Goal: Task Accomplishment & Management: Complete application form

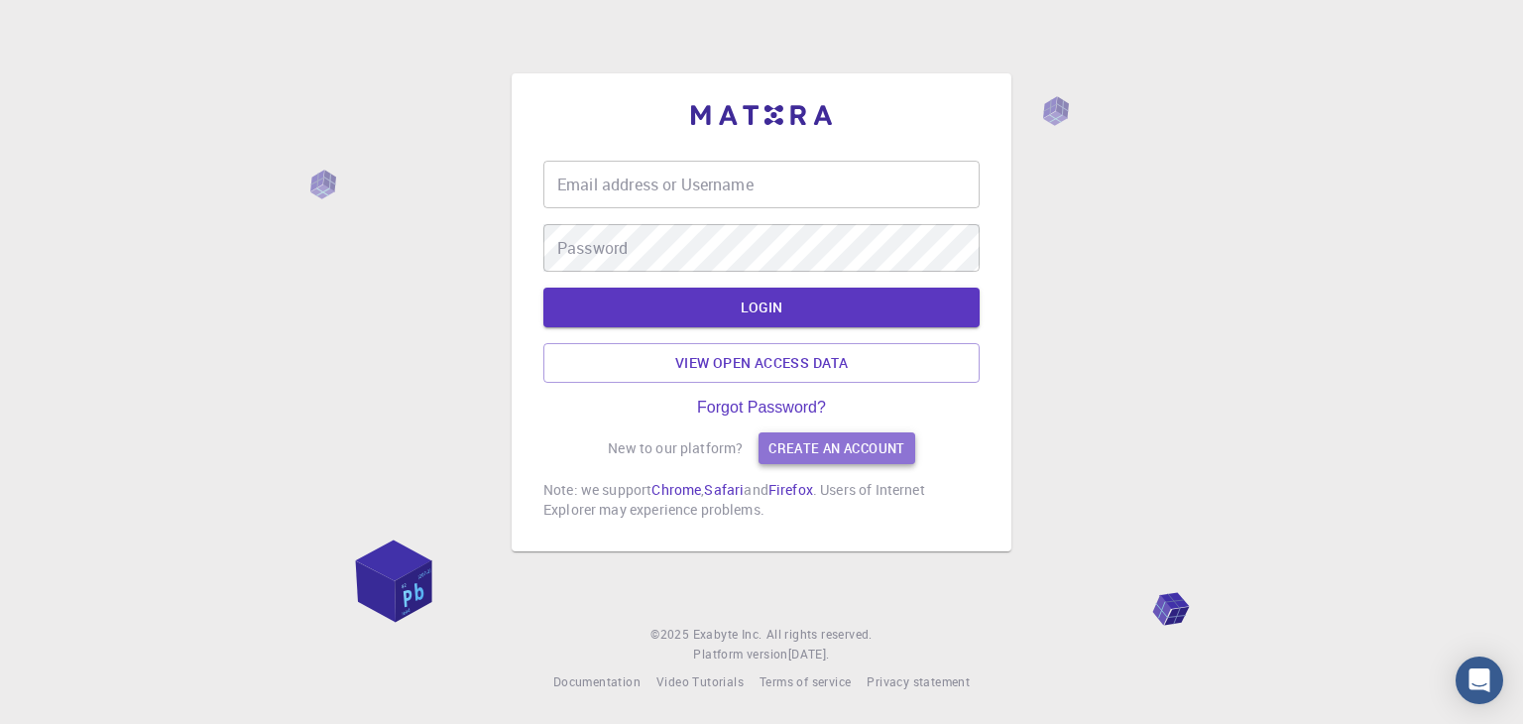
click at [828, 453] on link "Create an account" at bounding box center [836, 448] width 156 height 32
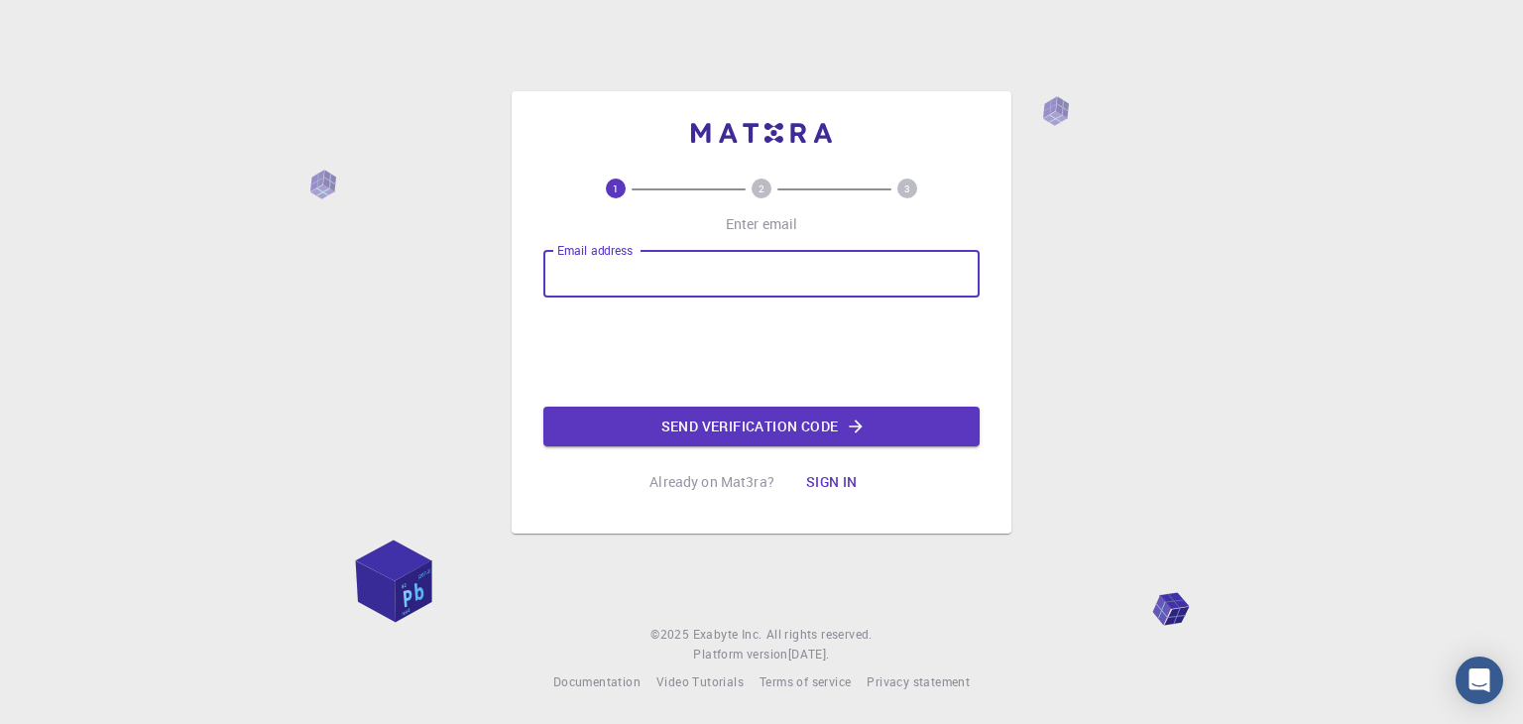
click at [661, 287] on input "Email address" at bounding box center [761, 274] width 436 height 48
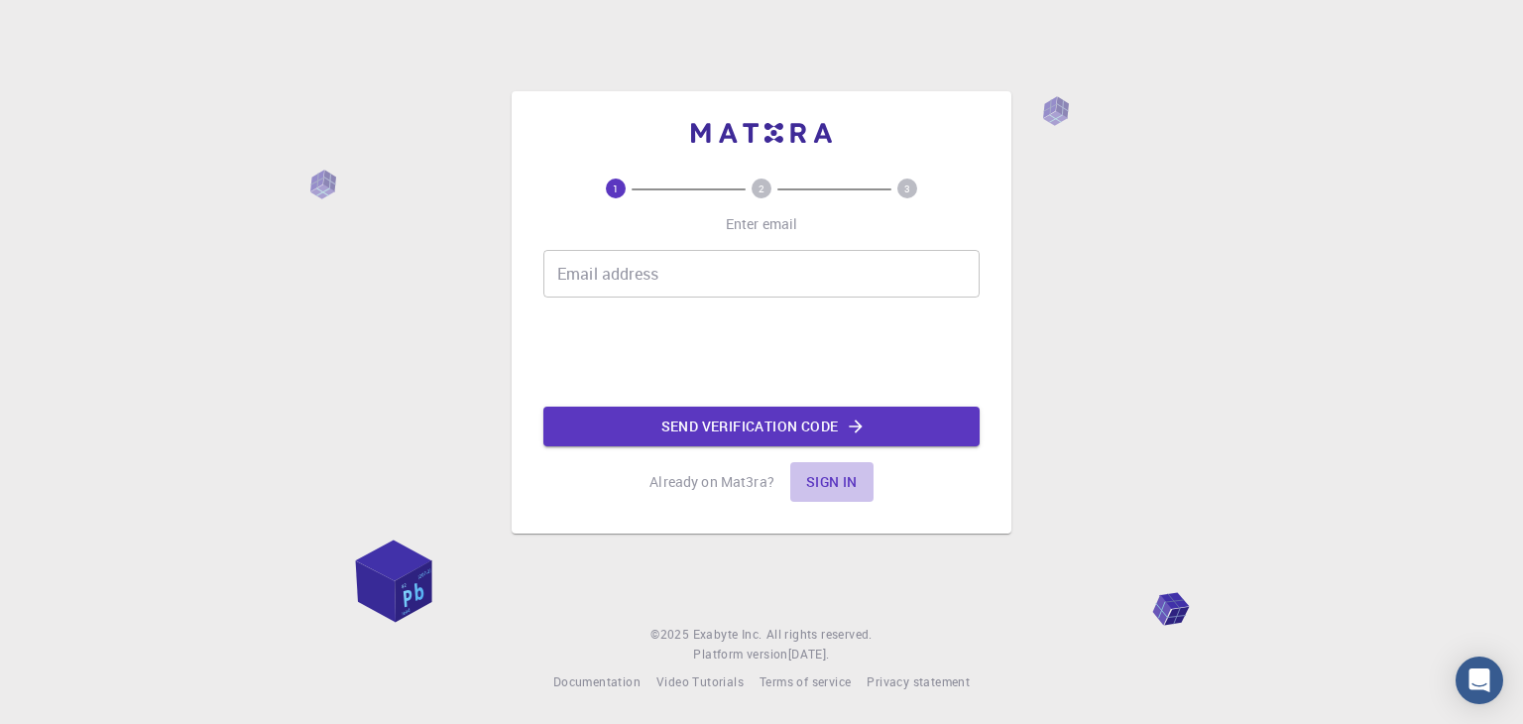
click at [832, 485] on button "Sign in" at bounding box center [831, 482] width 83 height 40
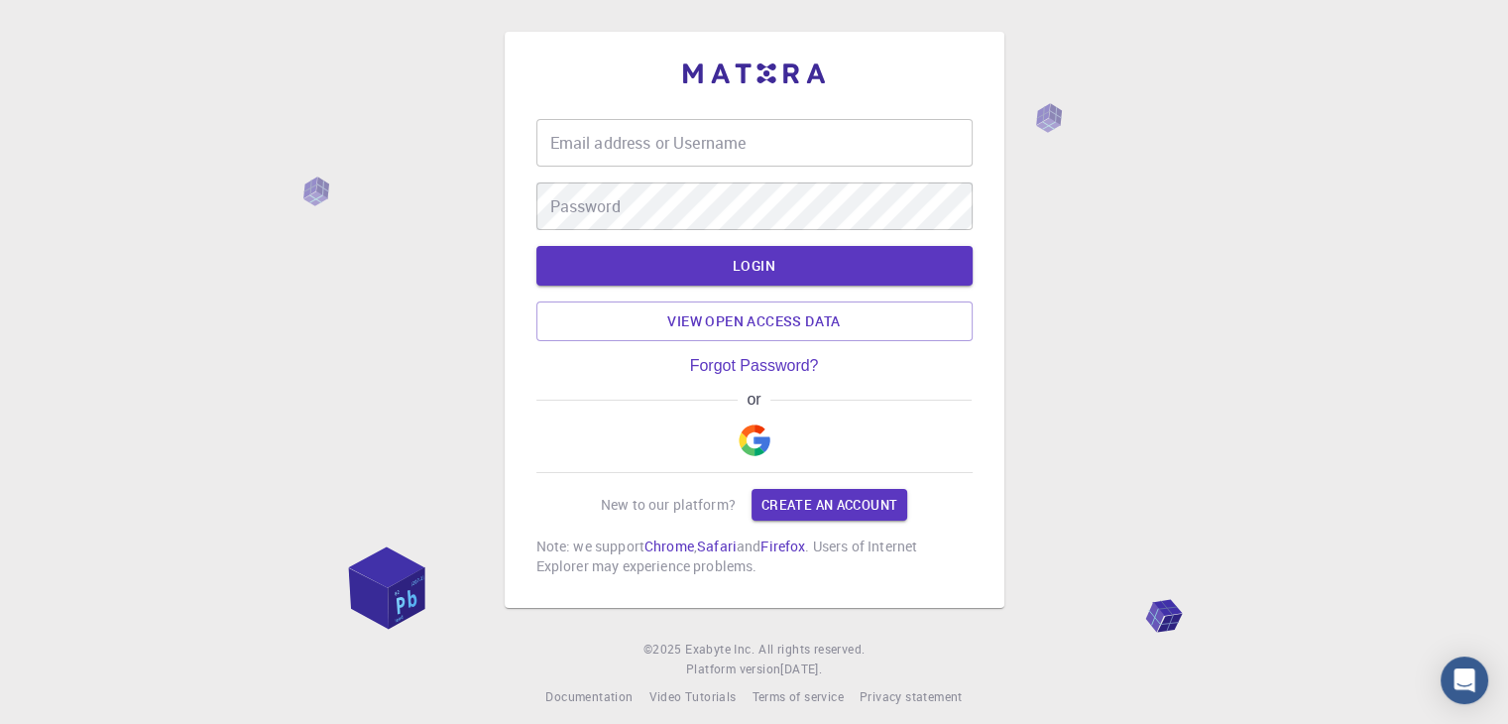
click at [747, 440] on img "button" at bounding box center [755, 440] width 32 height 32
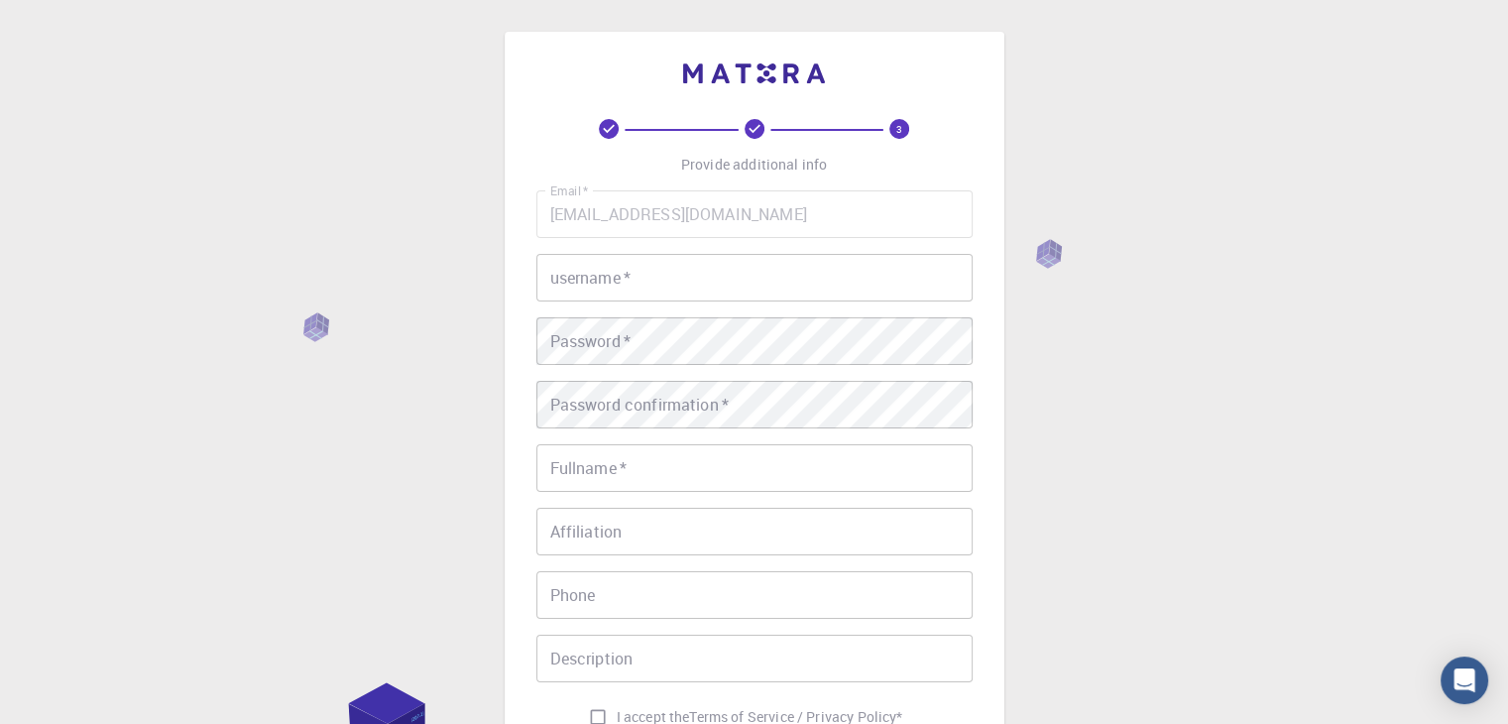
click at [808, 288] on input "username   *" at bounding box center [754, 278] width 436 height 48
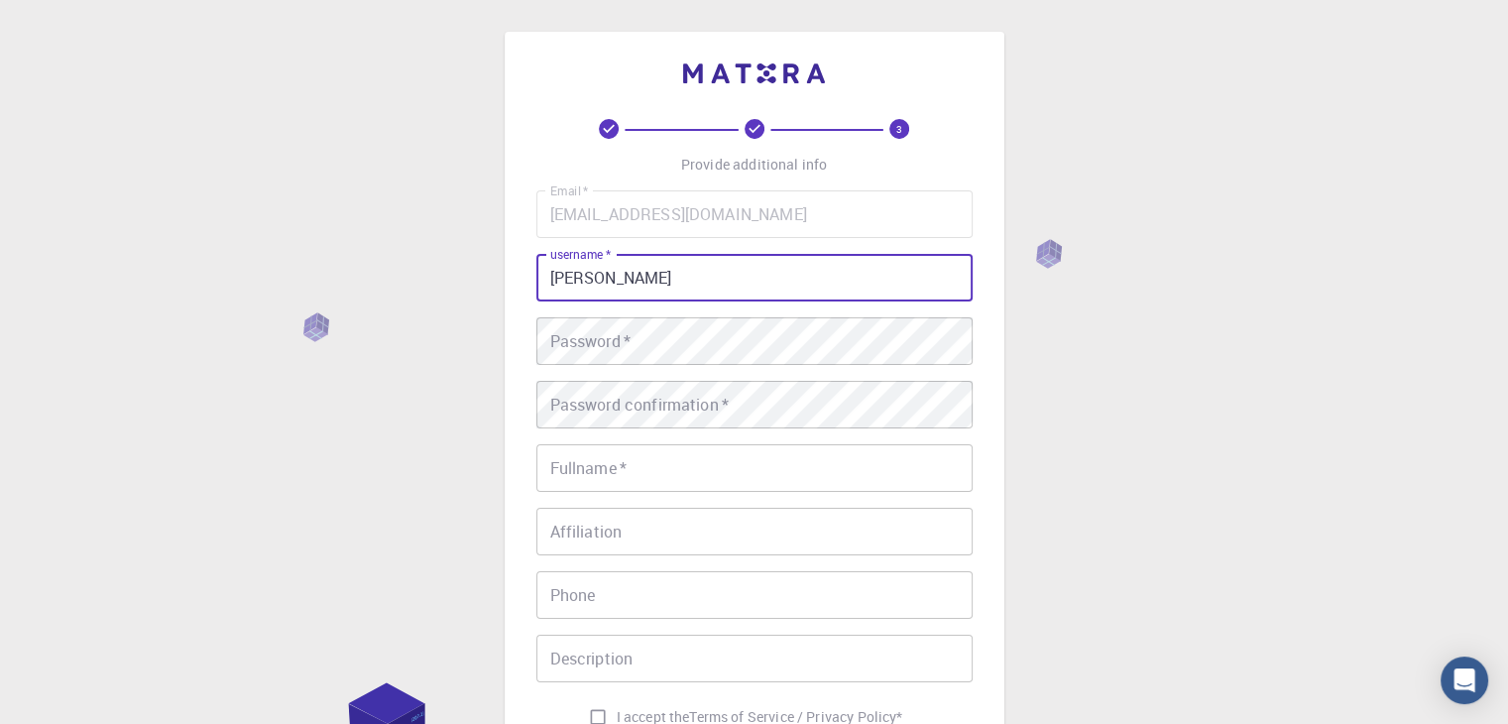
type input "[PERSON_NAME]"
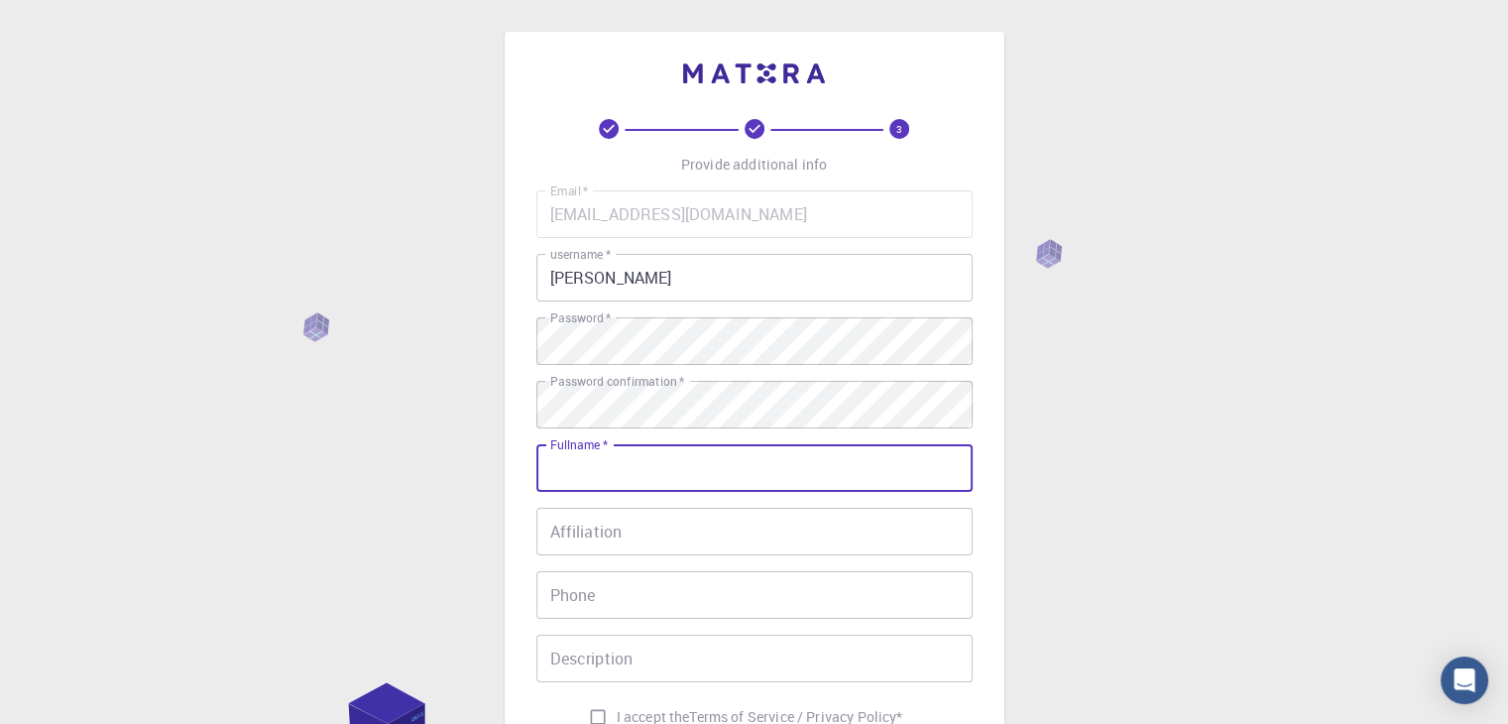
click at [581, 461] on input "Fullname   *" at bounding box center [754, 468] width 436 height 48
type input "[PERSON_NAME]"
type input "09581420347"
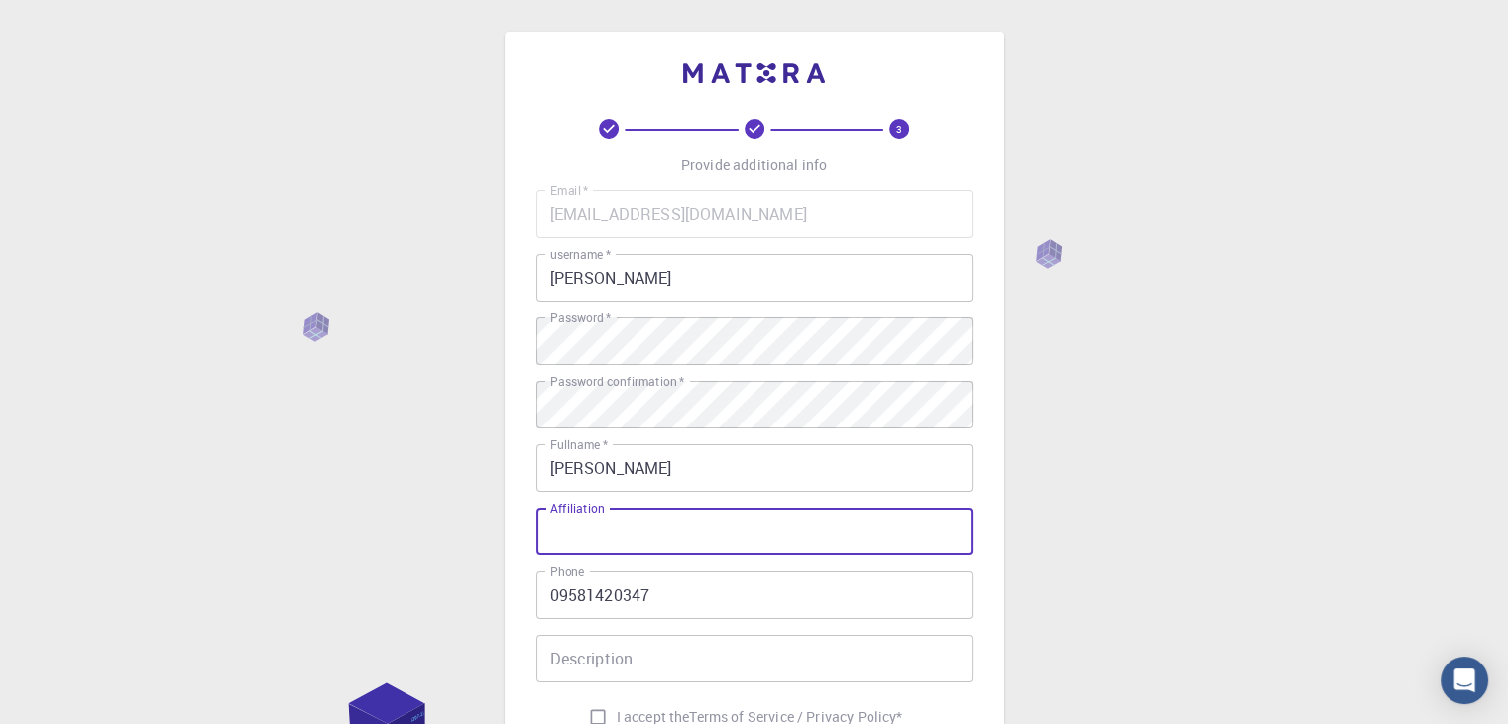
click at [660, 534] on input "Affiliation" at bounding box center [754, 532] width 436 height 48
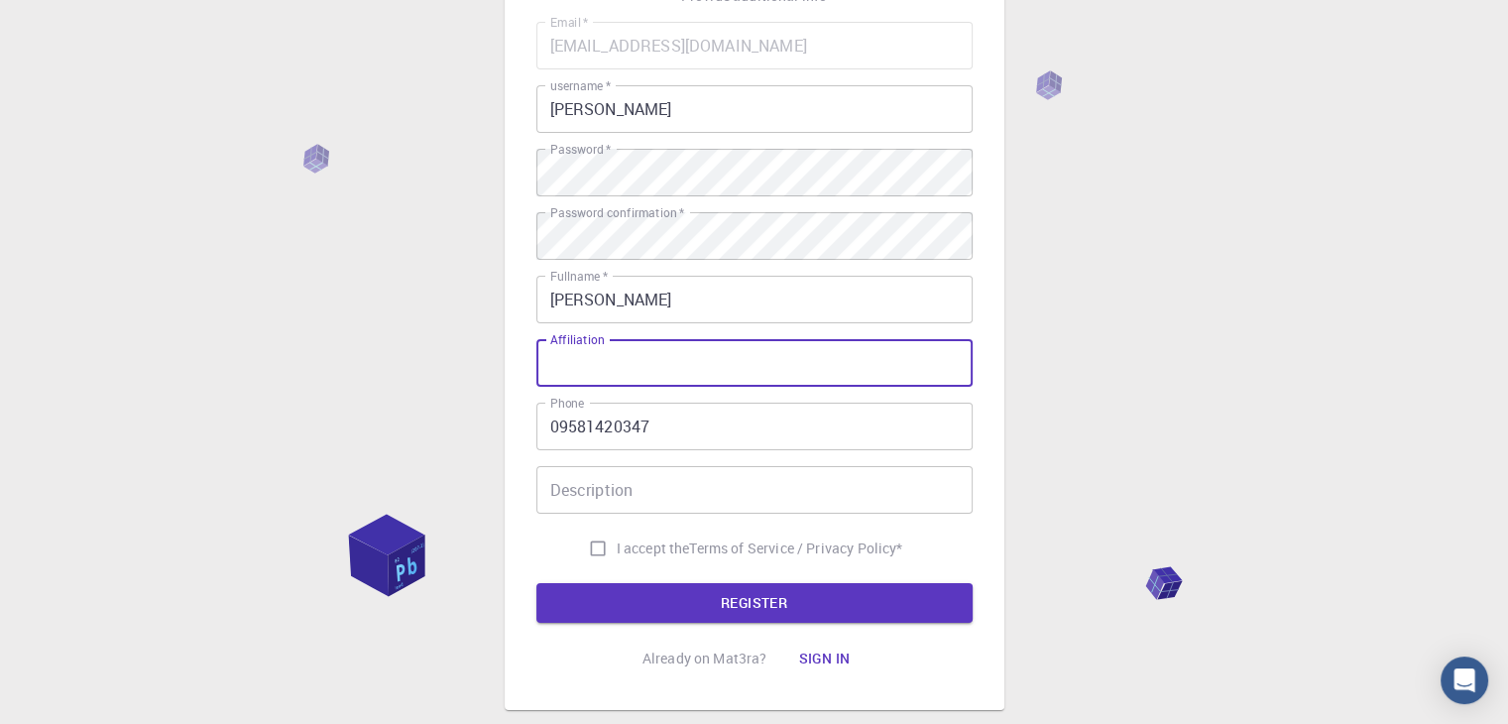
scroll to position [171, 0]
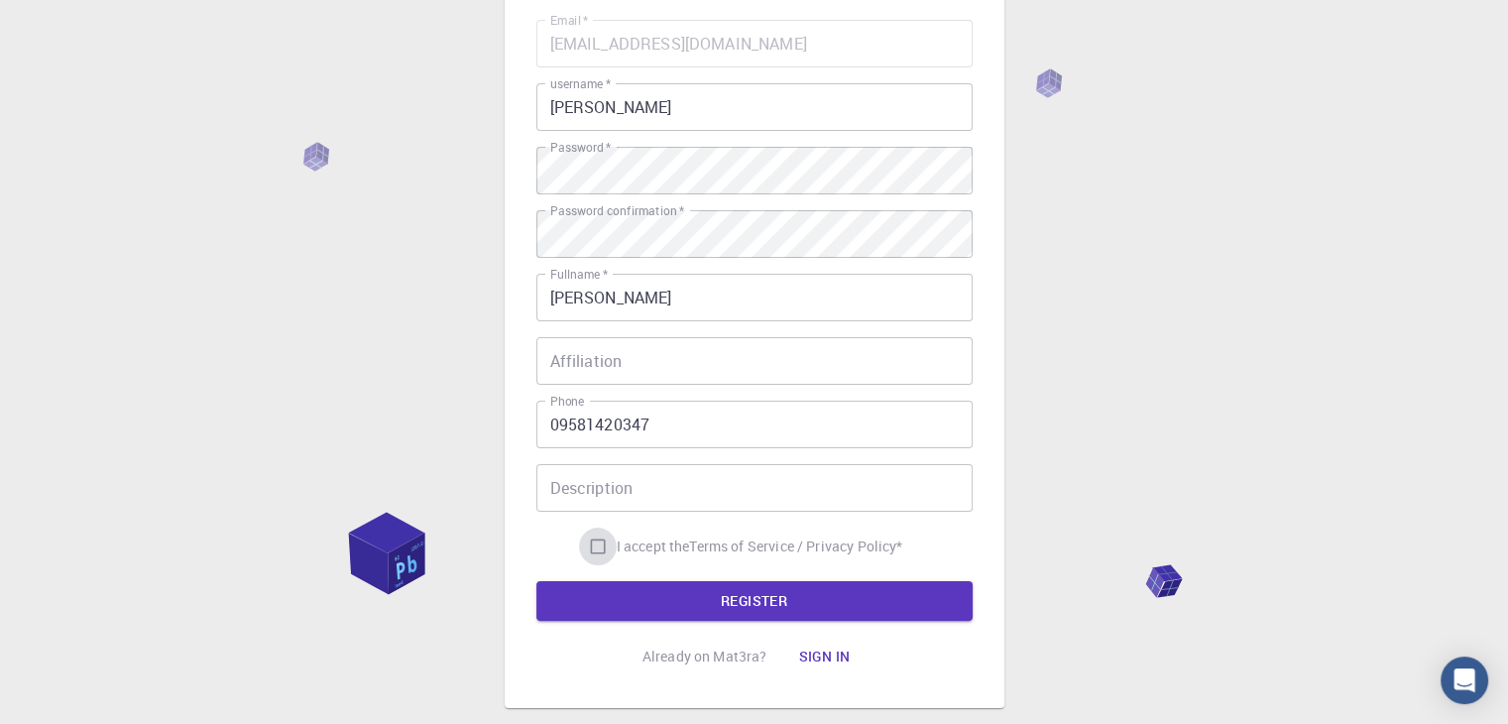
click at [599, 544] on input "I accept the Terms of Service / Privacy Policy *" at bounding box center [598, 546] width 38 height 38
checkbox input "true"
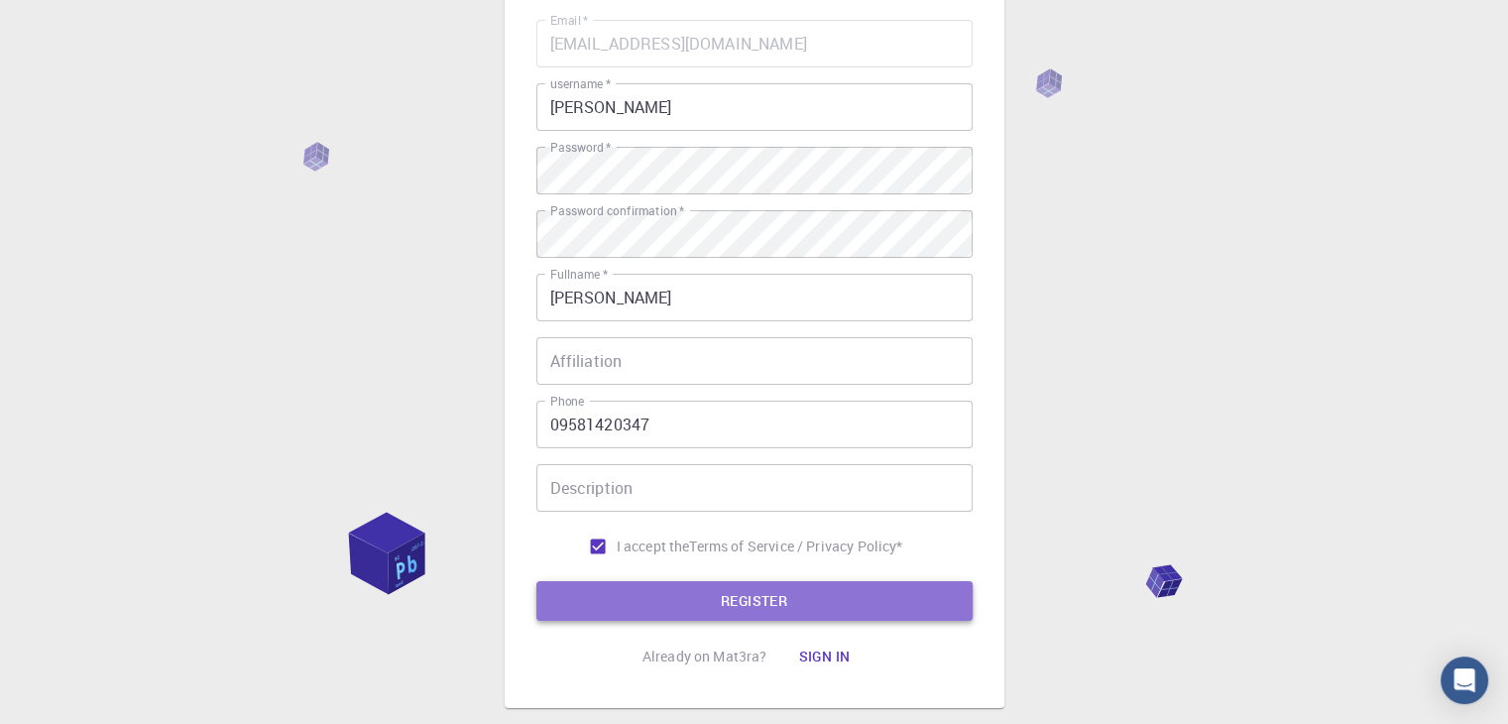
click at [638, 598] on button "REGISTER" at bounding box center [754, 601] width 436 height 40
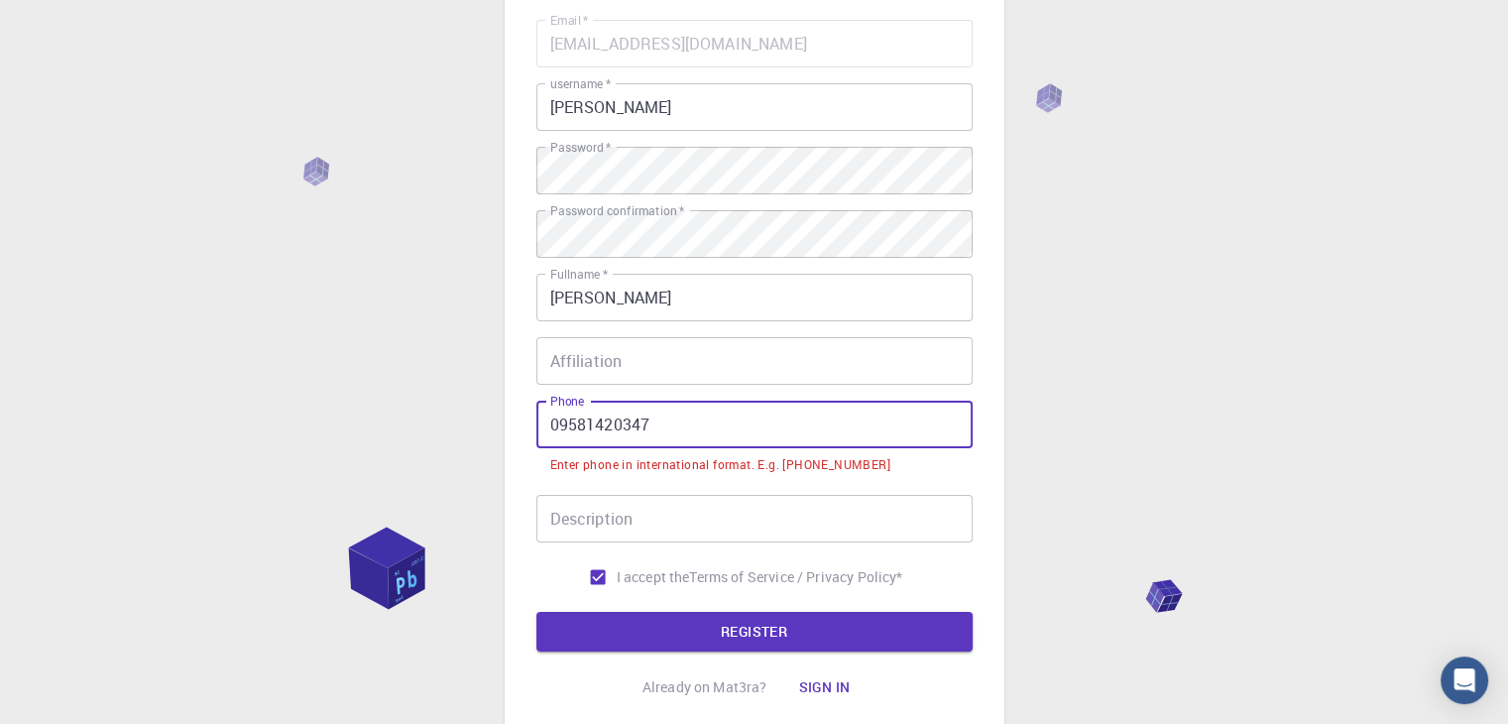
click at [558, 427] on input "09581420347" at bounding box center [754, 424] width 436 height 48
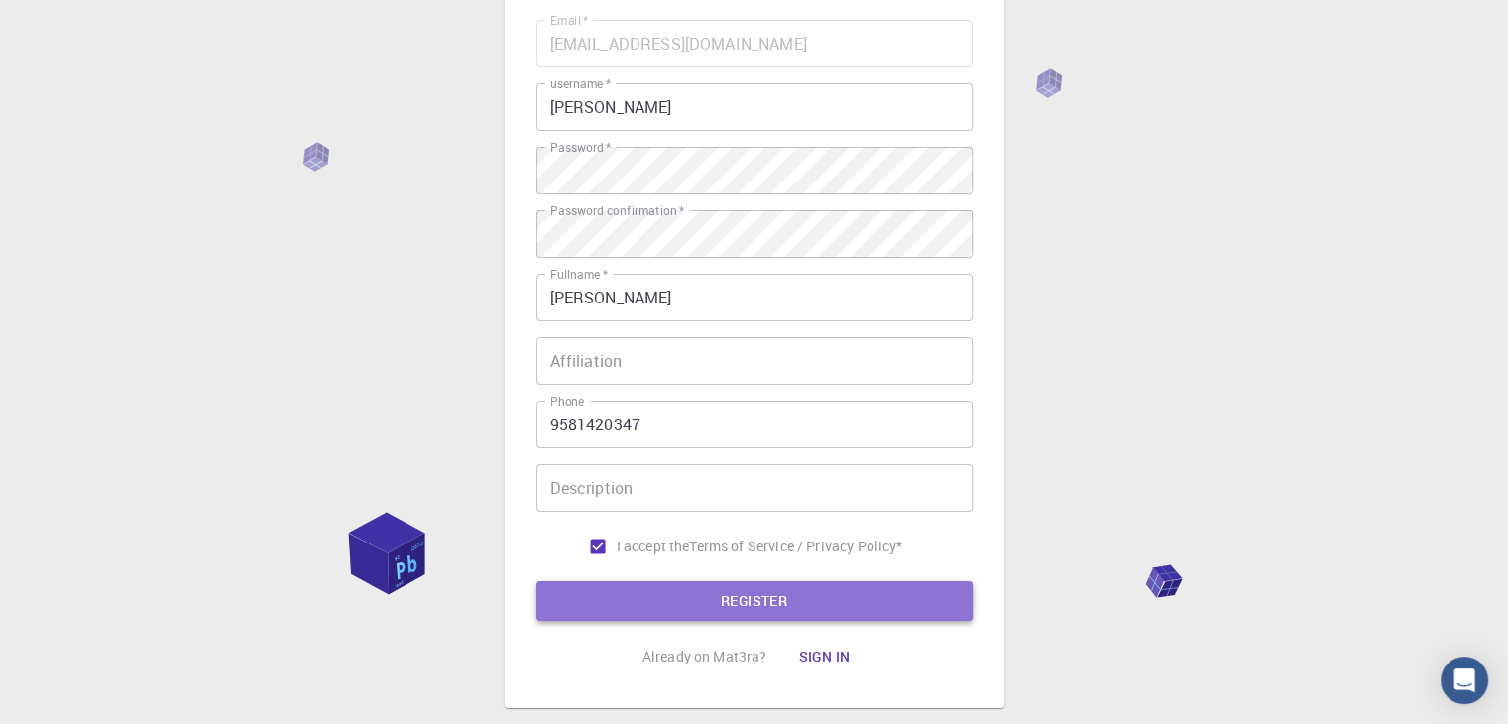
click at [660, 596] on button "REGISTER" at bounding box center [754, 601] width 436 height 40
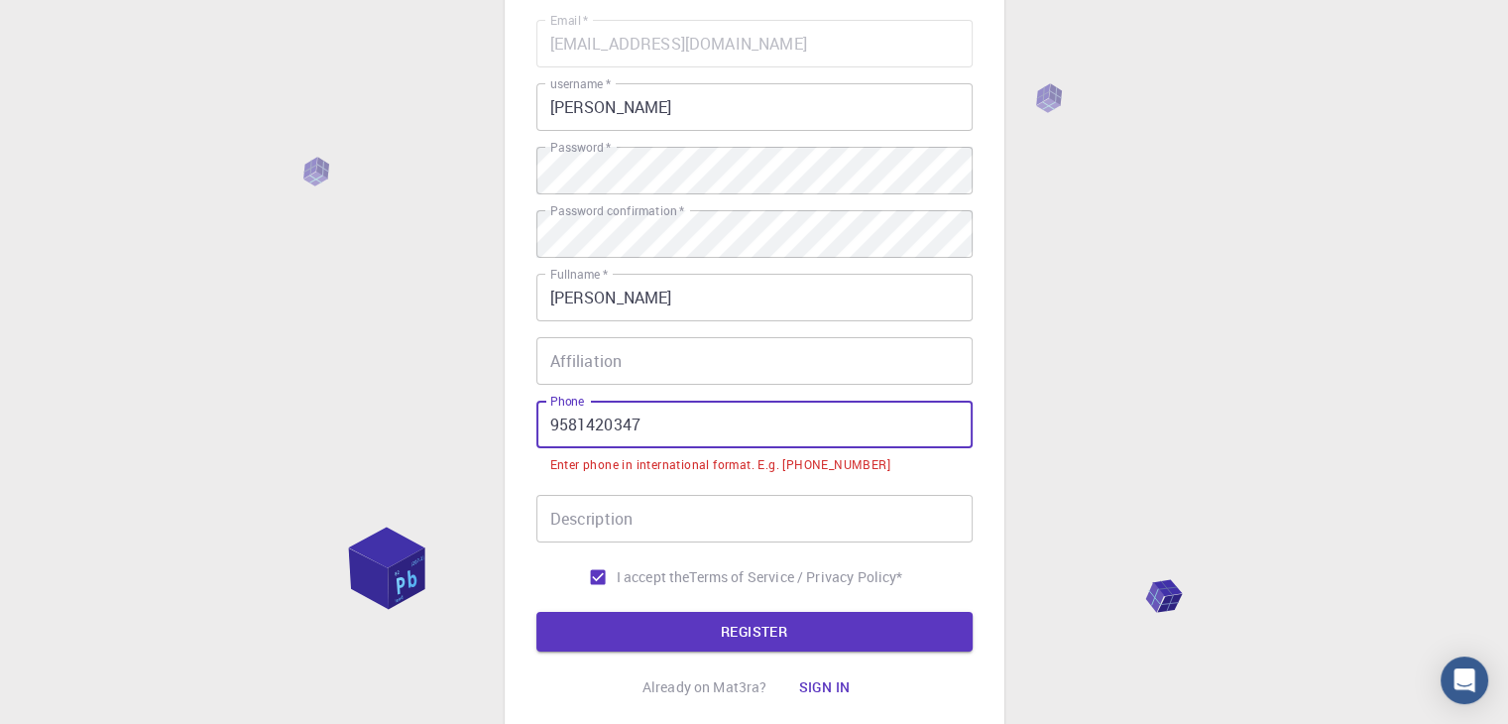
click at [544, 422] on input "9581420347" at bounding box center [754, 424] width 436 height 48
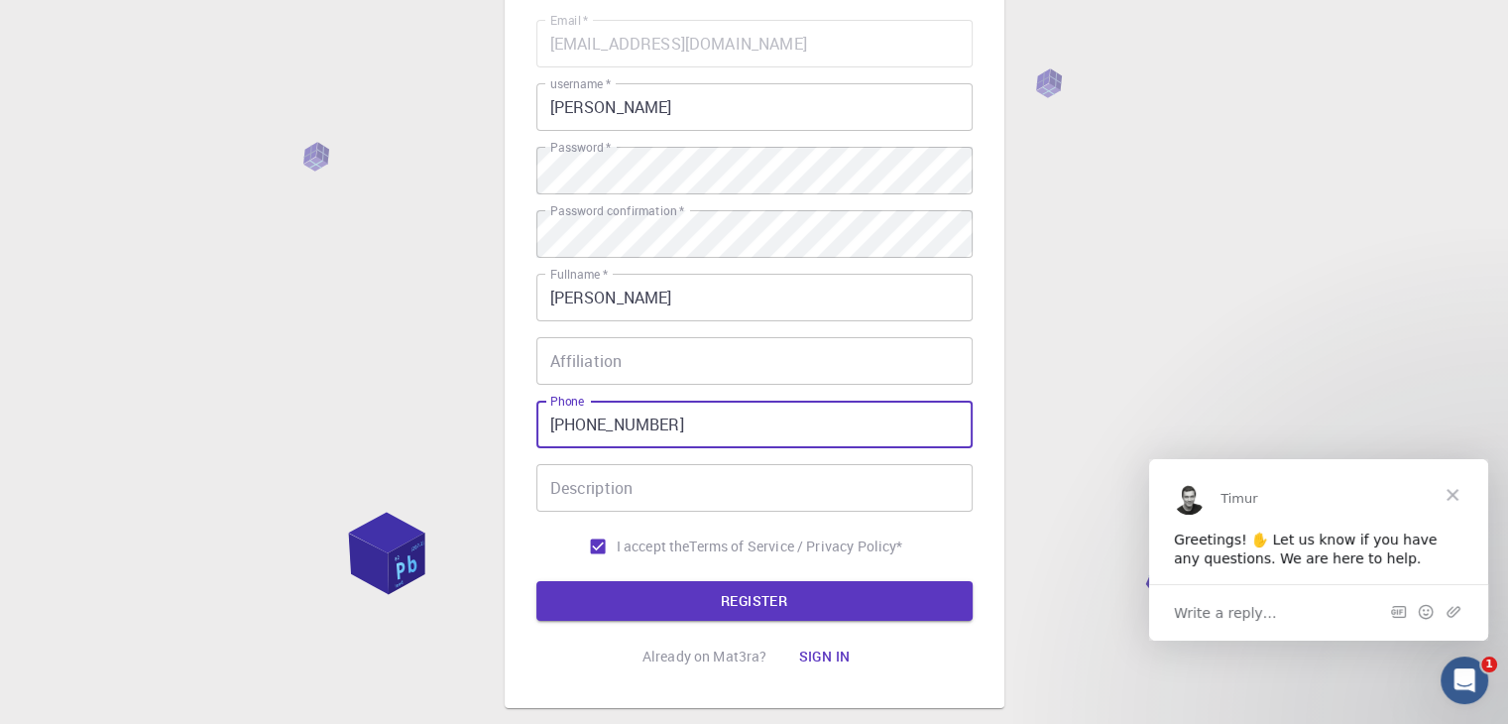
scroll to position [0, 0]
type input "[PHONE_NUMBER]"
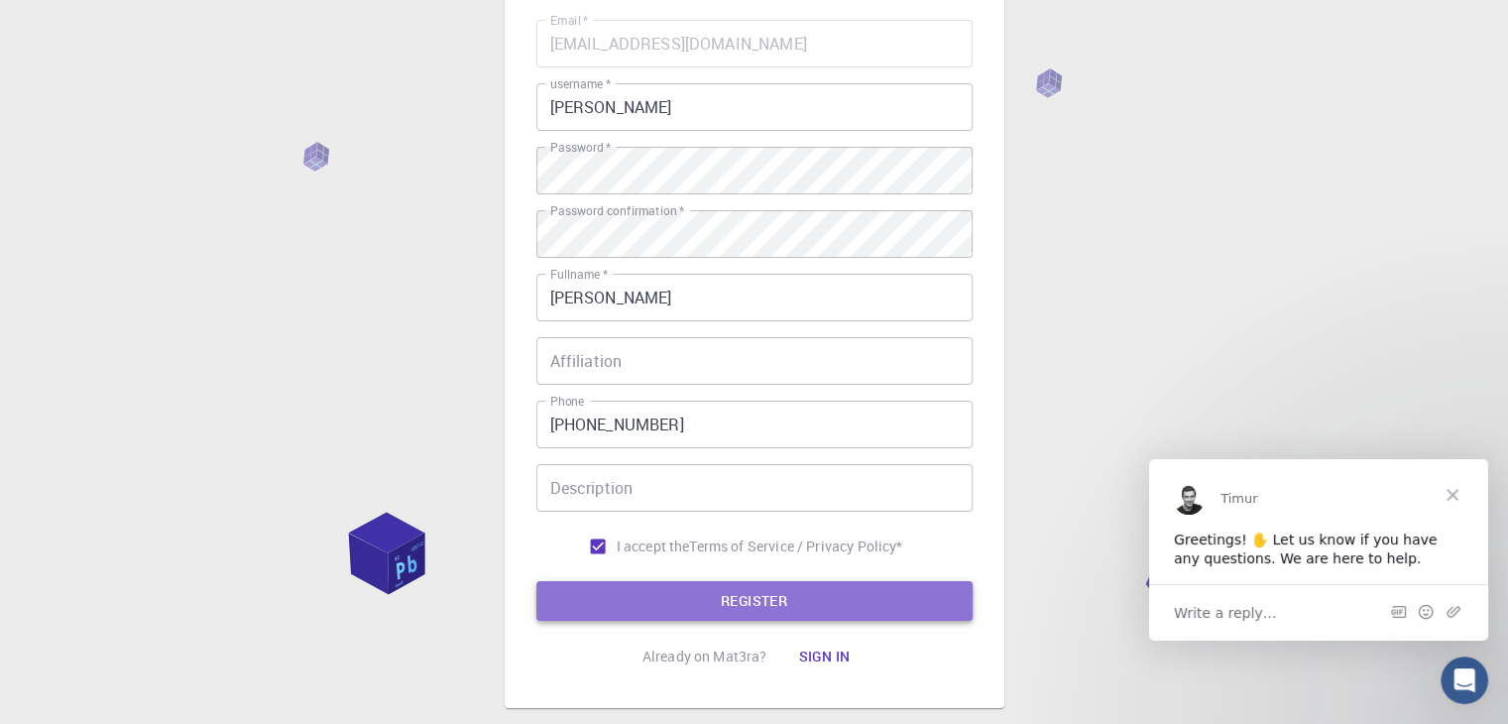
click at [726, 590] on button "REGISTER" at bounding box center [754, 601] width 436 height 40
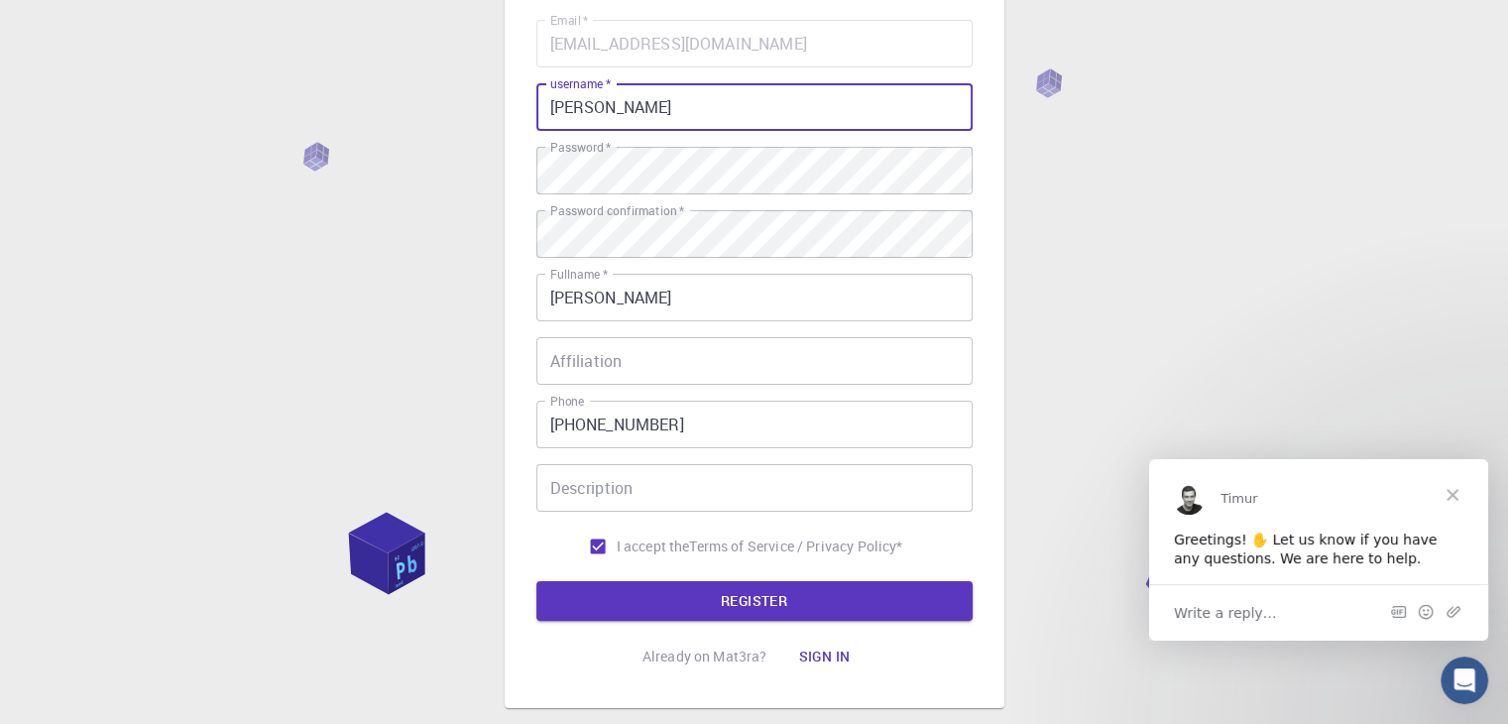
click at [619, 113] on input "[PERSON_NAME]" at bounding box center [754, 107] width 436 height 48
click at [733, 124] on input "[PERSON_NAME]" at bounding box center [754, 107] width 436 height 48
type input "jayanthnaidu"
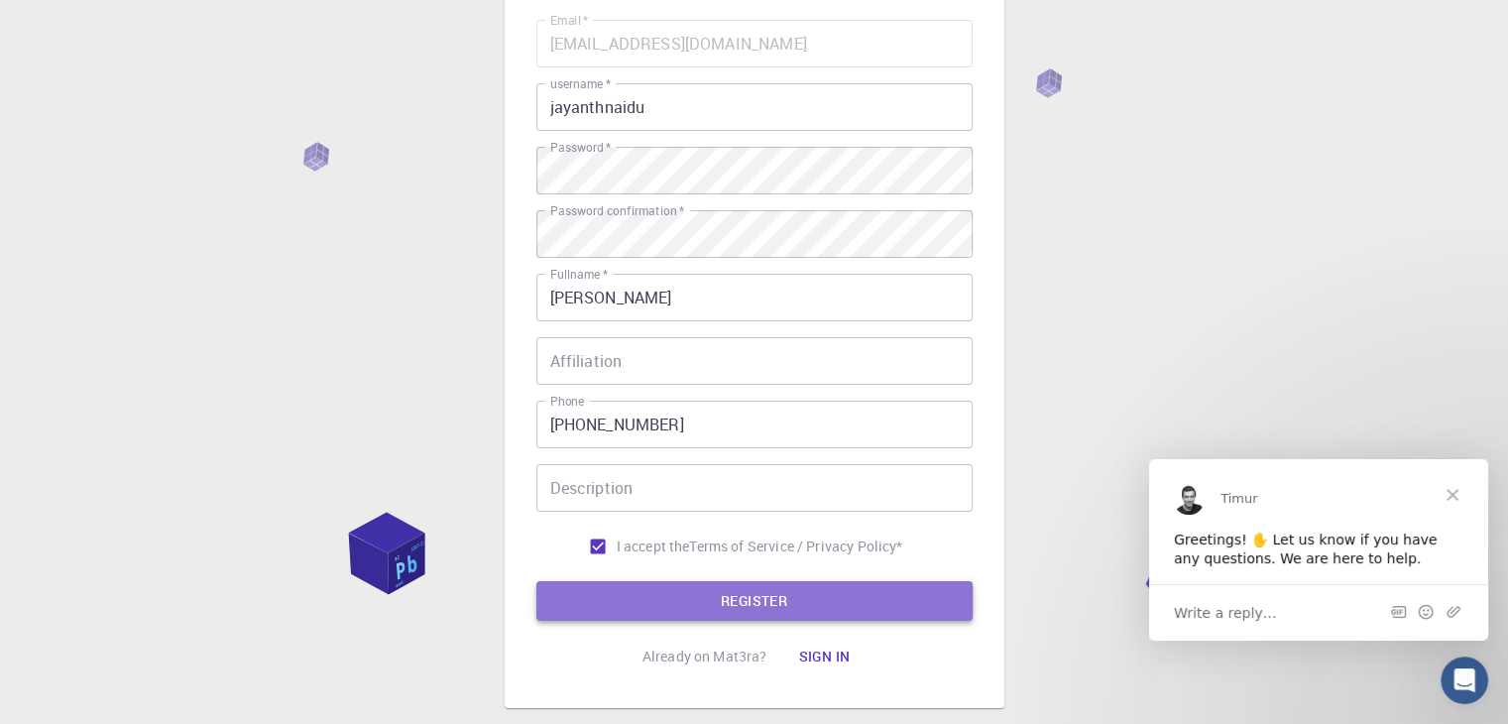
click at [710, 606] on button "REGISTER" at bounding box center [754, 601] width 436 height 40
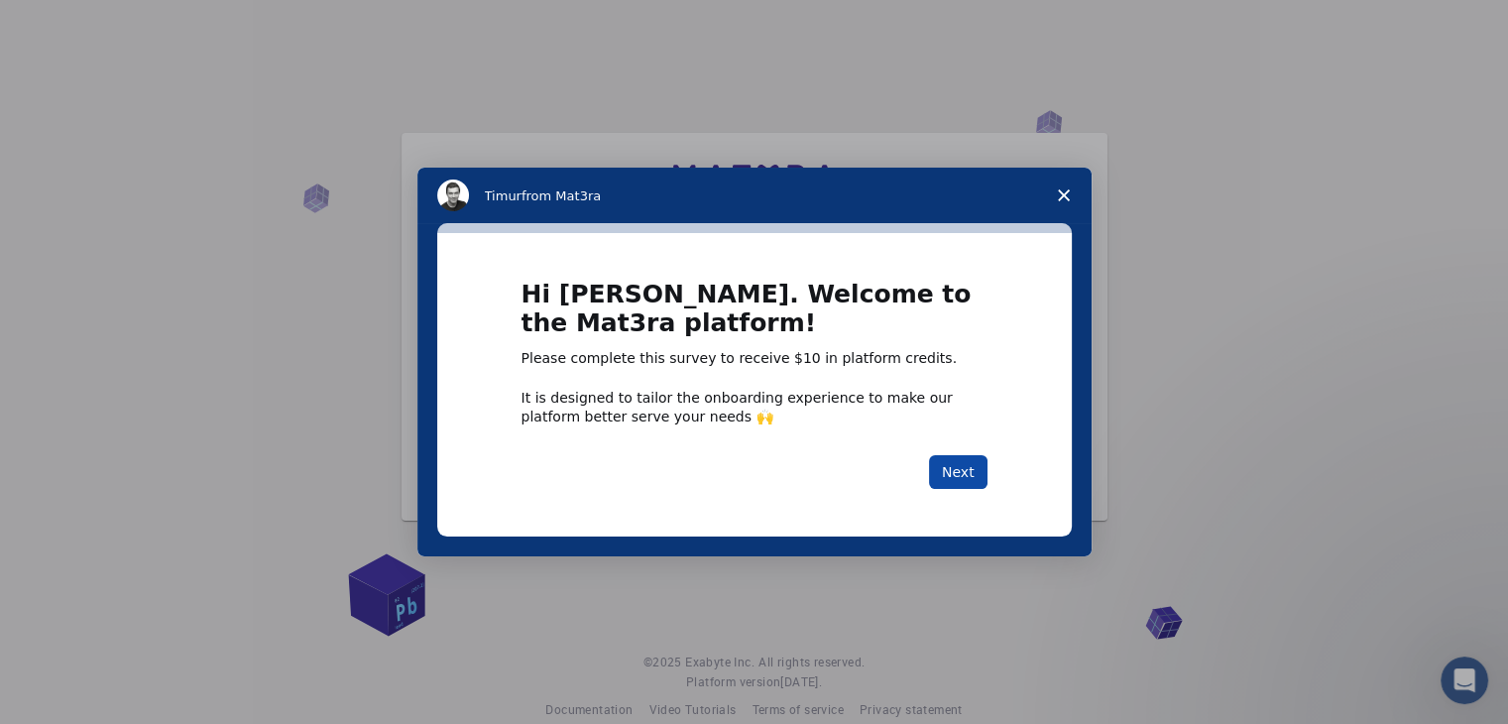
click at [964, 469] on button "Next" at bounding box center [958, 472] width 58 height 34
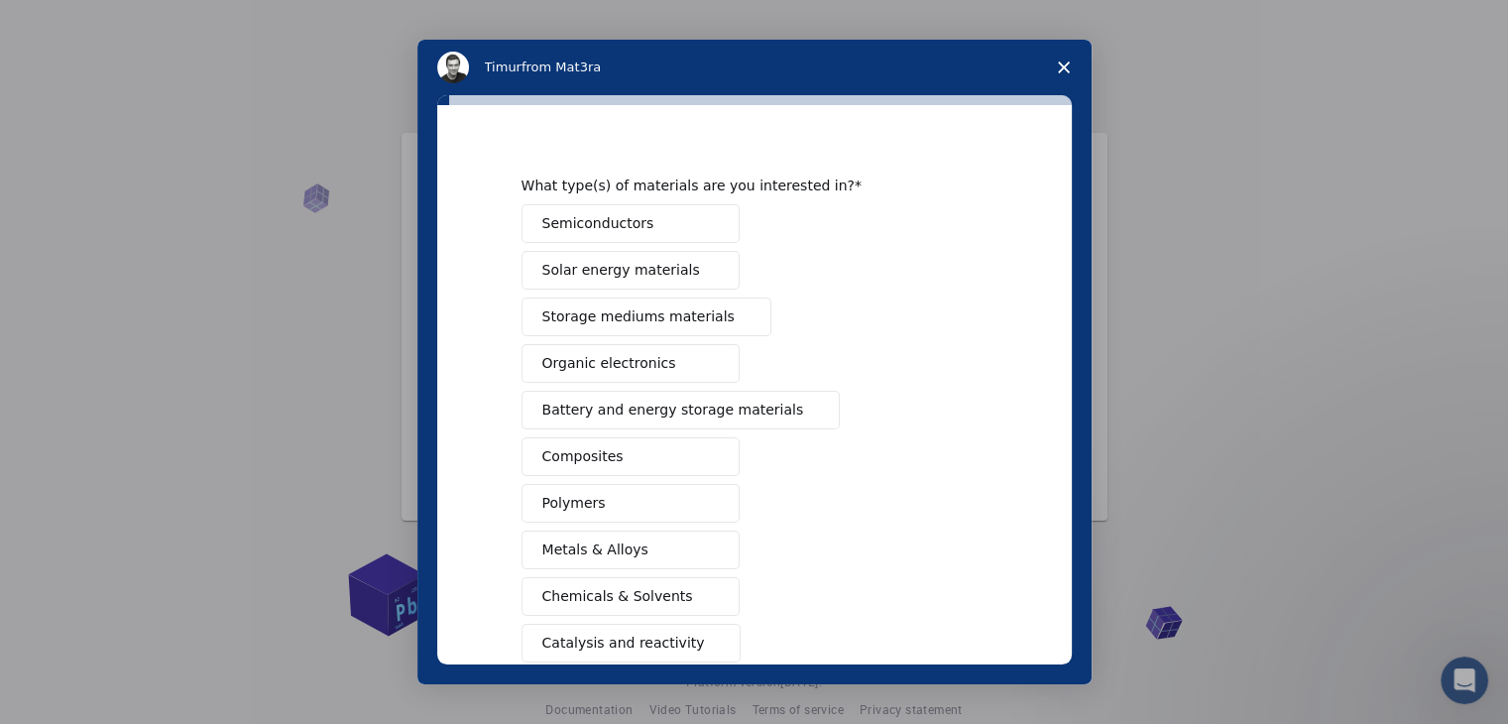
scroll to position [25, 0]
click at [642, 231] on button "Semiconductors" at bounding box center [630, 224] width 218 height 39
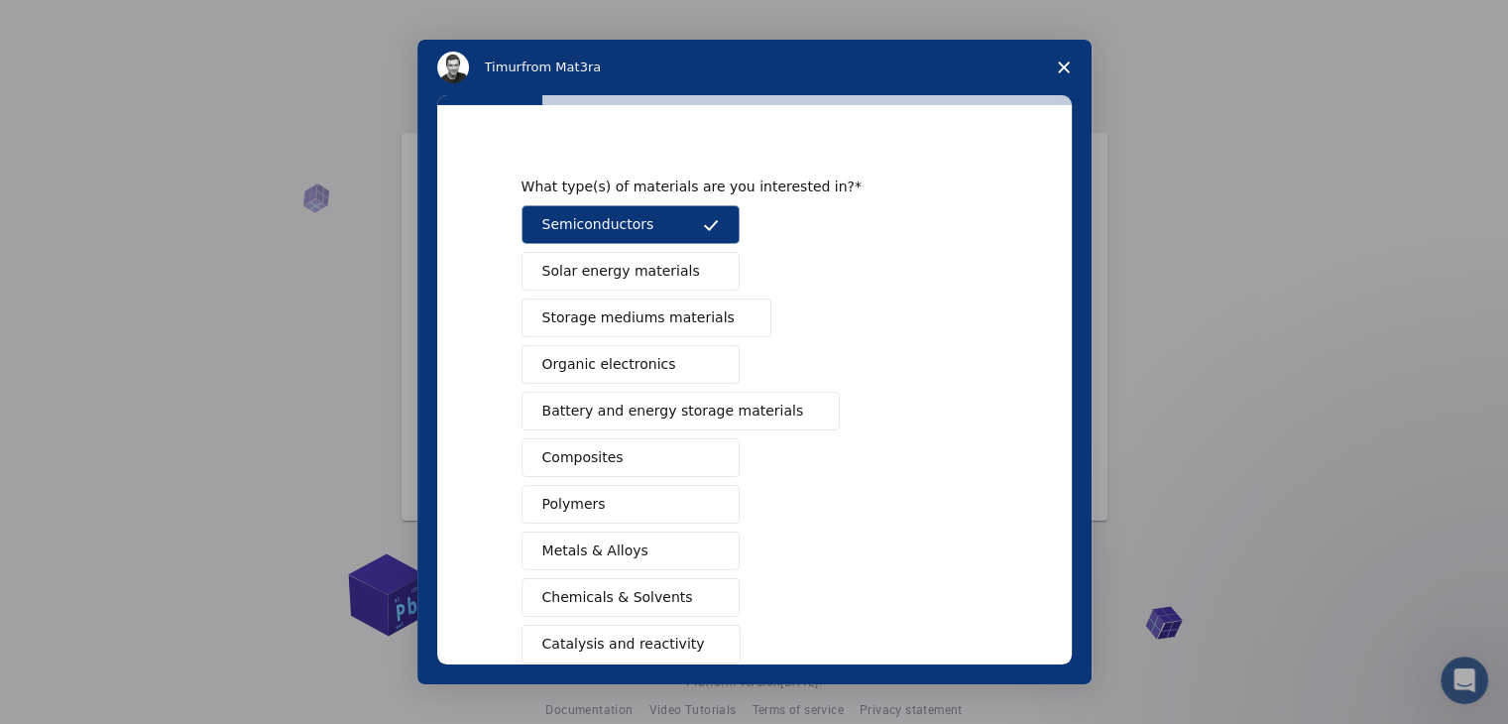
click at [642, 262] on span "Solar energy materials" at bounding box center [621, 271] width 158 height 21
click at [649, 298] on button "Storage mediums materials" at bounding box center [646, 317] width 250 height 39
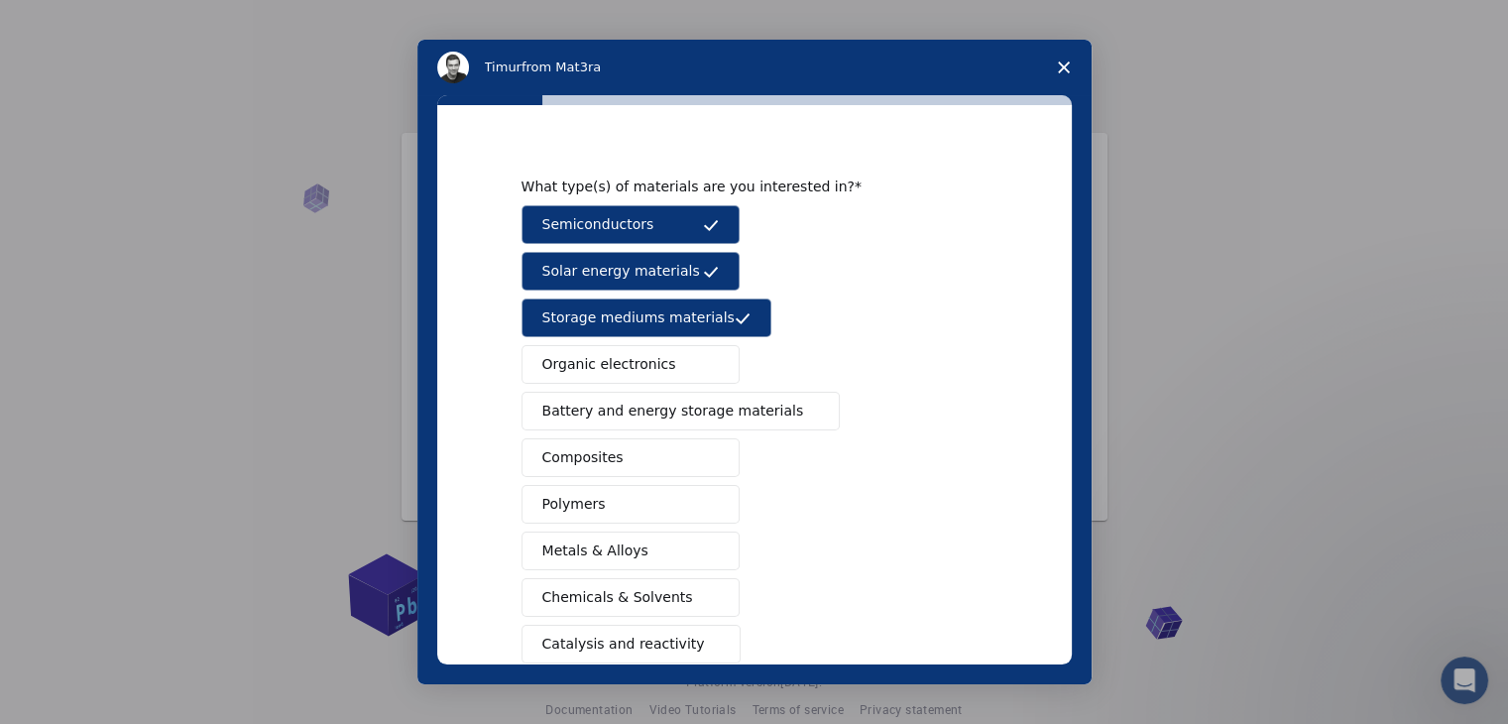
click at [668, 360] on button "Organic electronics" at bounding box center [630, 364] width 218 height 39
click at [678, 413] on span "Battery and energy storage materials" at bounding box center [673, 410] width 262 height 21
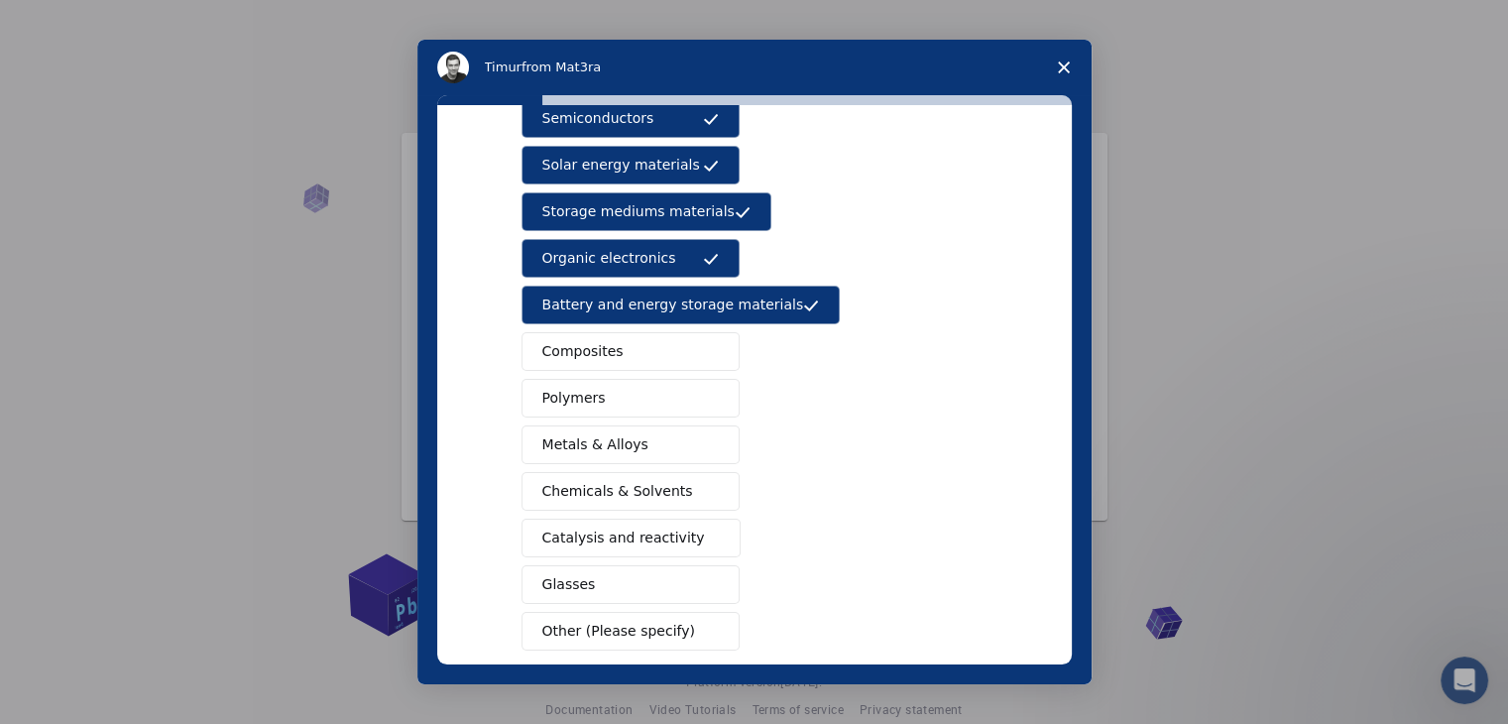
scroll to position [137, 0]
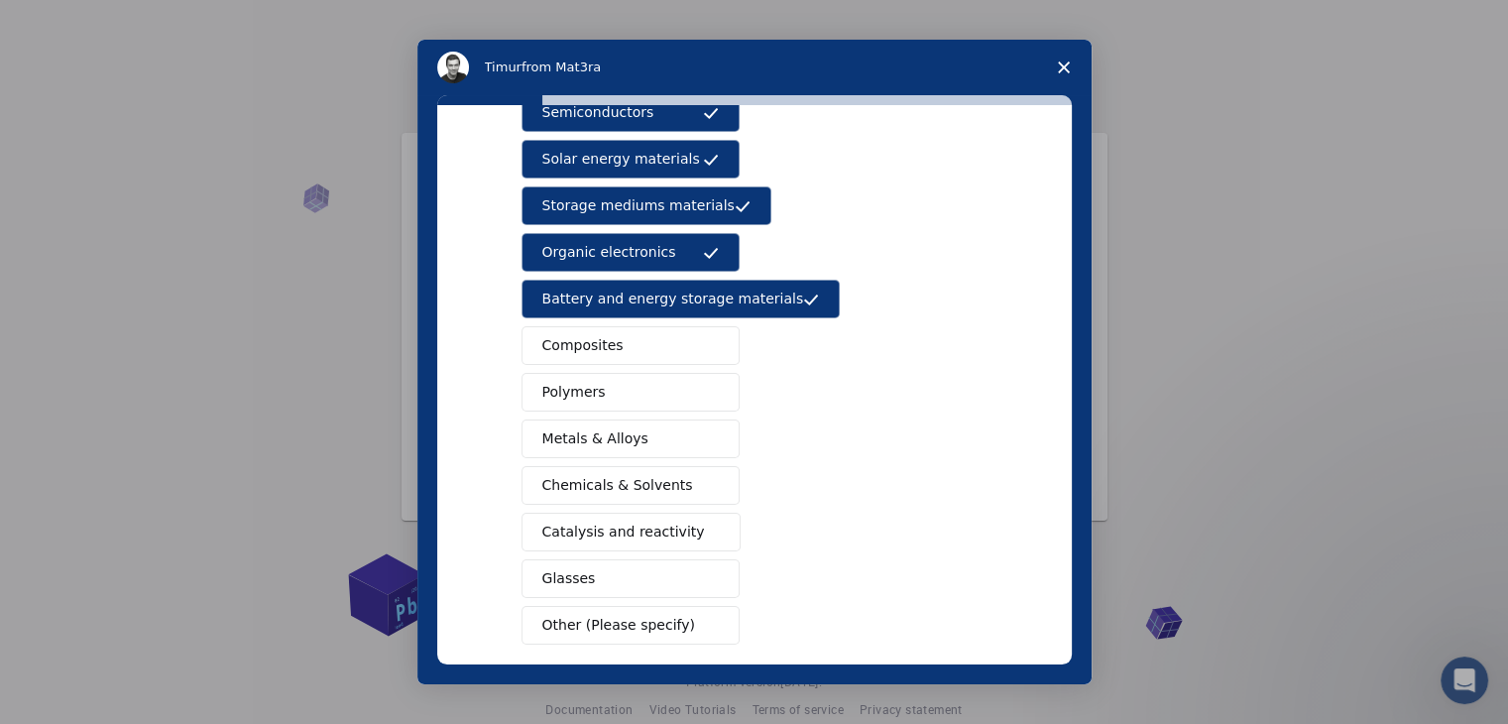
click at [644, 348] on button "Composites" at bounding box center [630, 345] width 218 height 39
drag, startPoint x: 646, startPoint y: 389, endPoint x: 653, endPoint y: 441, distance: 53.0
click at [653, 441] on div "Semiconductors Solar energy materials Storage mediums materials Organic electro…" at bounding box center [754, 368] width 466 height 551
click at [653, 441] on button "Metals & Alloys" at bounding box center [630, 438] width 218 height 39
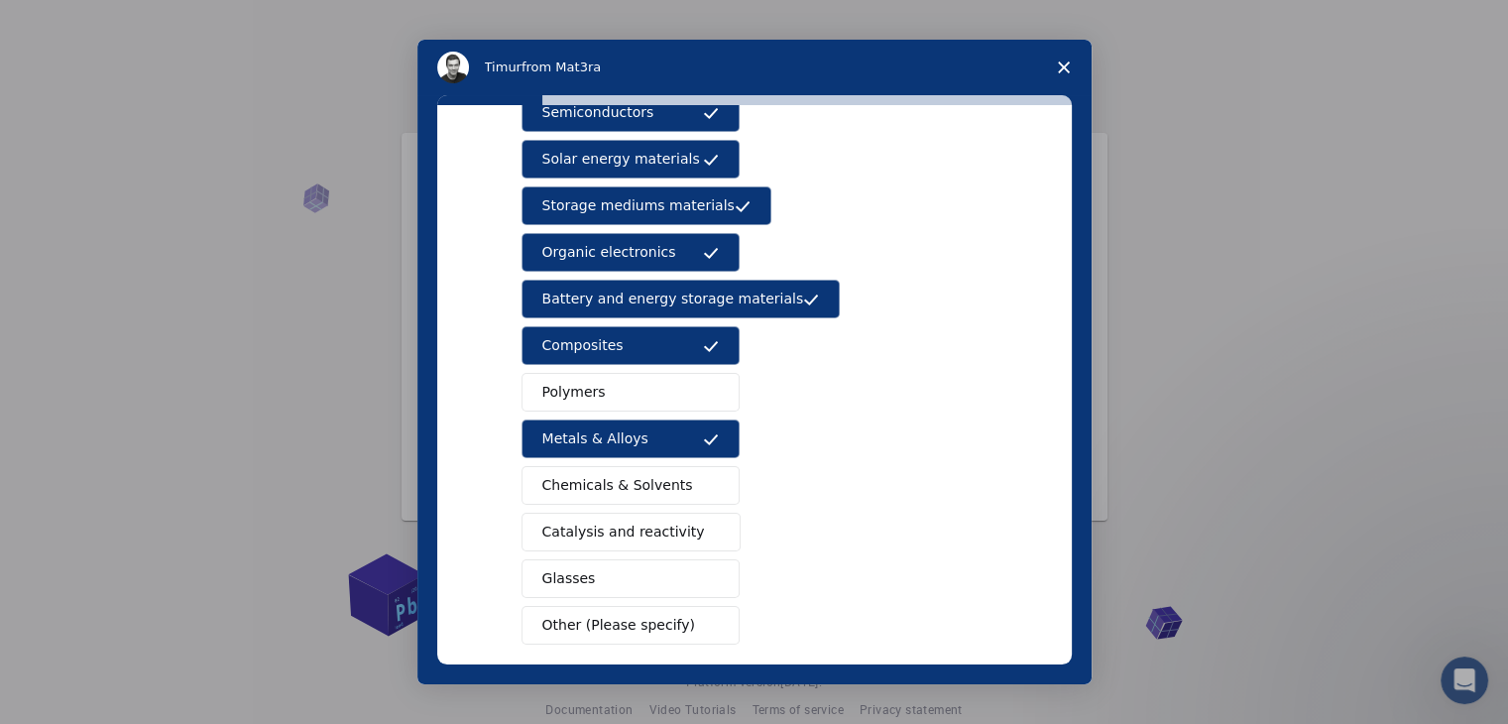
click at [651, 391] on button "Polymers" at bounding box center [630, 392] width 218 height 39
click at [660, 490] on span "Chemicals & Solvents" at bounding box center [617, 485] width 151 height 21
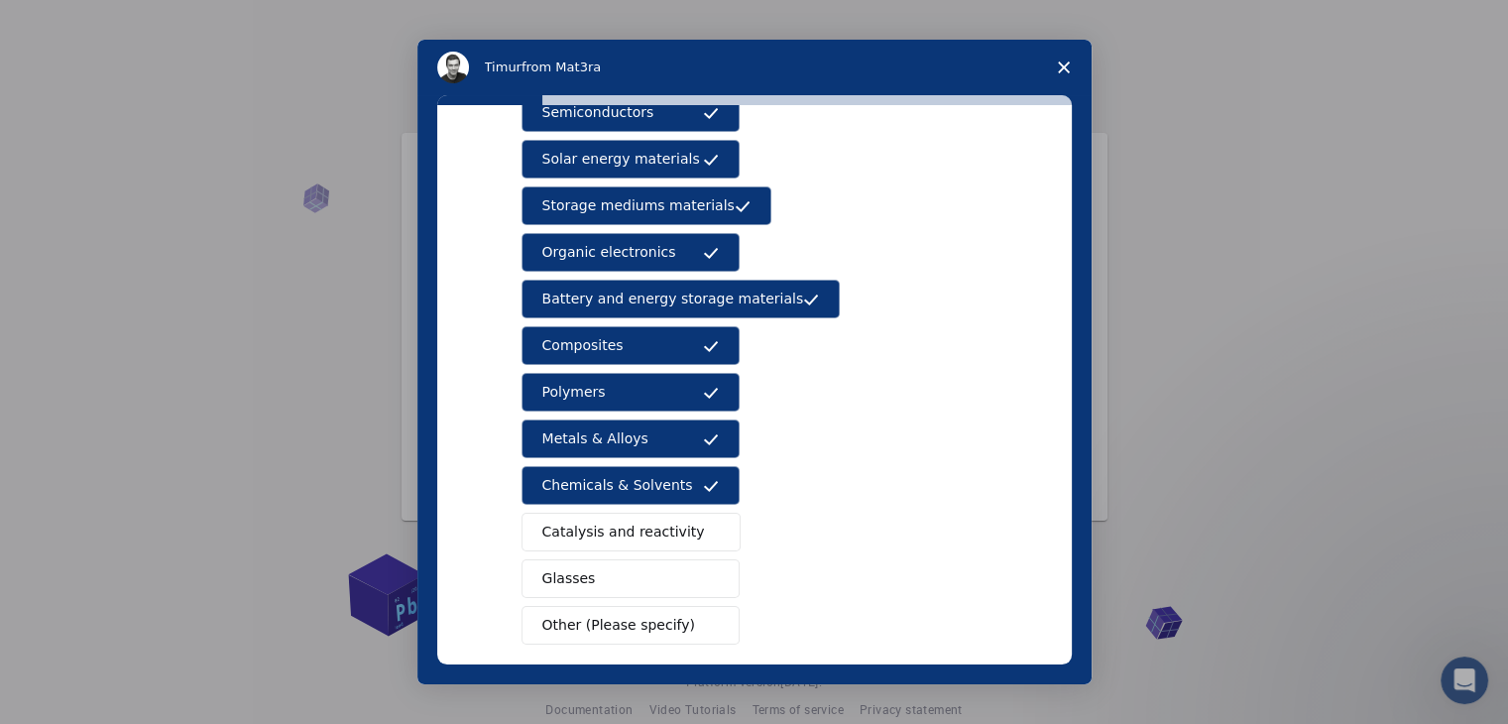
click at [661, 523] on span "Catalysis and reactivity" at bounding box center [623, 531] width 163 height 21
click at [662, 567] on button "Glasses" at bounding box center [630, 578] width 218 height 39
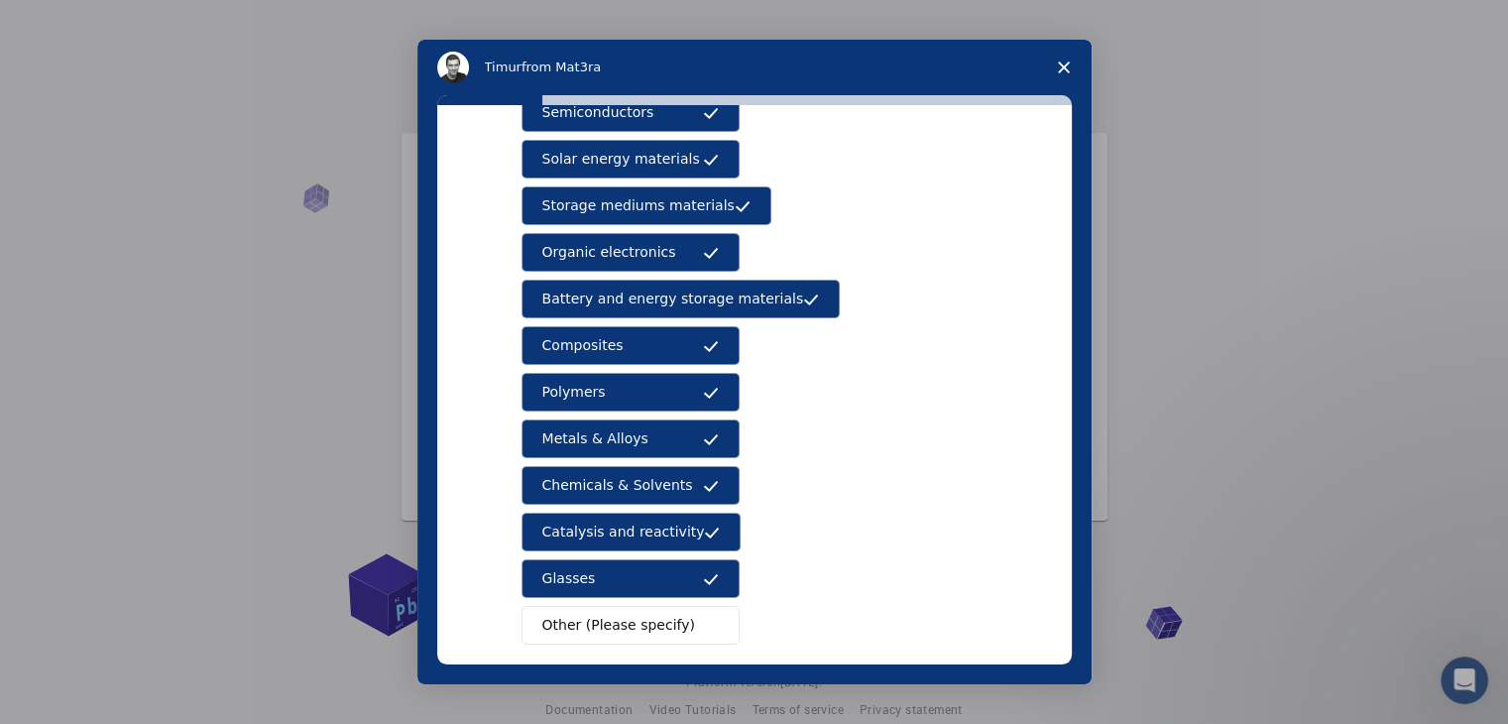
click at [662, 615] on span "Other (Please specify)" at bounding box center [618, 625] width 153 height 21
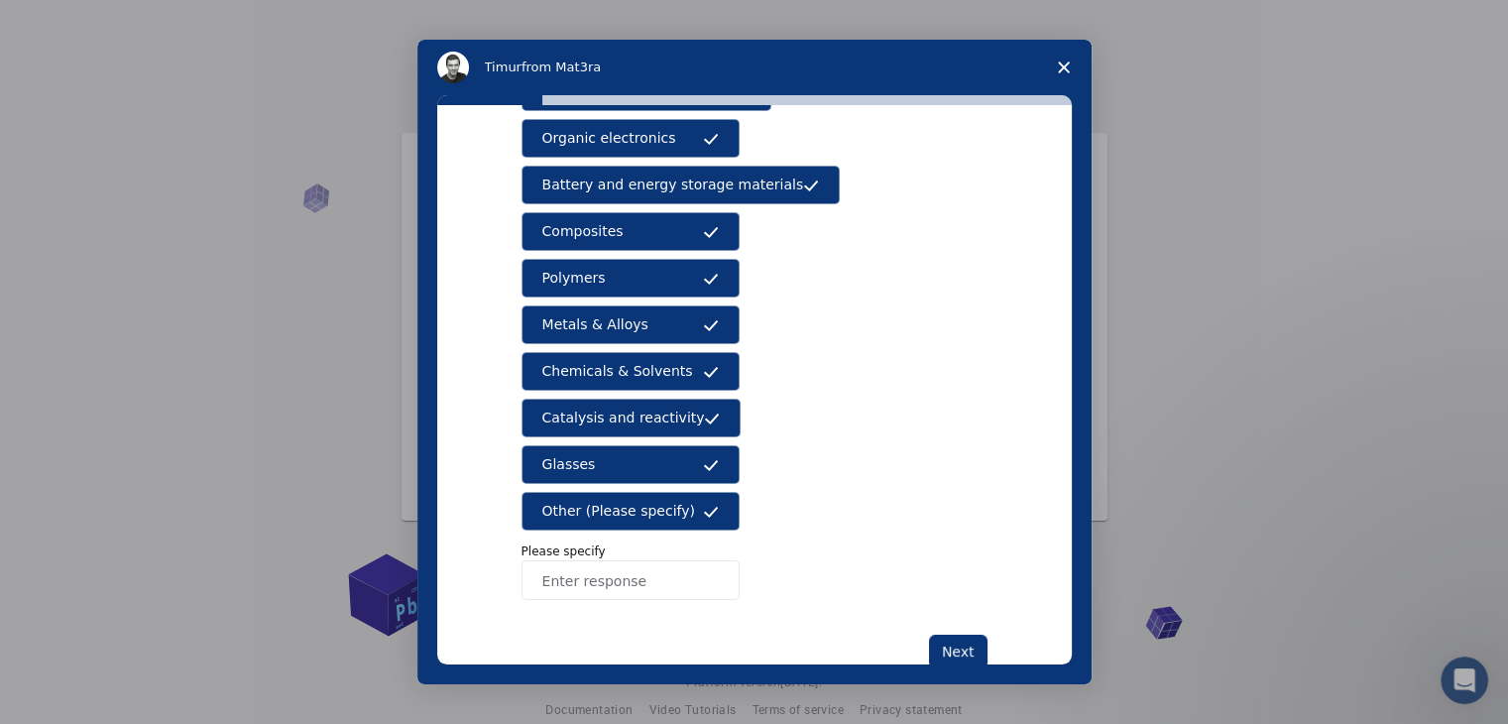
scroll to position [297, 0]
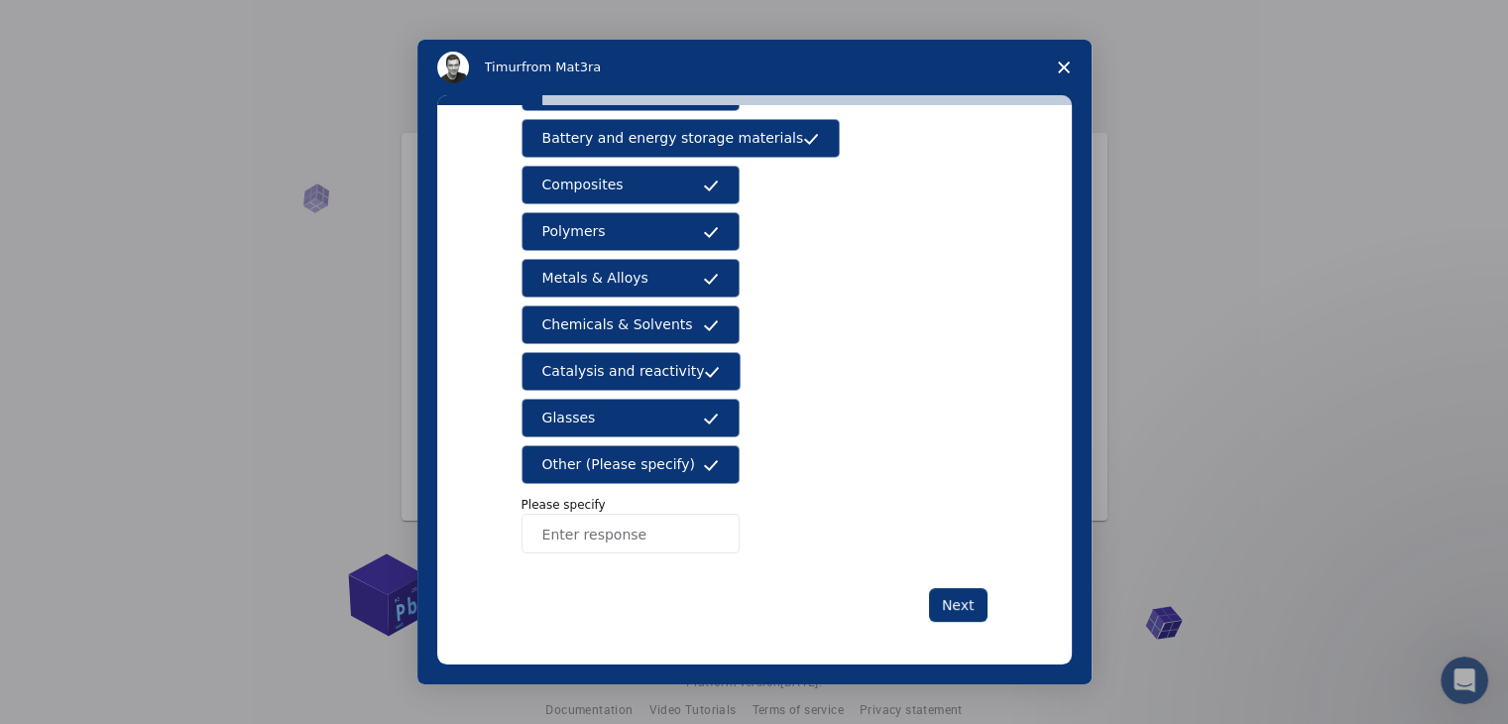
click at [615, 533] on input "Enter response" at bounding box center [630, 534] width 218 height 40
type input "electronics"
click at [947, 592] on button "Next" at bounding box center [958, 605] width 58 height 34
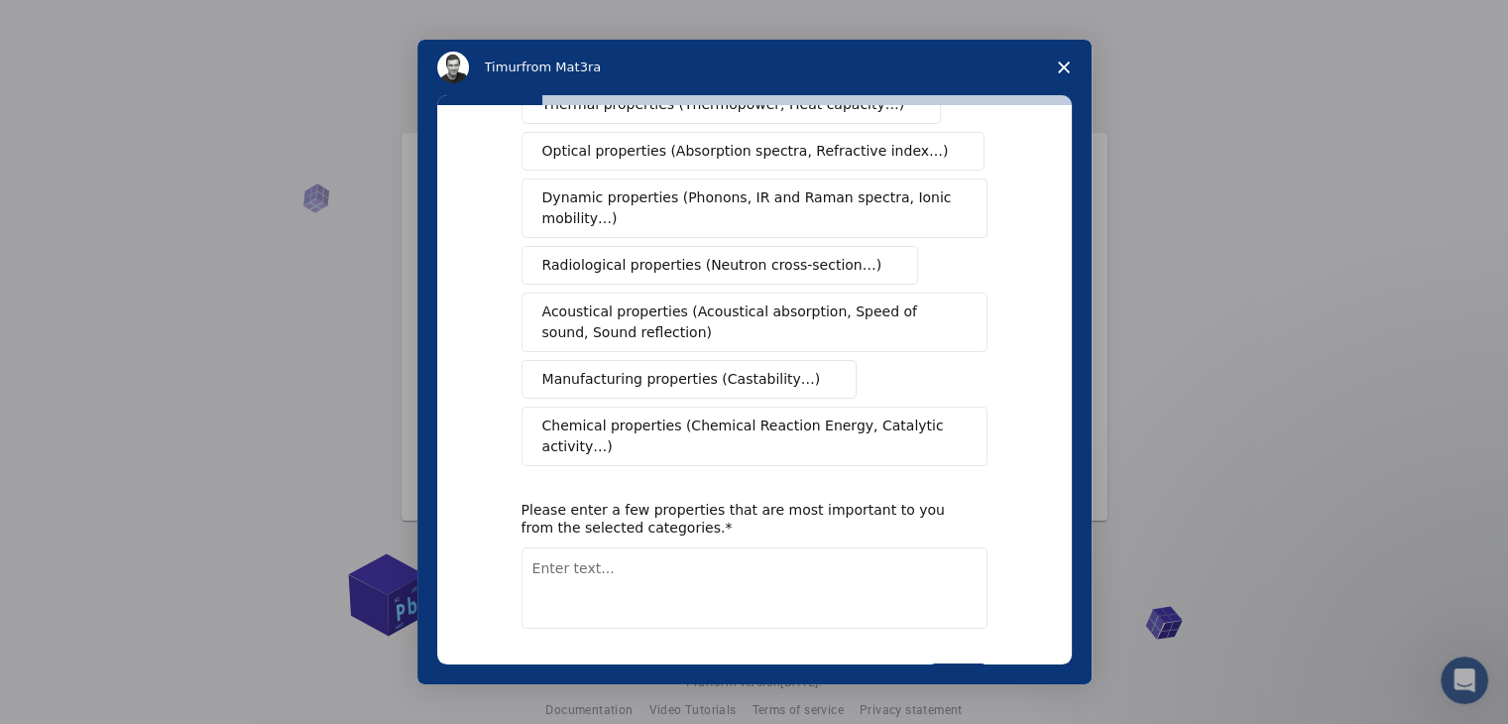
scroll to position [0, 0]
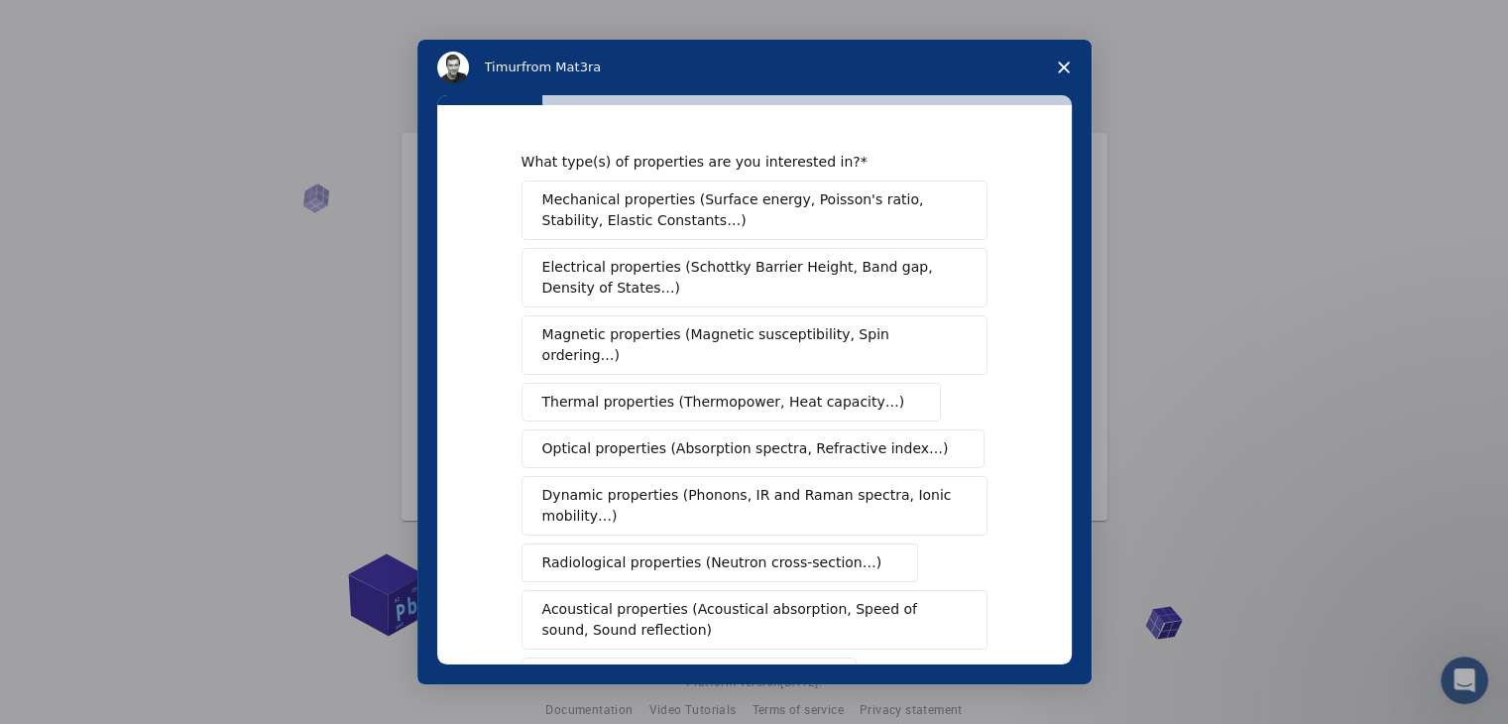
click at [733, 205] on span "Mechanical properties (Surface energy, Poisson's ratio, Stability, Elastic Cons…" at bounding box center [748, 210] width 413 height 42
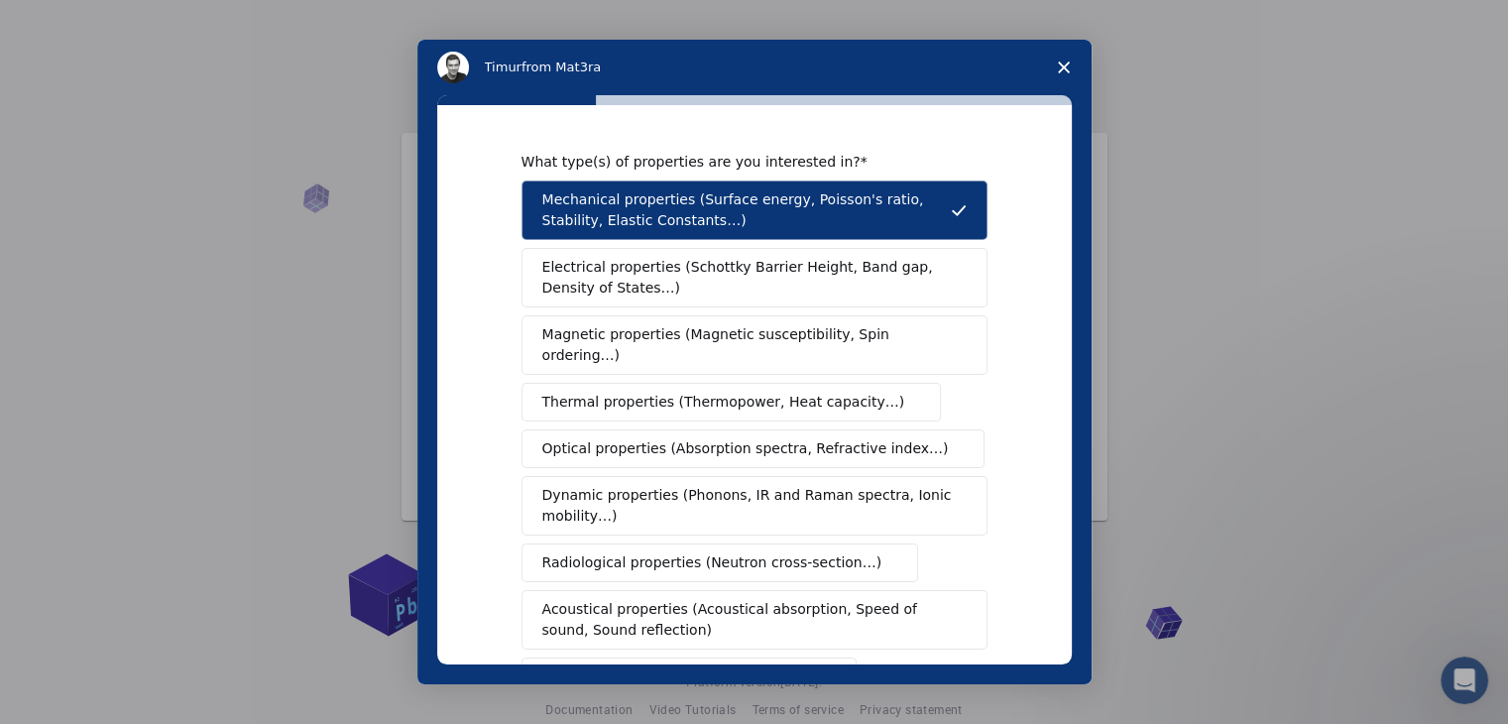
click at [757, 300] on button "Electrical properties (Schottky Barrier Height, Band gap, Density of States…)" at bounding box center [754, 277] width 466 height 59
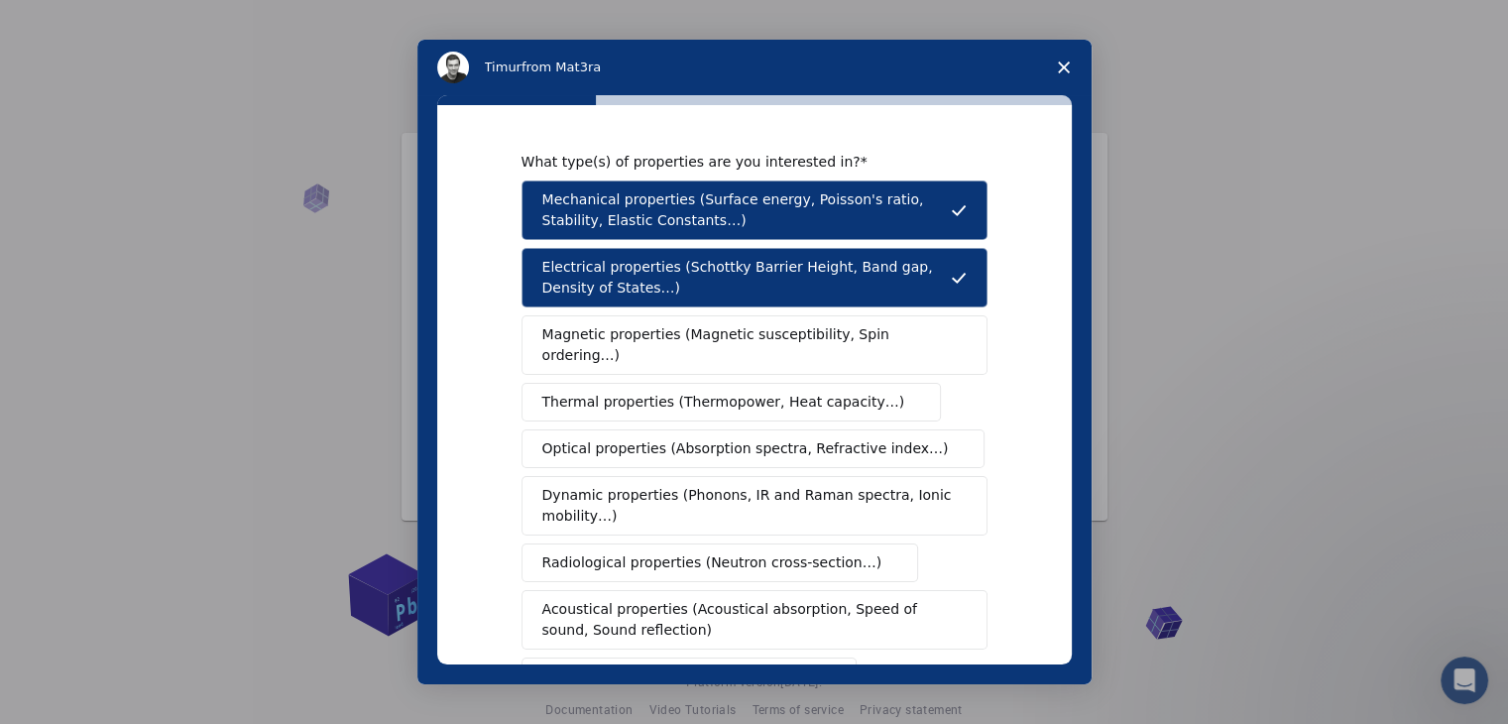
click at [769, 347] on button "Magnetic properties (Magnetic susceptibility, Spin ordering…)" at bounding box center [754, 344] width 466 height 59
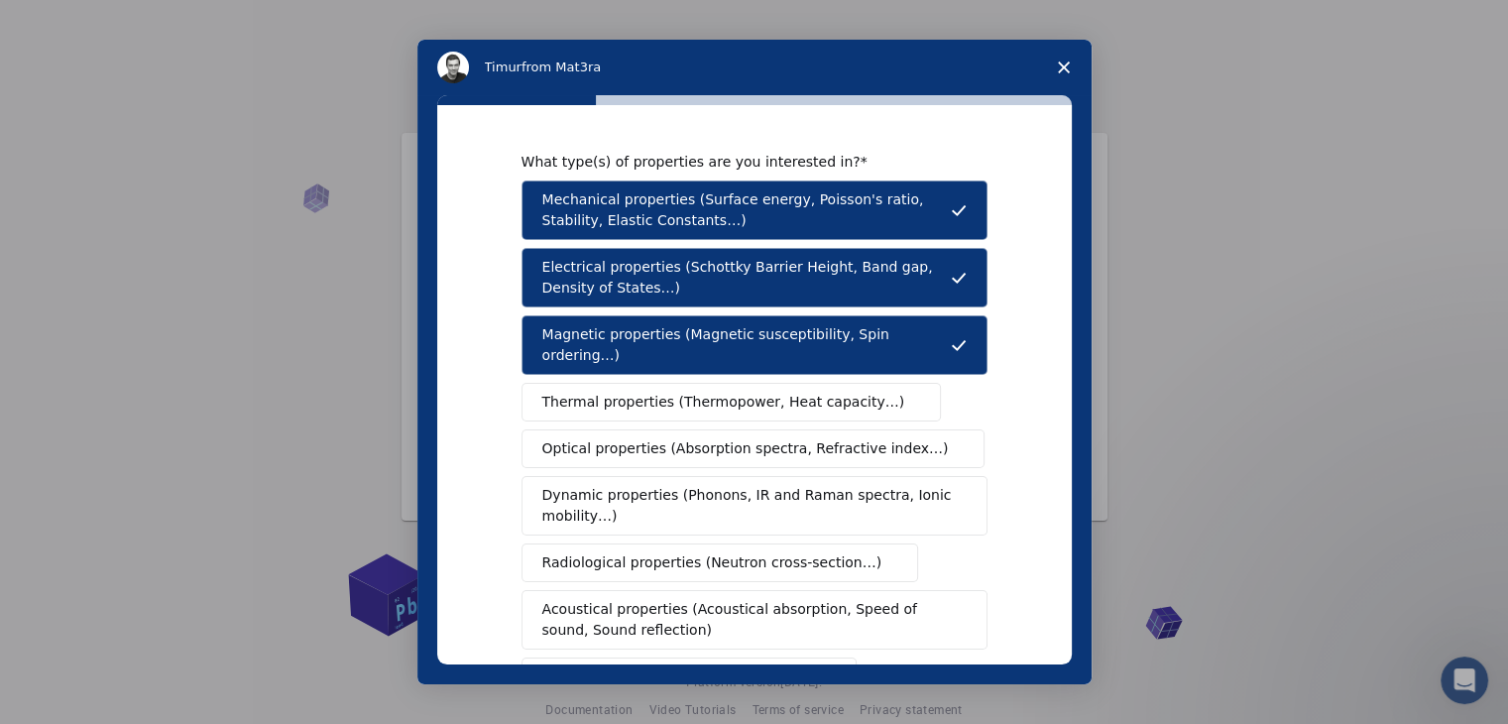
click at [772, 392] on span "Thermal properties (Thermopower, Heat capacity…)" at bounding box center [723, 402] width 363 height 21
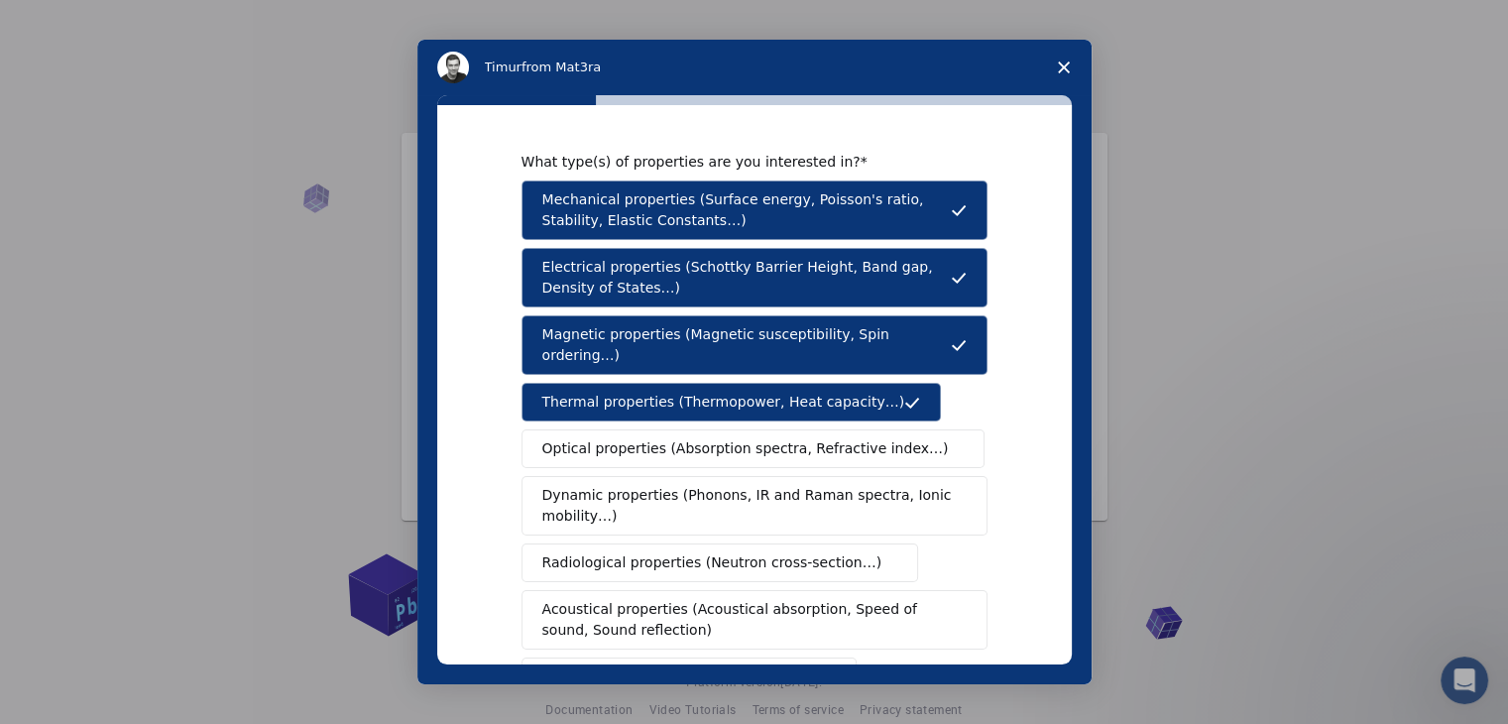
click at [773, 438] on span "Optical properties (Absorption spectra, Refractive index…)" at bounding box center [745, 448] width 406 height 21
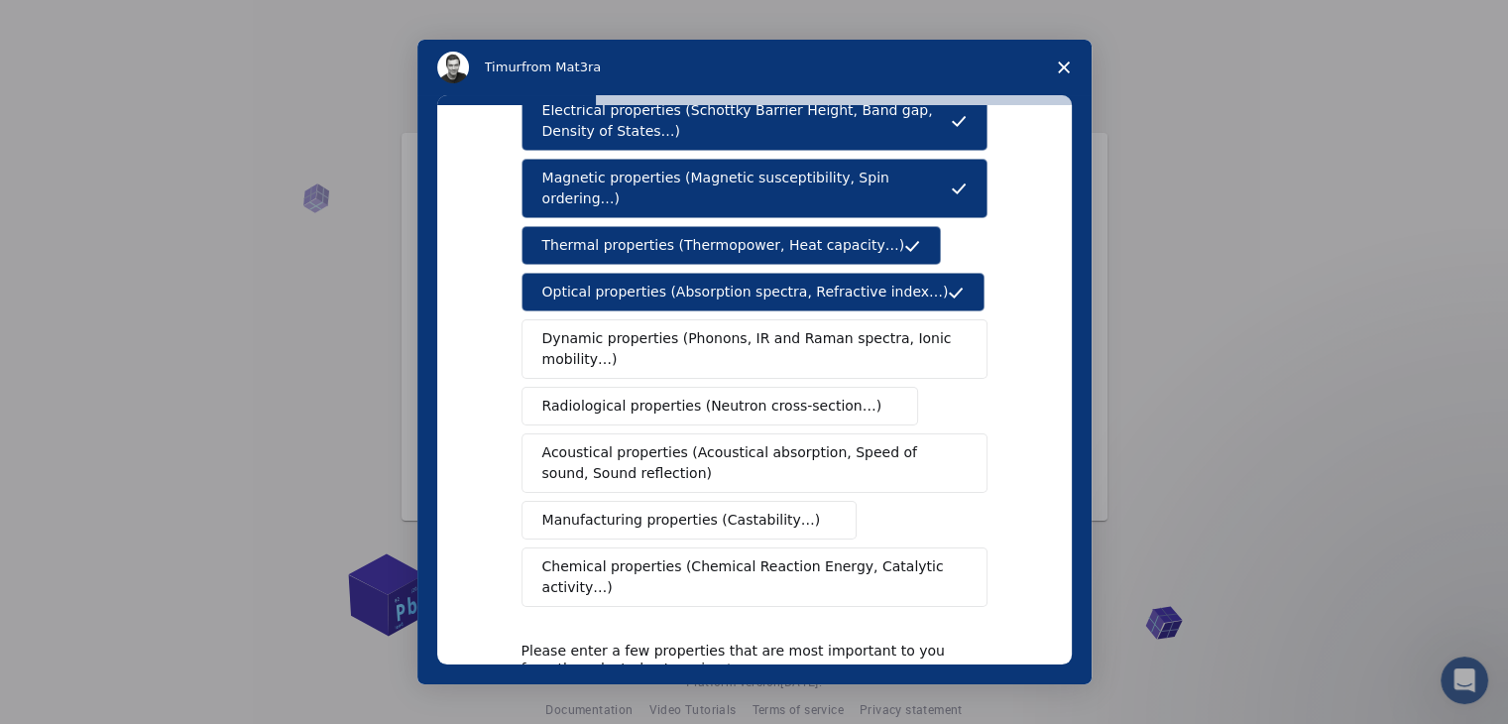
scroll to position [162, 0]
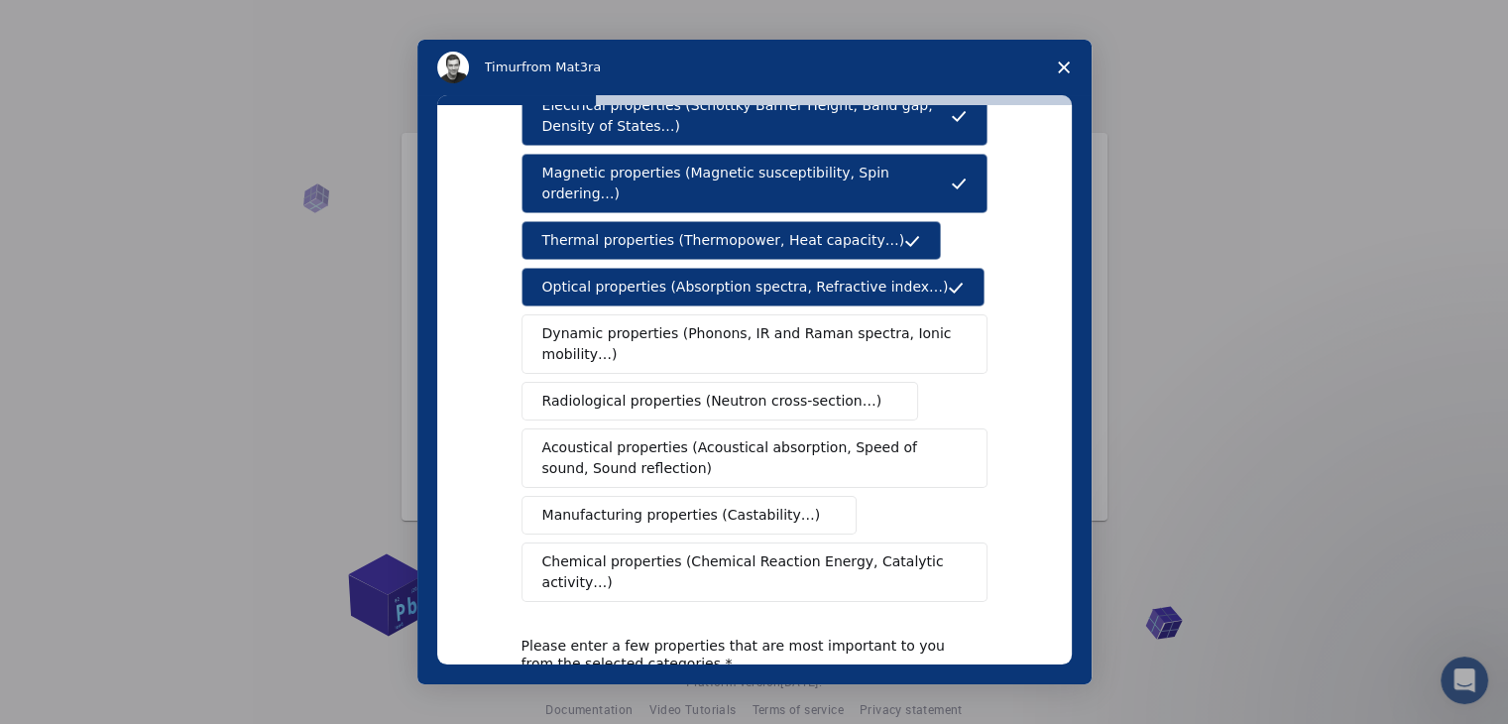
click at [753, 331] on span "Dynamic properties (Phonons, IR and Raman spectra, Ionic mobility…)" at bounding box center [747, 344] width 411 height 42
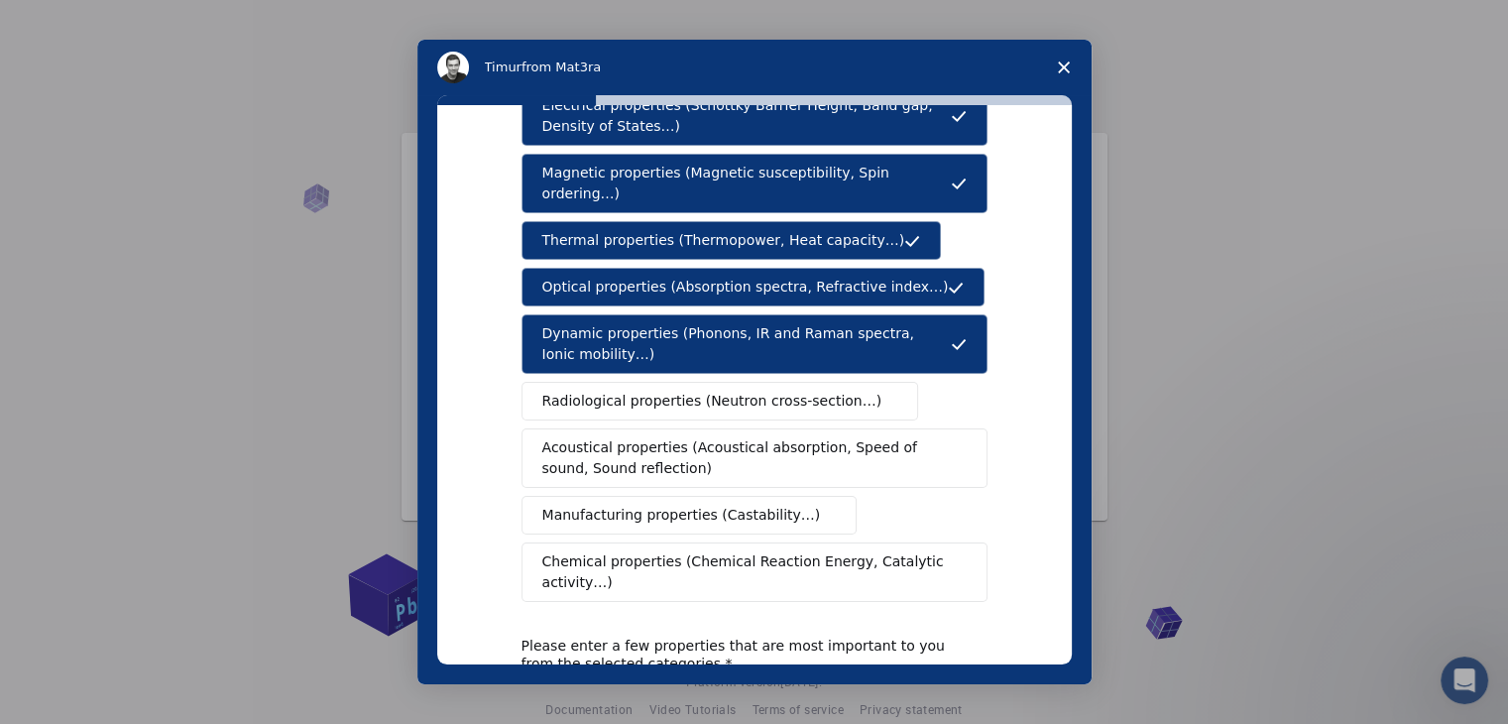
click at [754, 391] on span "Radiological properties (Neutron cross-section…)" at bounding box center [712, 401] width 340 height 21
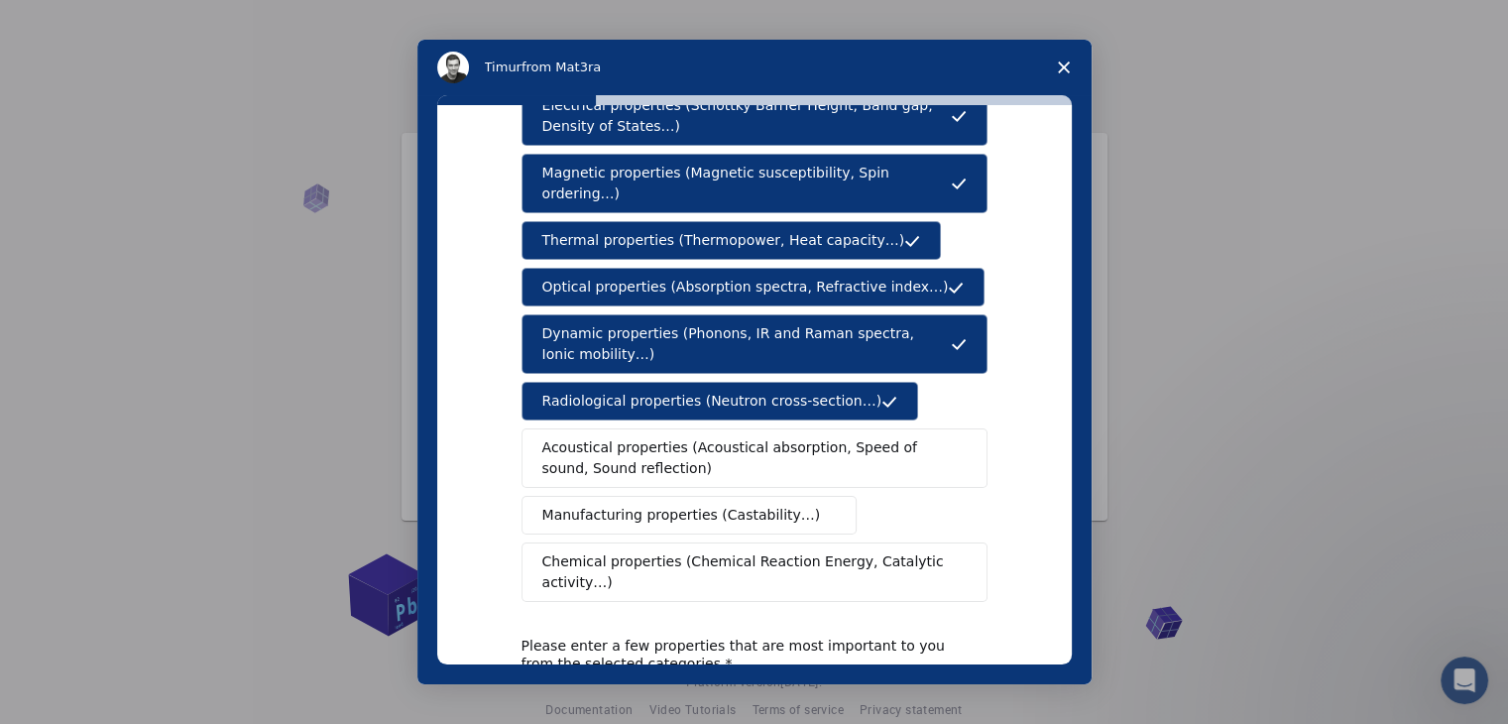
click at [760, 437] on span "Acoustical properties (Acoustical absorption, Speed of sound, Sound reflection)" at bounding box center [748, 458] width 412 height 42
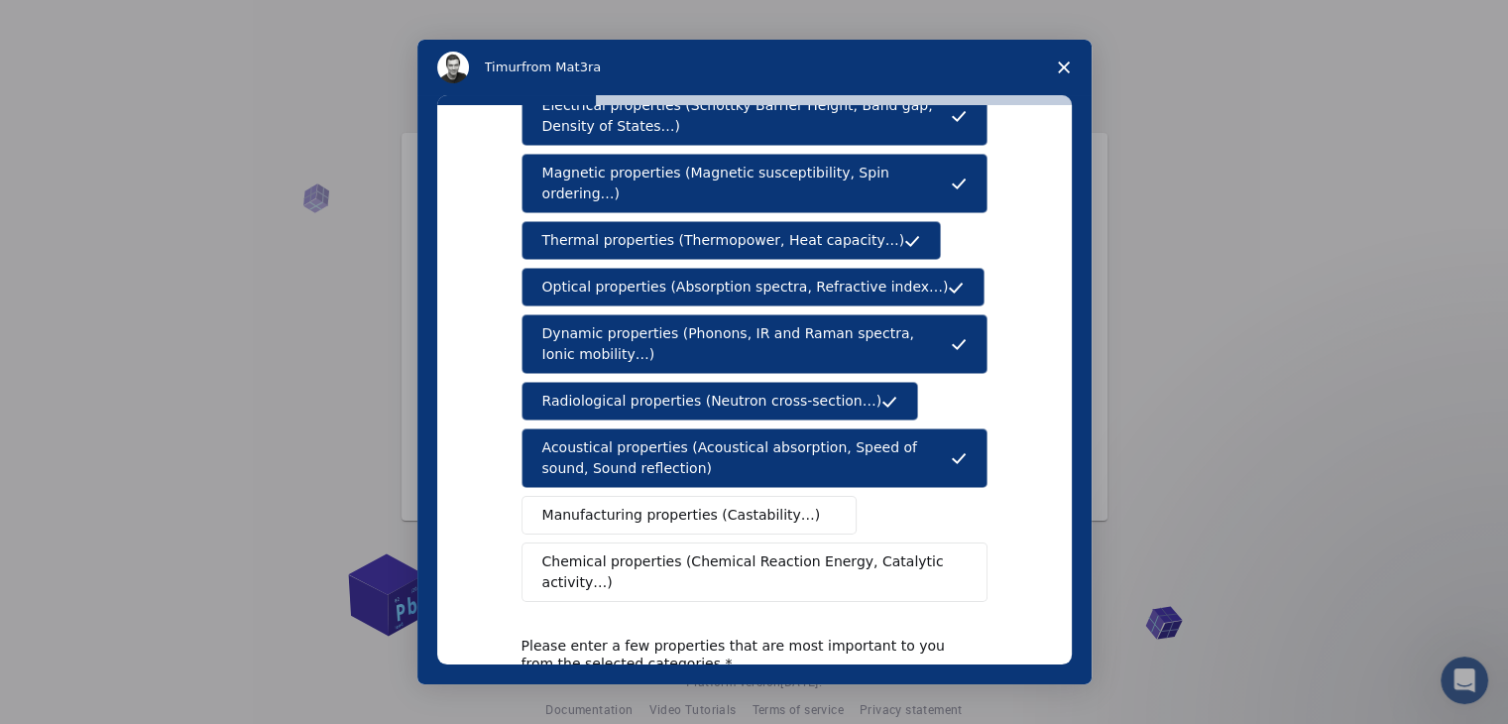
click at [757, 505] on span "Manufacturing properties (Castability…)" at bounding box center [681, 515] width 279 height 21
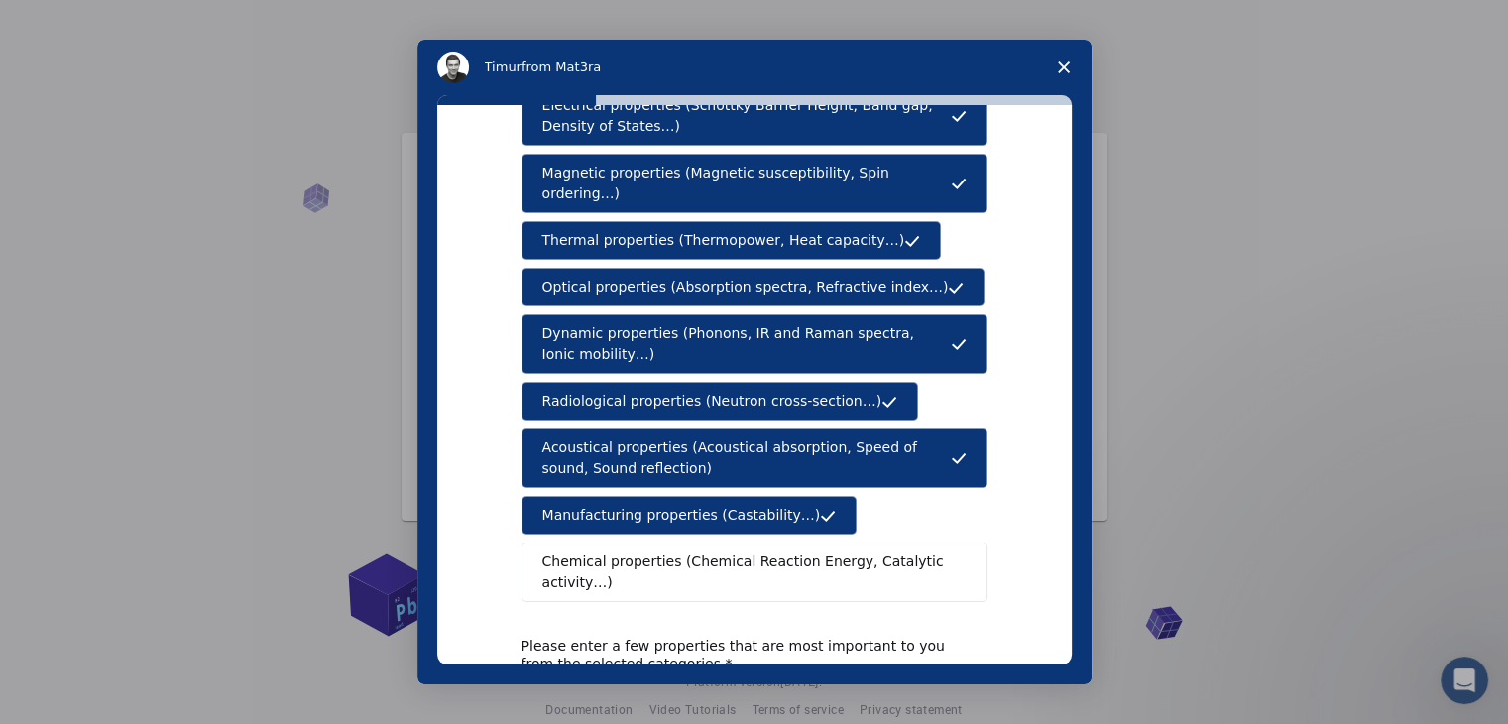
click at [768, 551] on span "Chemical properties (Chemical Reaction Energy, Catalytic activity…)" at bounding box center [747, 572] width 410 height 42
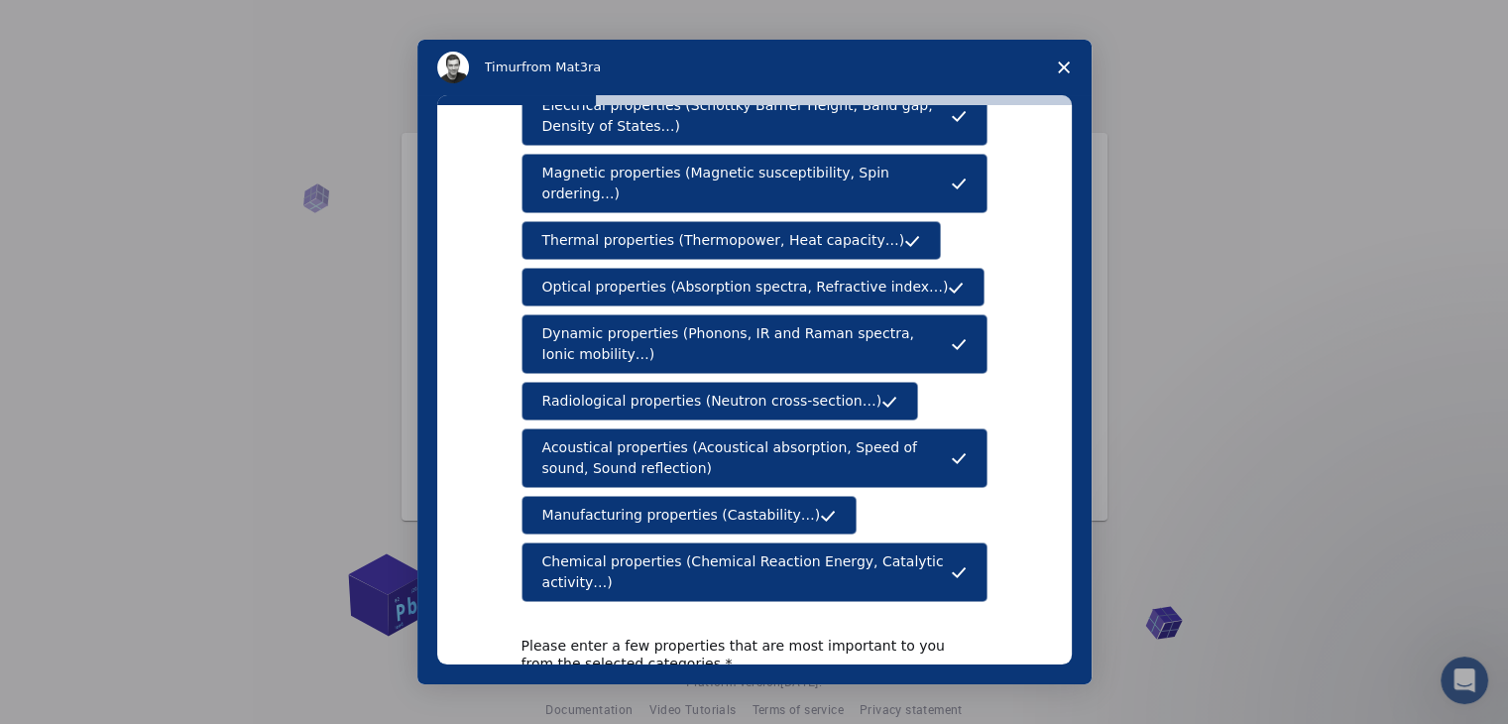
scroll to position [331, 0]
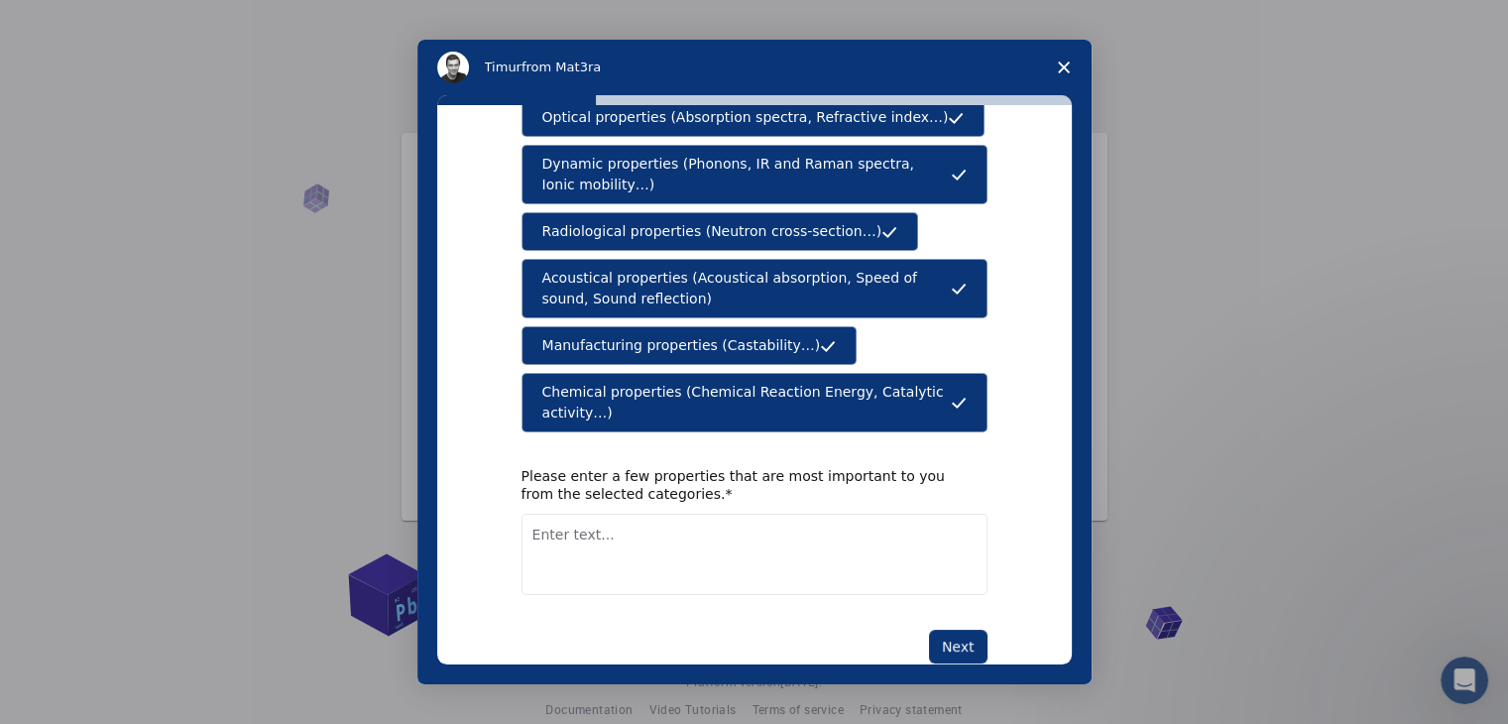
click at [734, 514] on textarea "Enter text..." at bounding box center [754, 554] width 466 height 81
type textarea "microcontroller , sesnors"
click at [939, 629] on button "Next" at bounding box center [958, 646] width 58 height 34
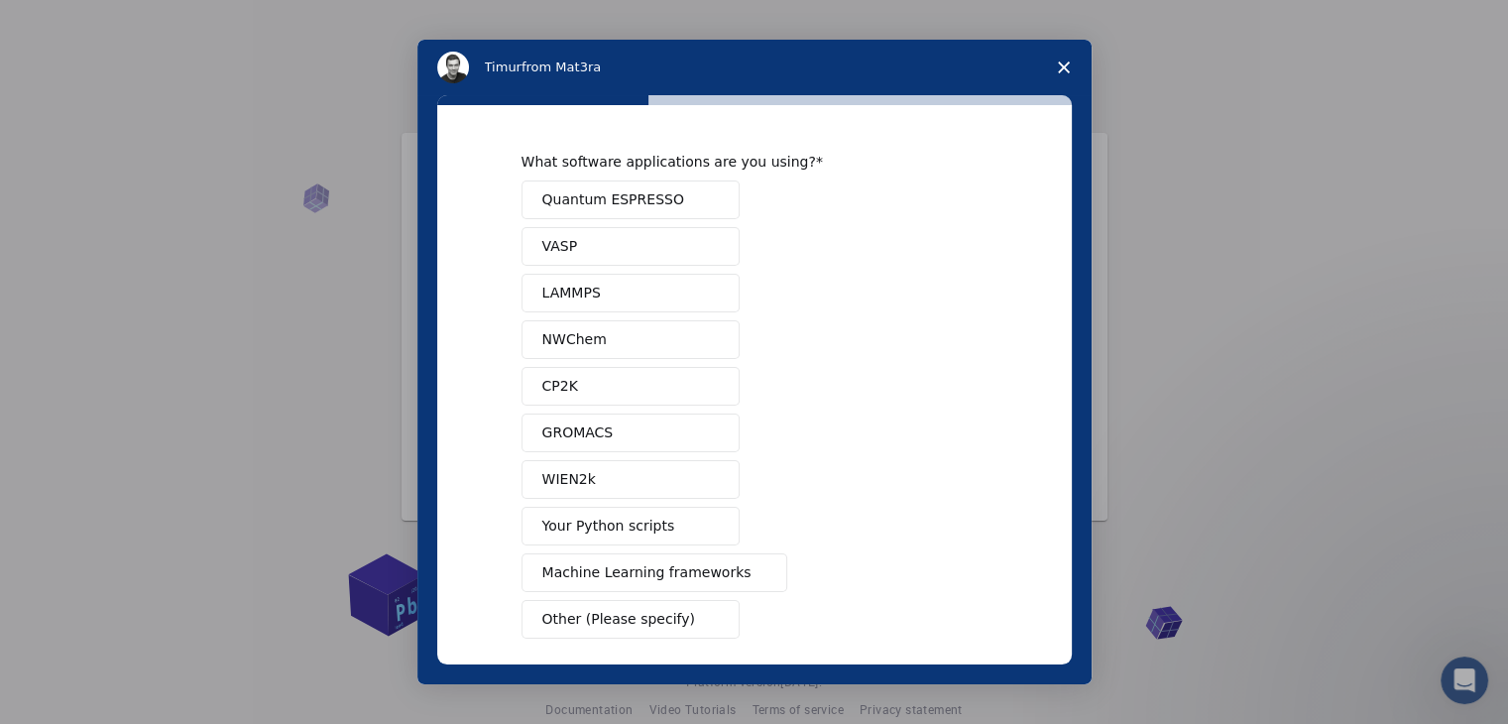
click at [583, 206] on span "Quantum ESPRESSO" at bounding box center [613, 199] width 142 height 21
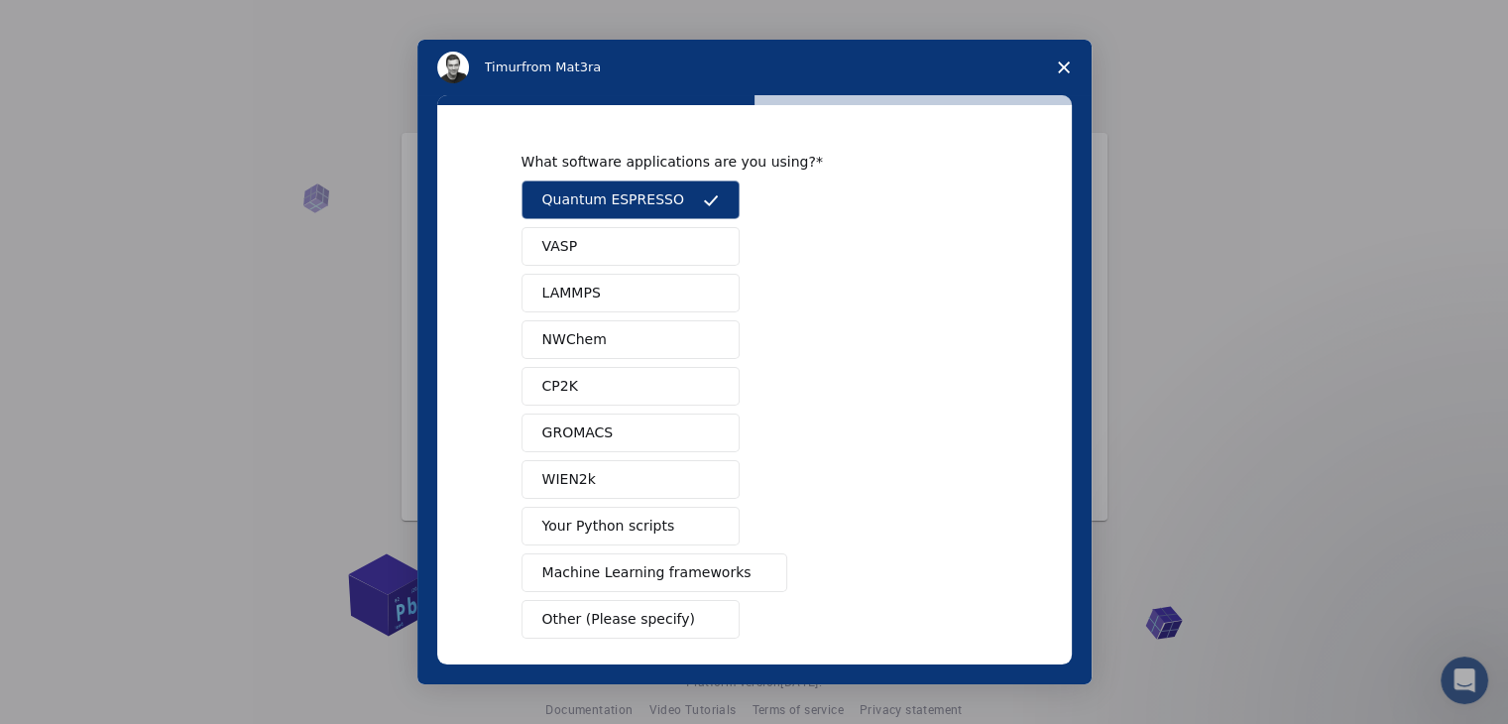
click at [589, 235] on button "VASP" at bounding box center [630, 246] width 218 height 39
click at [602, 280] on button "LAMMPS" at bounding box center [630, 293] width 218 height 39
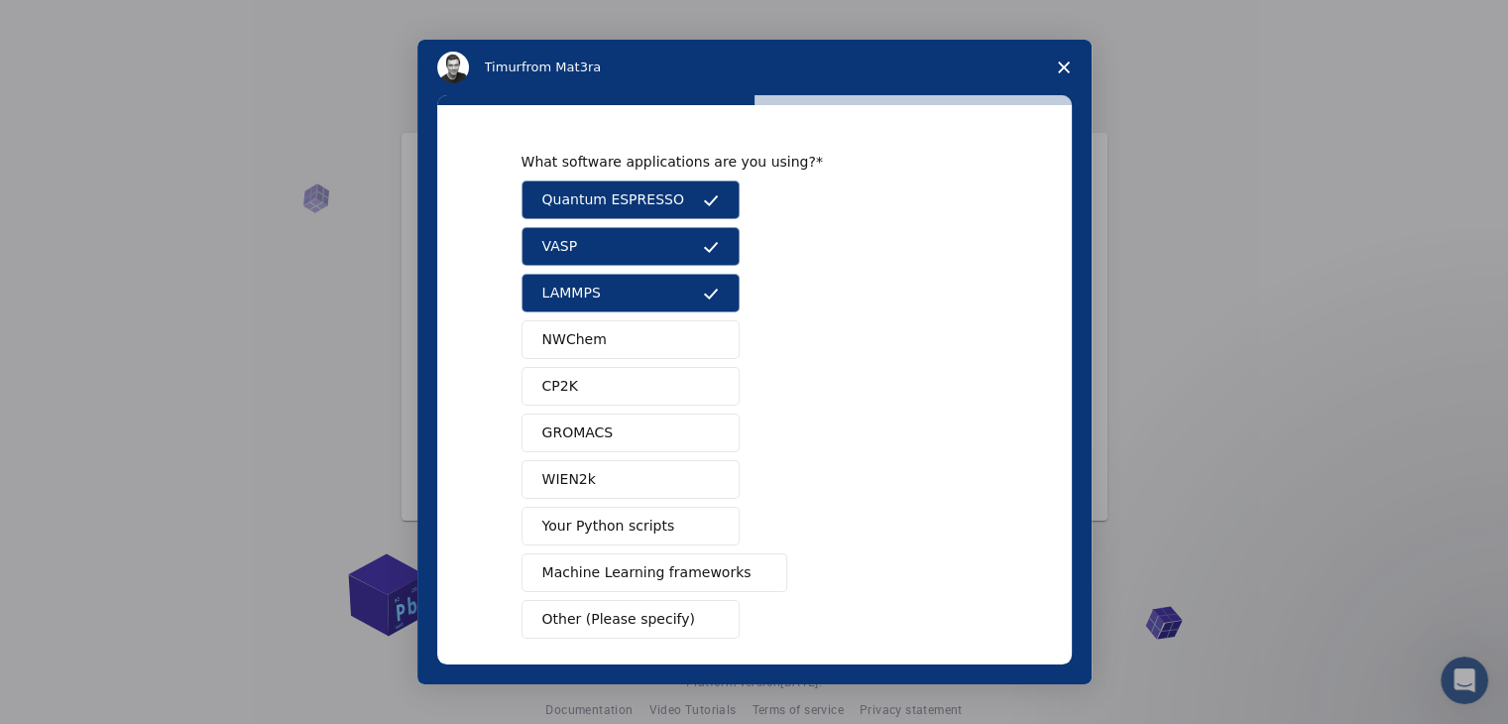
click at [610, 329] on button "NWChem" at bounding box center [630, 339] width 218 height 39
click at [611, 375] on button "CP2K" at bounding box center [630, 386] width 218 height 39
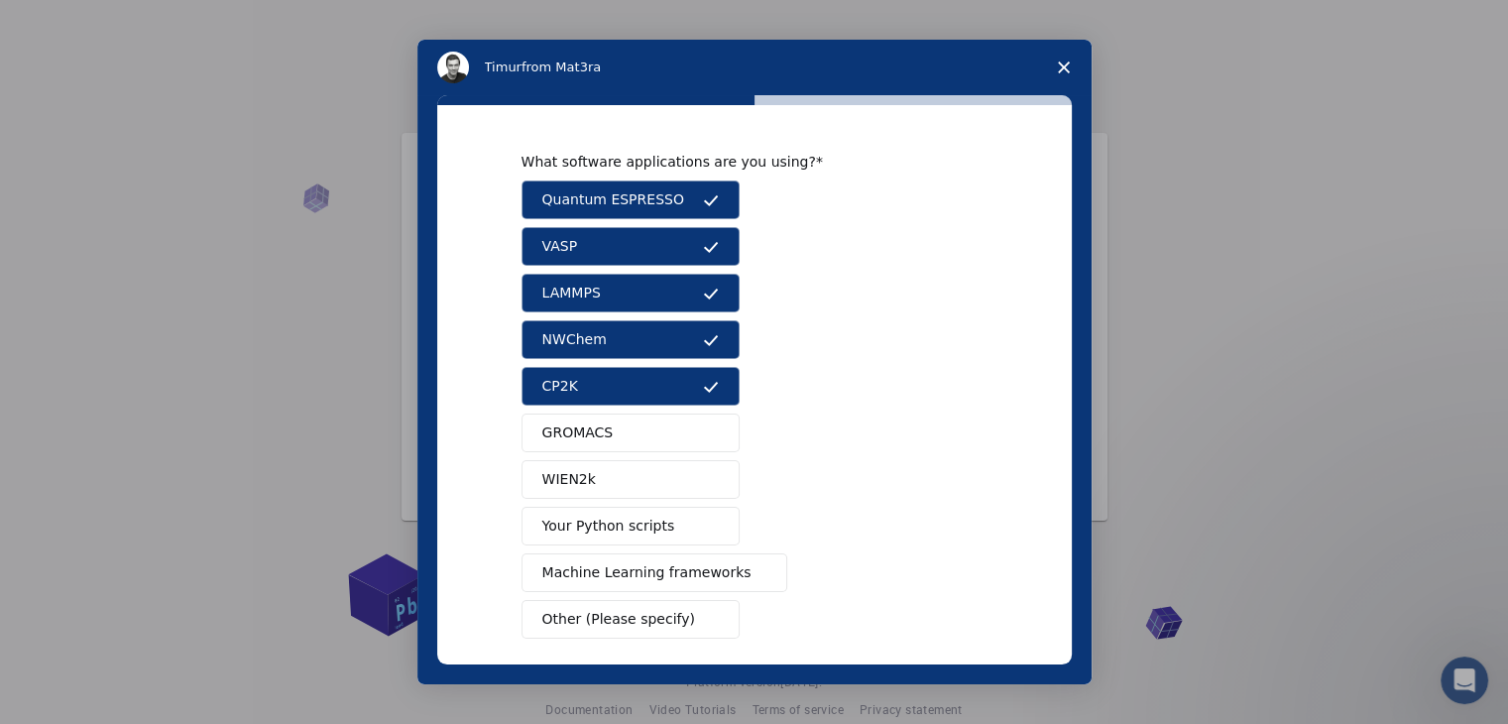
click at [613, 421] on button "GROMACS" at bounding box center [630, 432] width 218 height 39
drag, startPoint x: 612, startPoint y: 481, endPoint x: 613, endPoint y: 513, distance: 31.7
click at [613, 513] on div "Quantum ESPRESSO VASP LAMMPS NWChem CP2K GROMACS WIEN2k Your Python scripts Mac…" at bounding box center [754, 409] width 466 height 458
click at [613, 515] on span "Your Python scripts" at bounding box center [608, 525] width 133 height 21
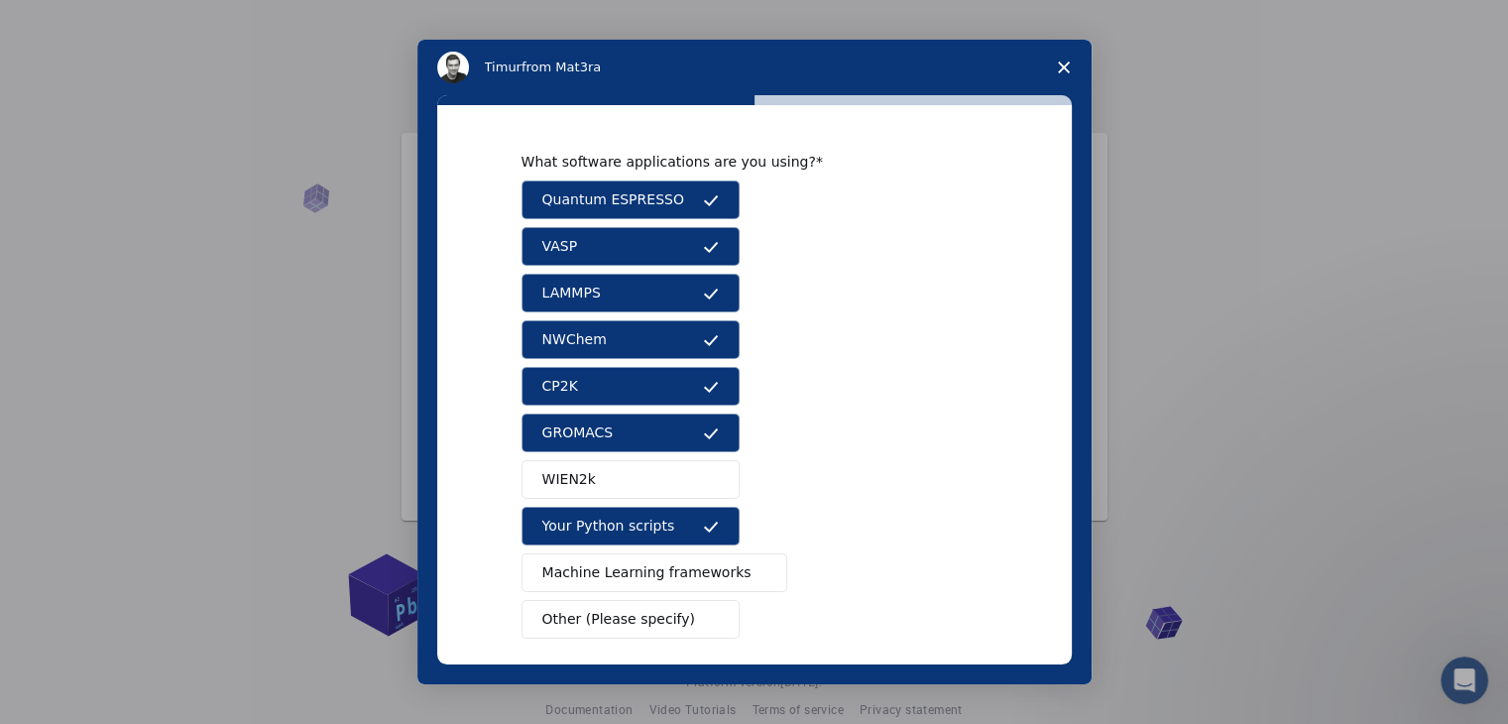
click at [611, 481] on button "WIEN2k" at bounding box center [630, 479] width 218 height 39
click at [612, 568] on span "Machine Learning frameworks" at bounding box center [646, 572] width 209 height 21
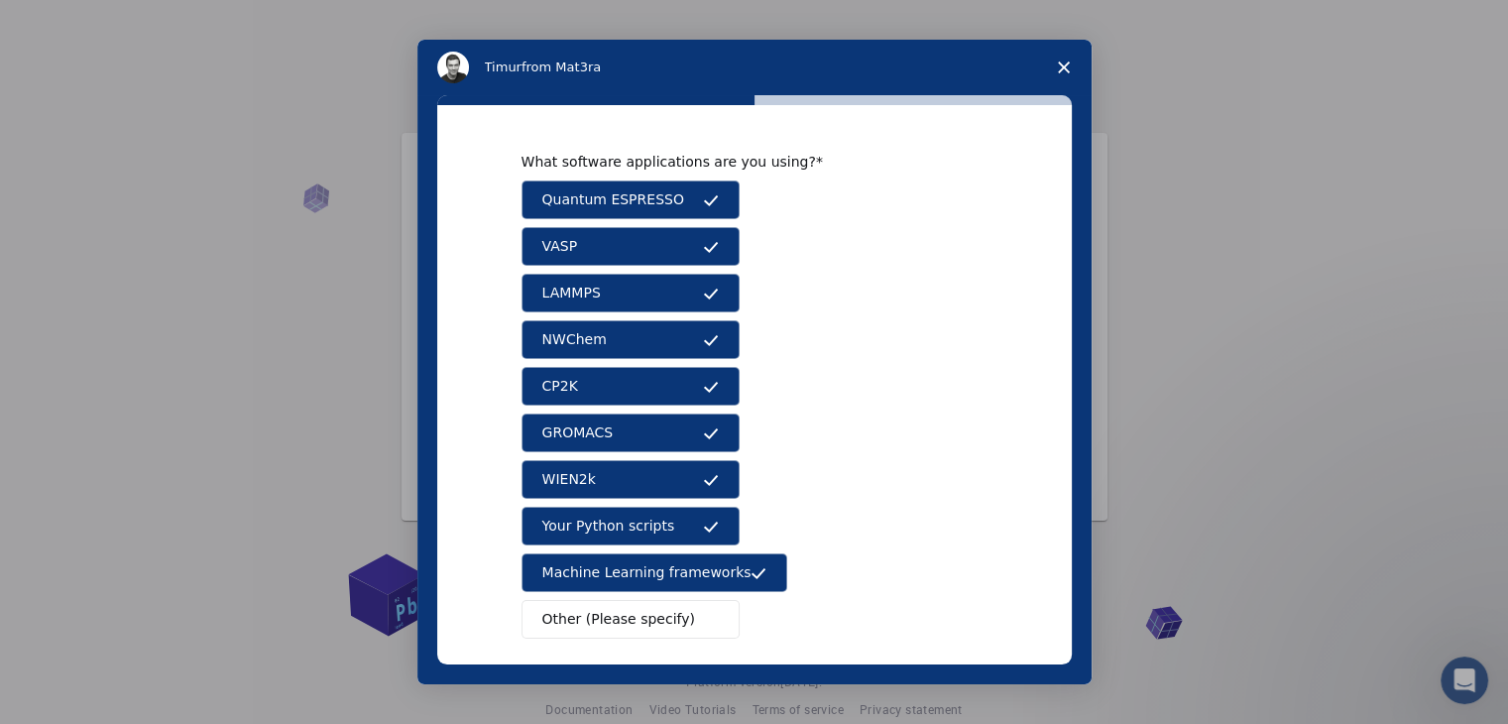
click at [615, 611] on span "Other (Please specify)" at bounding box center [618, 619] width 153 height 21
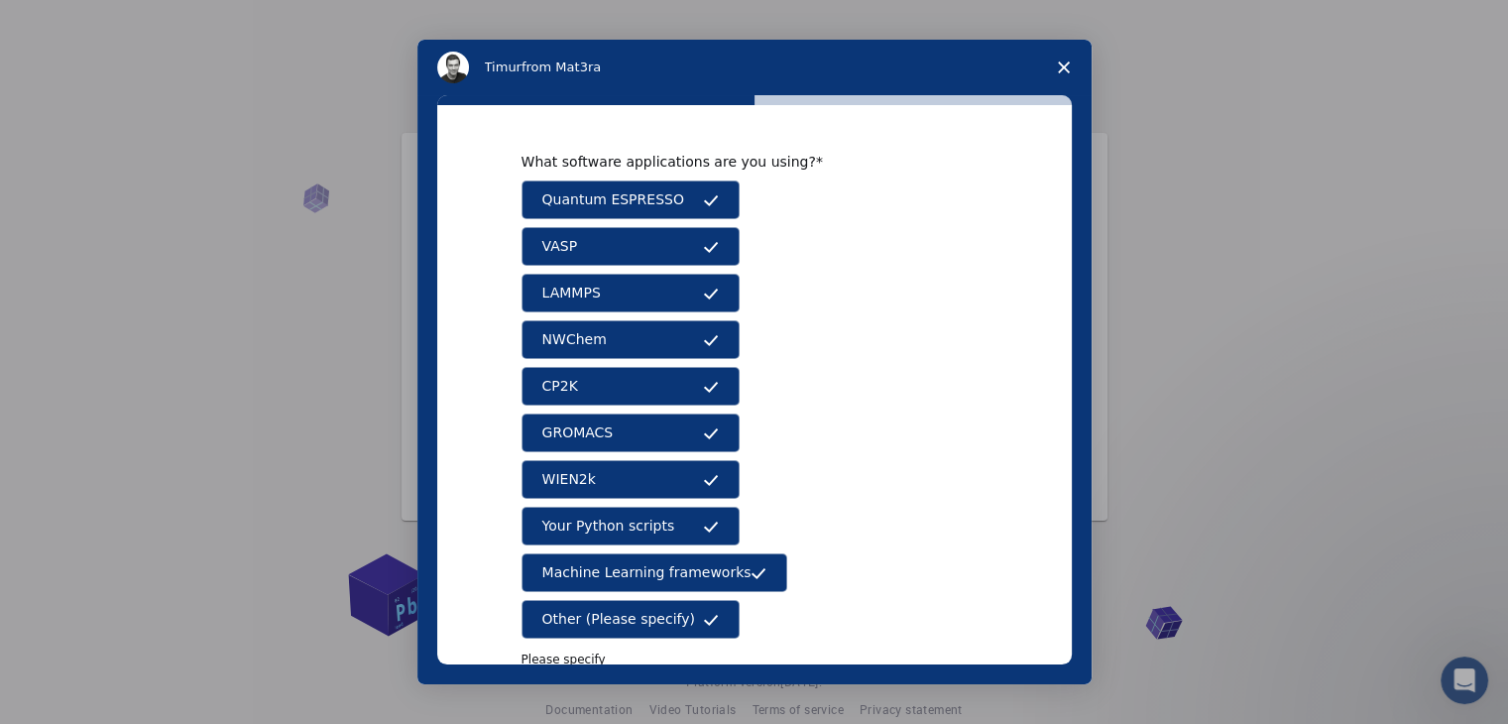
scroll to position [156, 0]
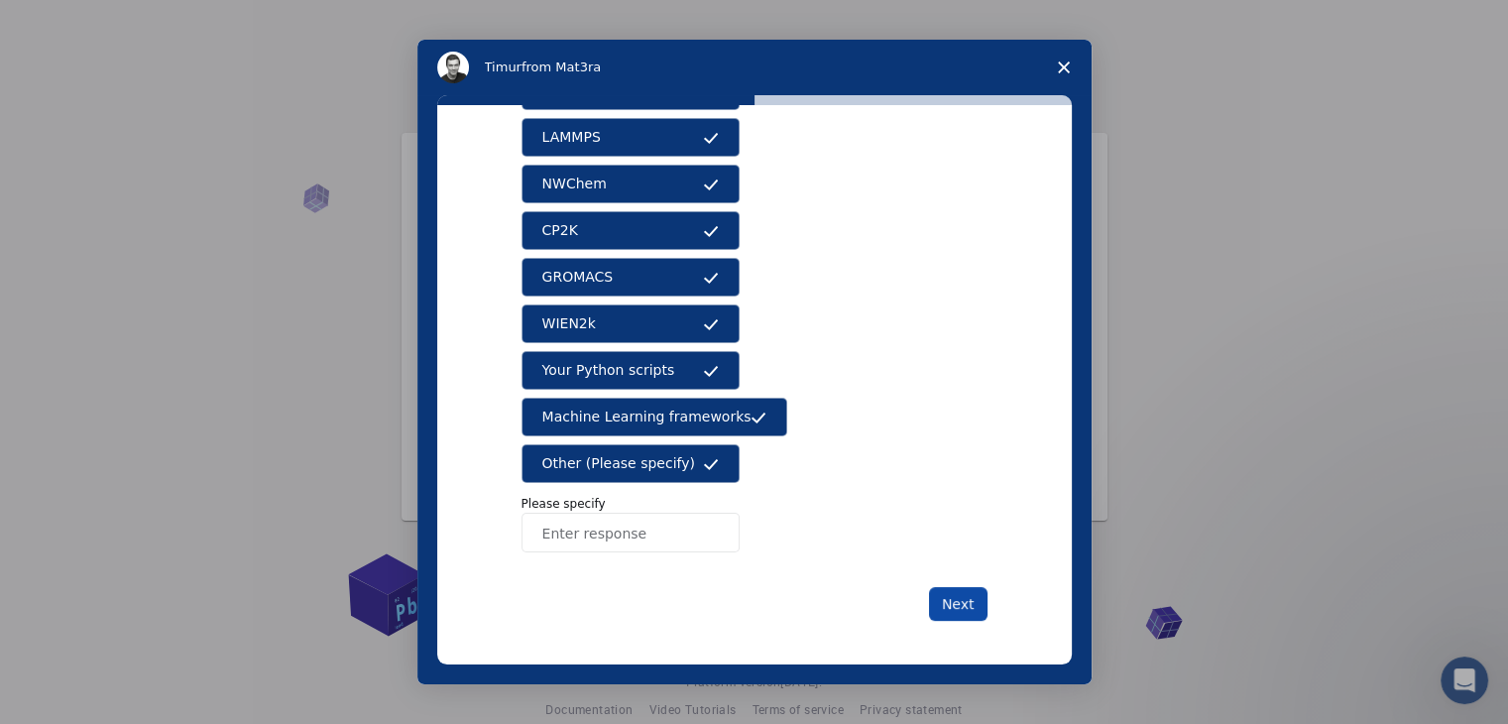
click at [962, 602] on button "Next" at bounding box center [958, 604] width 58 height 34
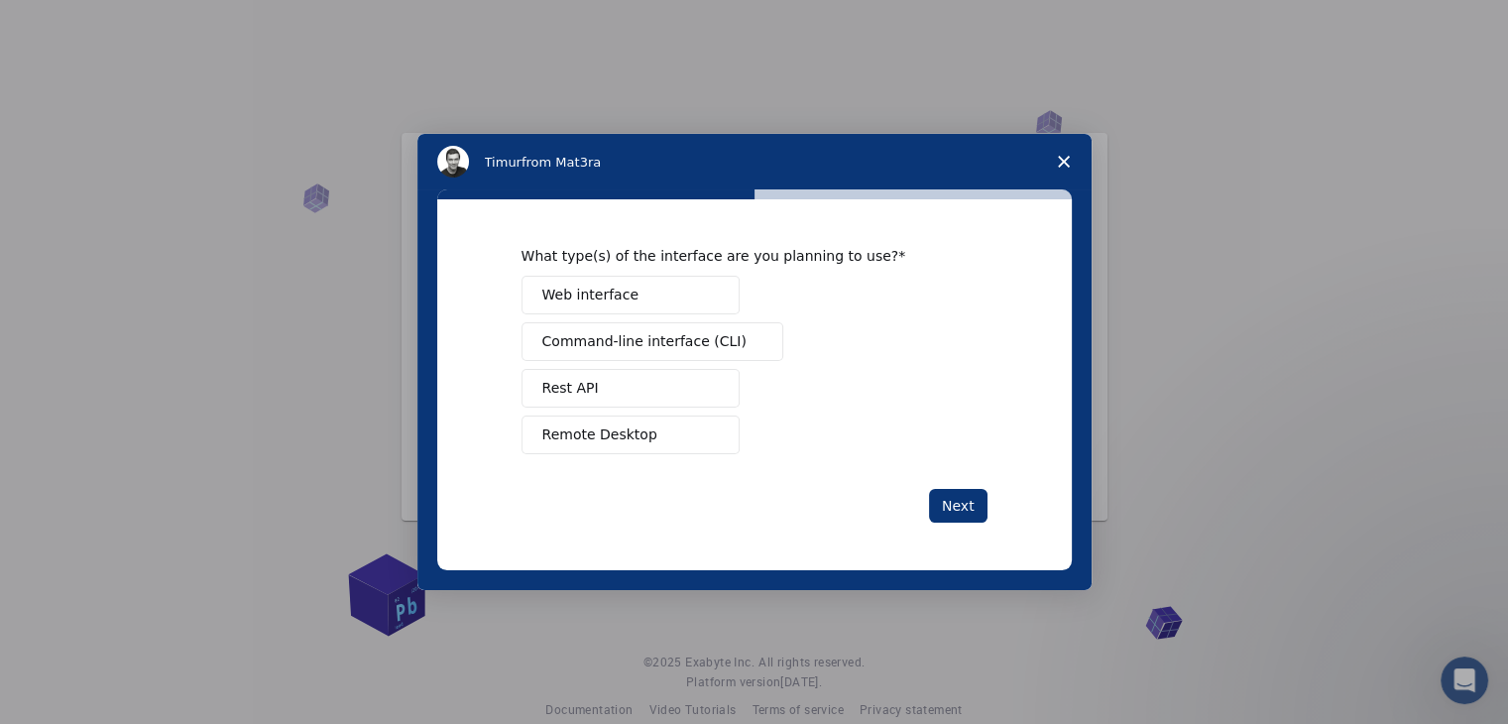
click at [682, 296] on button "Web interface" at bounding box center [630, 295] width 218 height 39
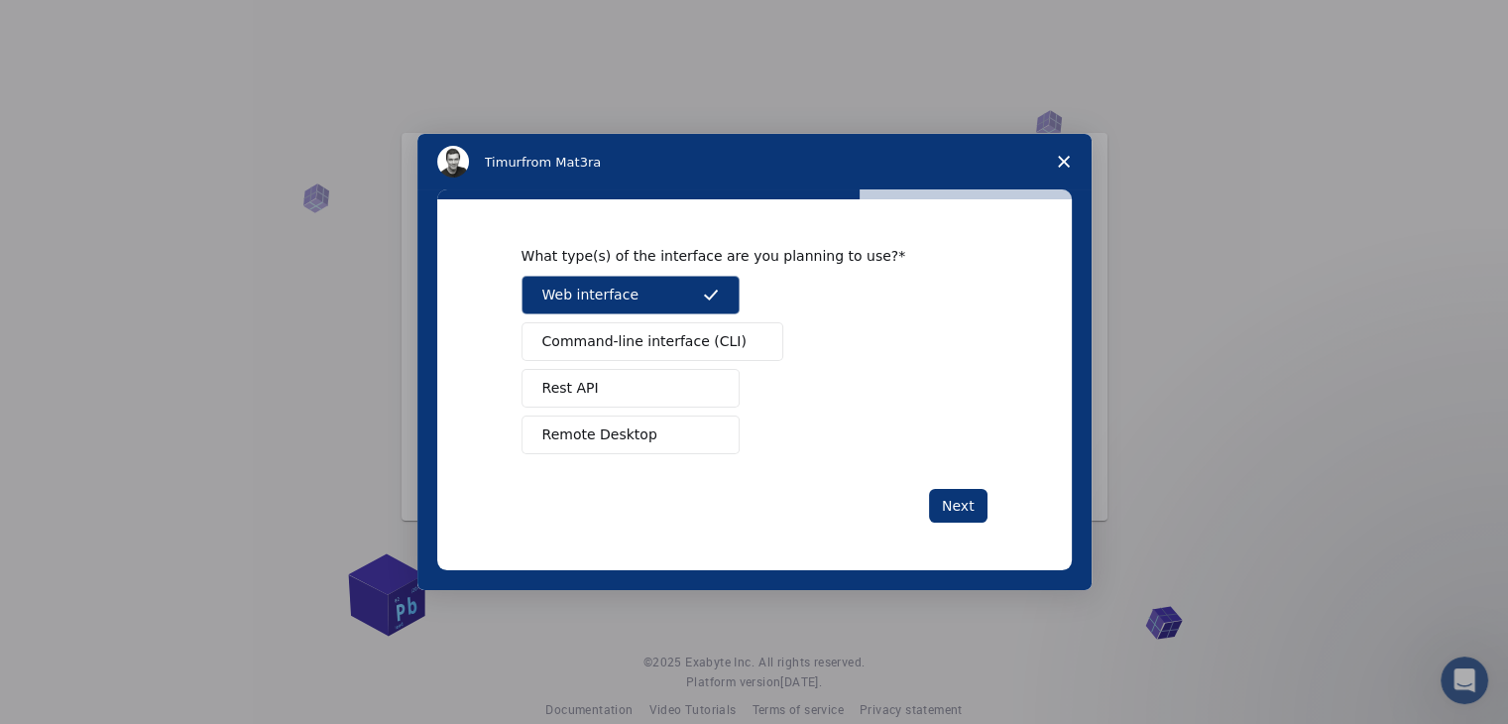
click at [690, 326] on button "Command-line interface (CLI)" at bounding box center [652, 341] width 262 height 39
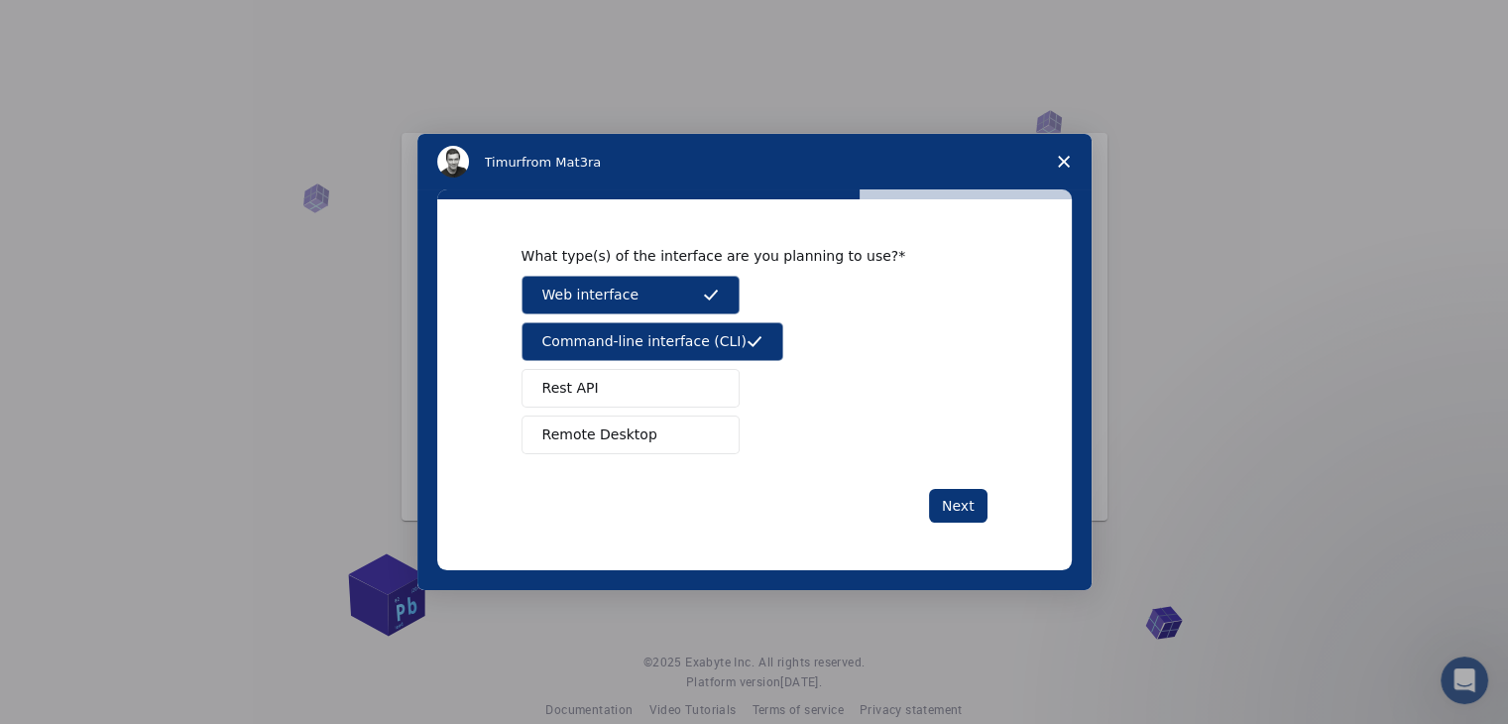
click at [697, 369] on button "Rest API" at bounding box center [630, 388] width 218 height 39
click at [702, 417] on button "Remote Desktop" at bounding box center [630, 434] width 218 height 39
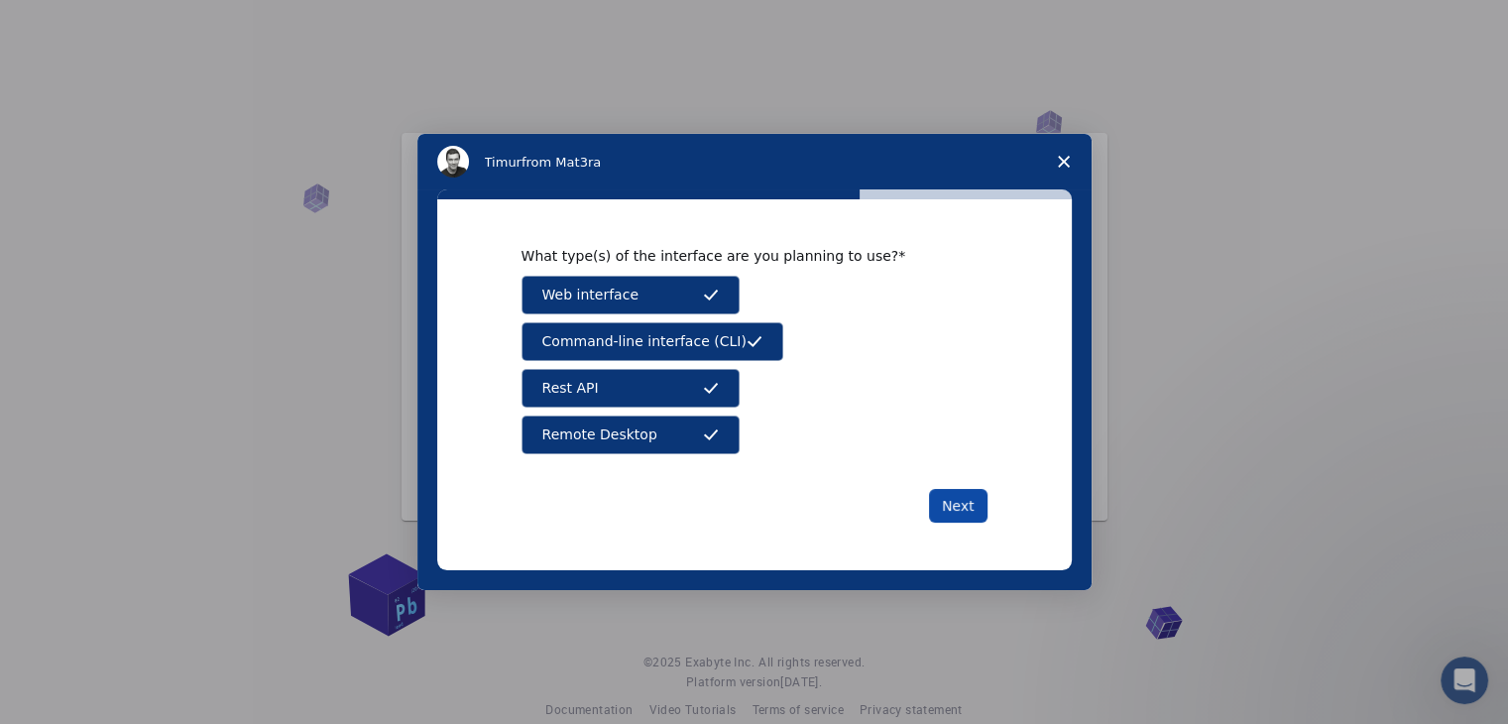
click at [944, 504] on button "Next" at bounding box center [958, 506] width 58 height 34
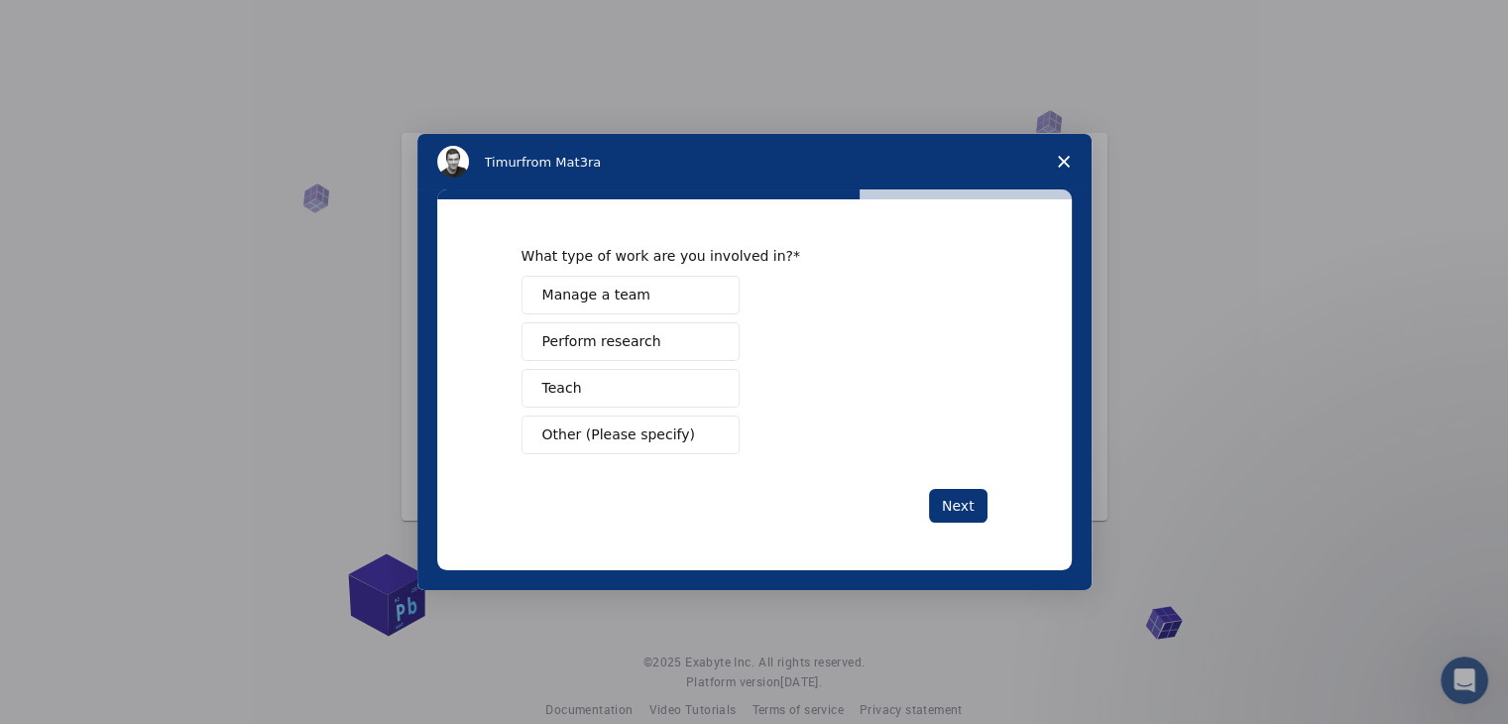
click at [682, 285] on button "Manage a team" at bounding box center [630, 295] width 218 height 39
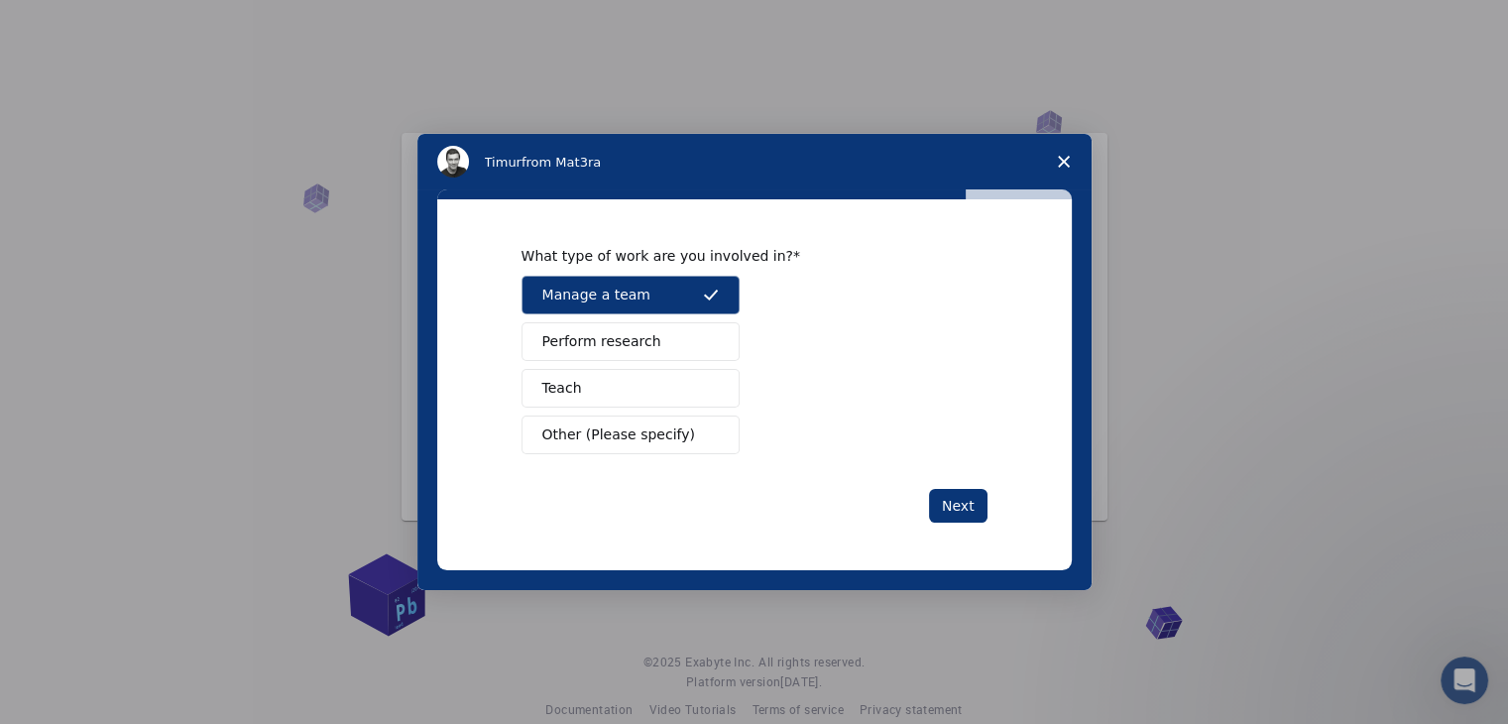
click at [692, 330] on button "Perform research" at bounding box center [630, 341] width 218 height 39
click at [691, 378] on button "Teach" at bounding box center [630, 388] width 218 height 39
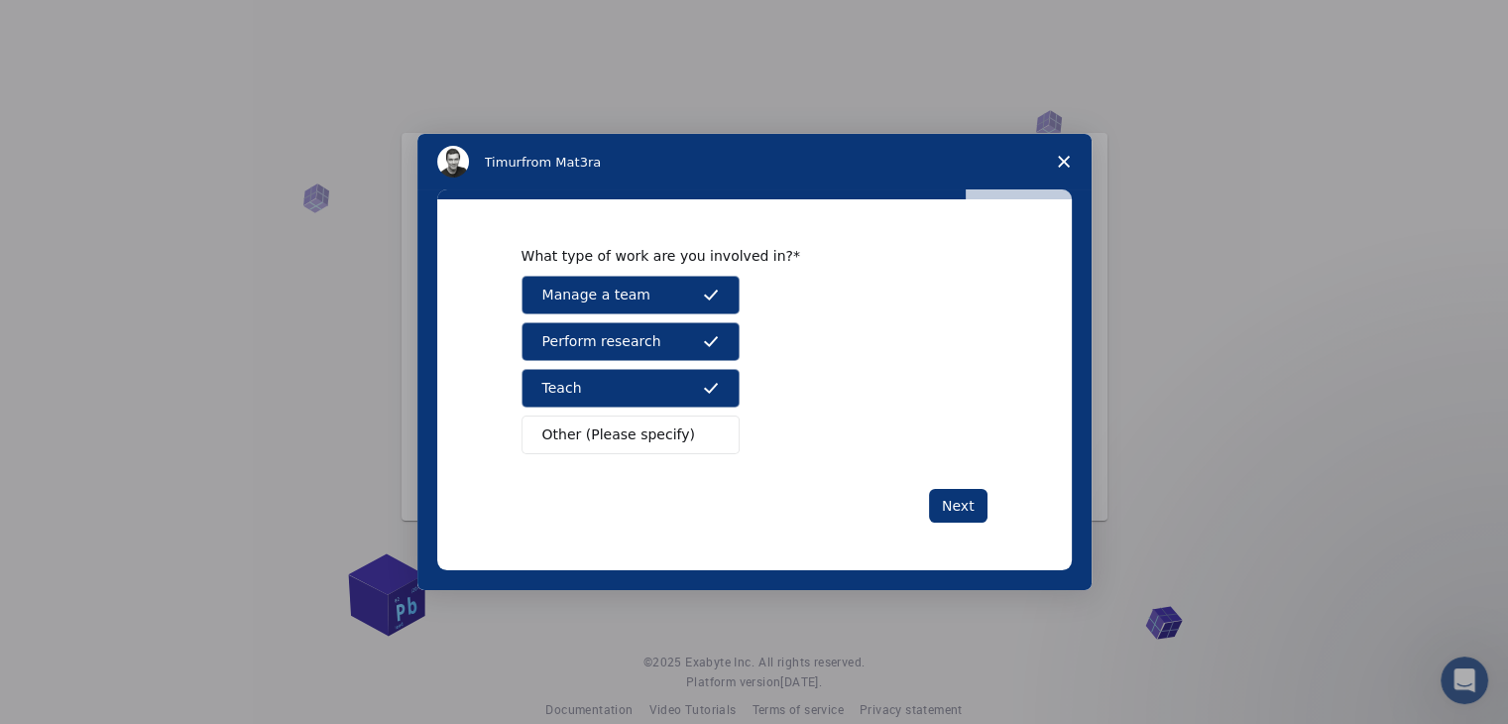
click at [696, 423] on button "Other (Please specify)" at bounding box center [630, 434] width 218 height 39
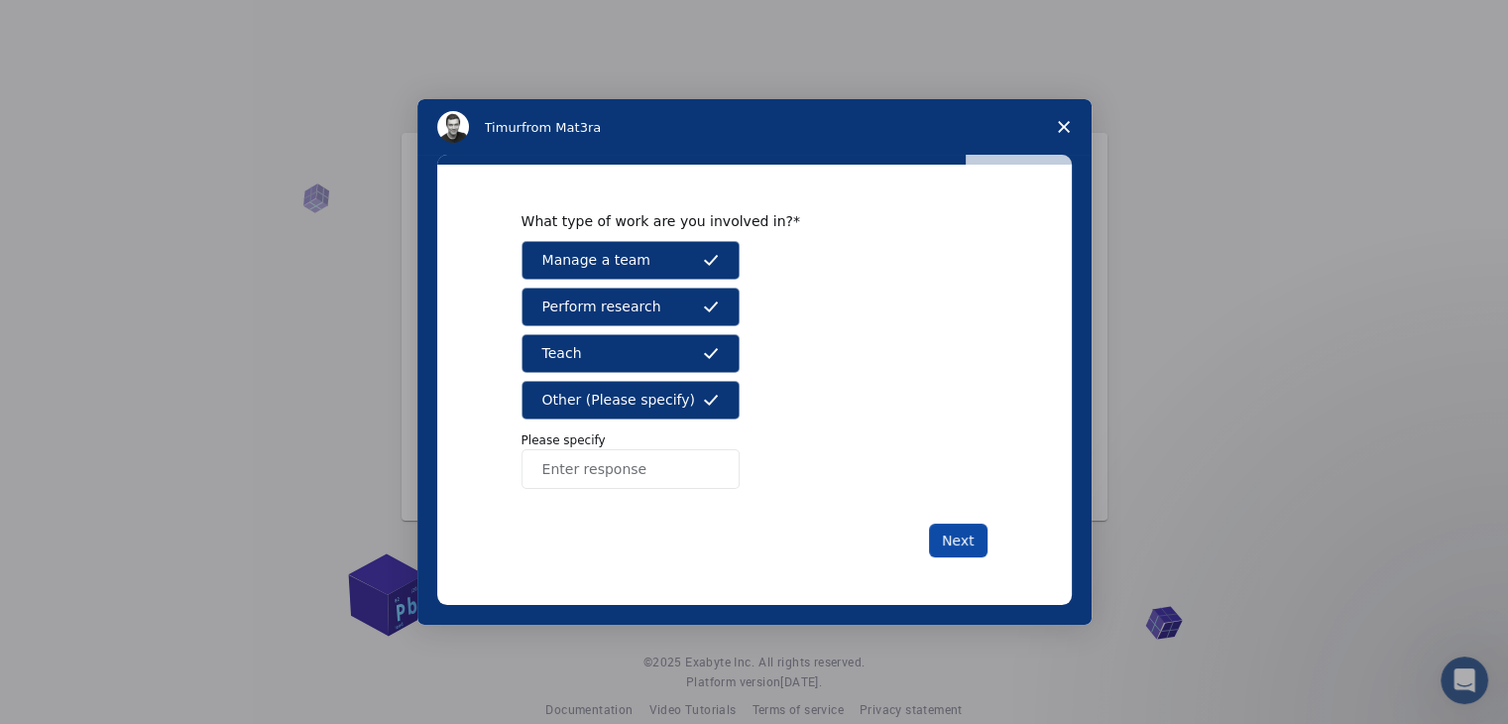
click at [946, 535] on button "Next" at bounding box center [958, 540] width 58 height 34
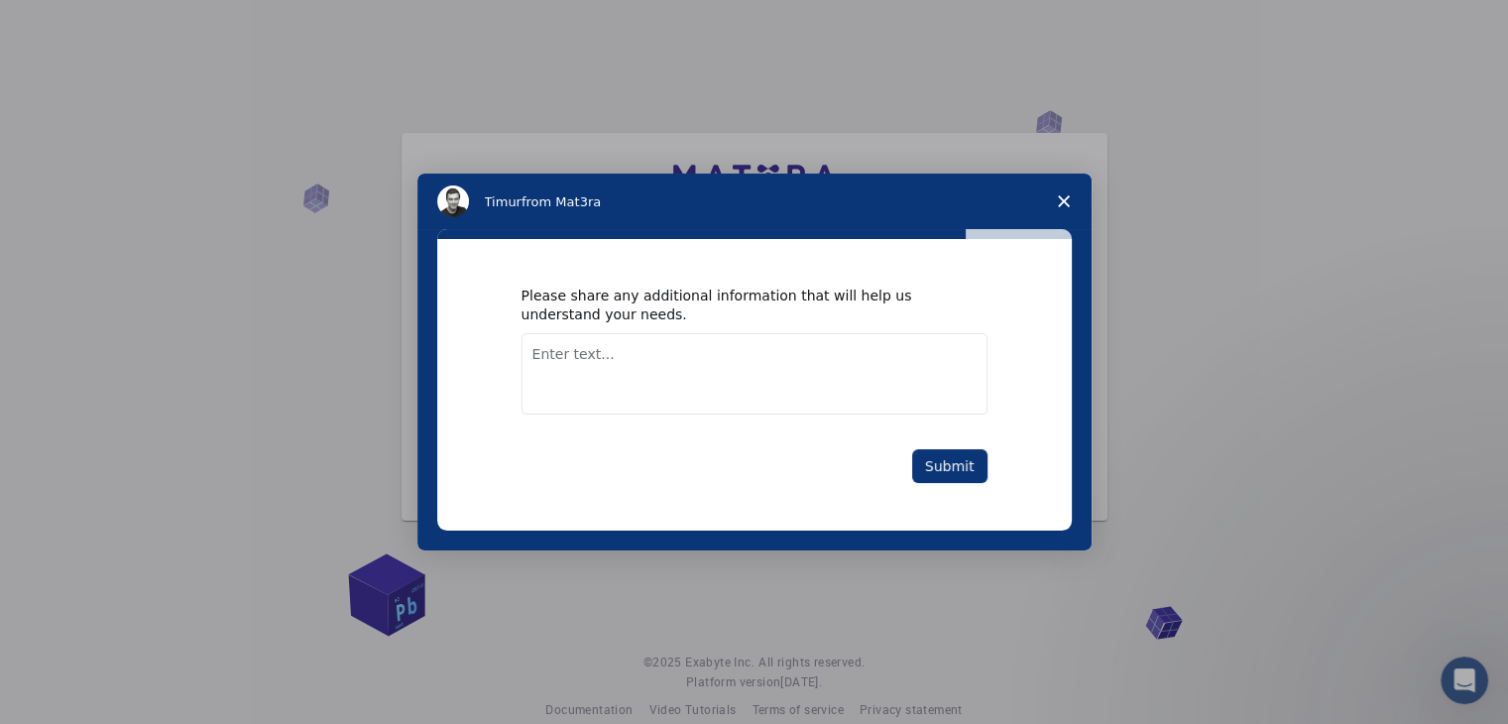
click at [822, 353] on textarea "Enter text..." at bounding box center [754, 373] width 466 height 81
type textarea "ok"
click at [930, 481] on button "Submit" at bounding box center [949, 466] width 75 height 34
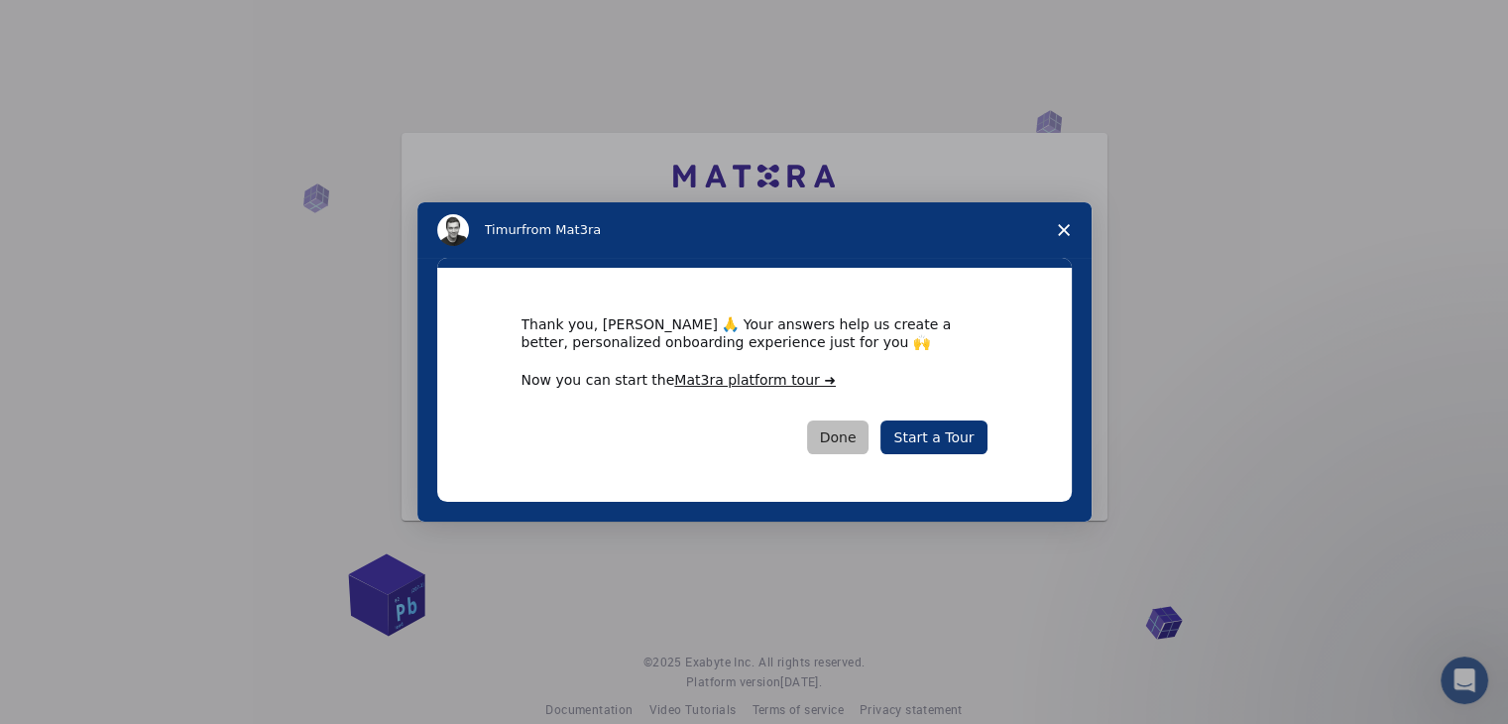
click at [855, 437] on button "Done" at bounding box center [838, 437] width 62 height 34
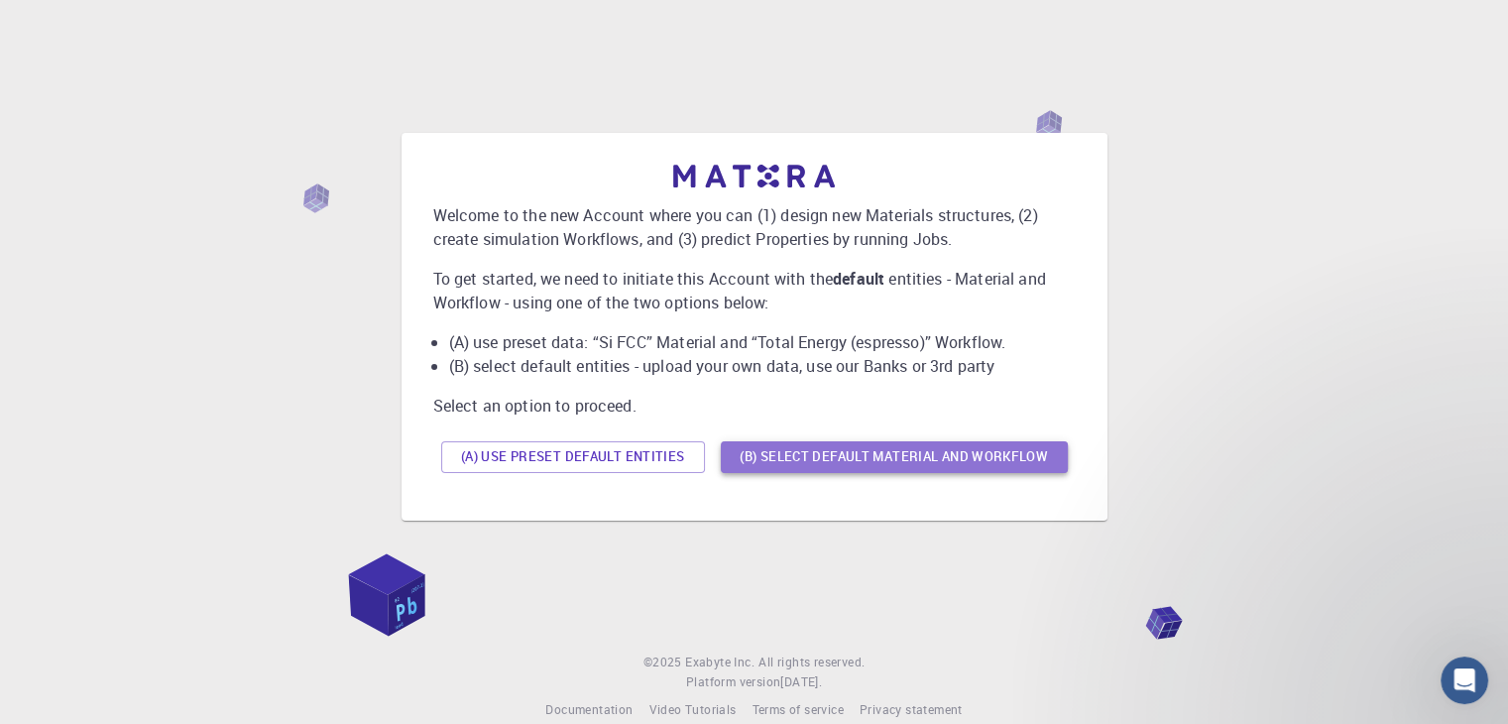
click at [854, 445] on button "(B) Select default material and workflow" at bounding box center [894, 457] width 347 height 32
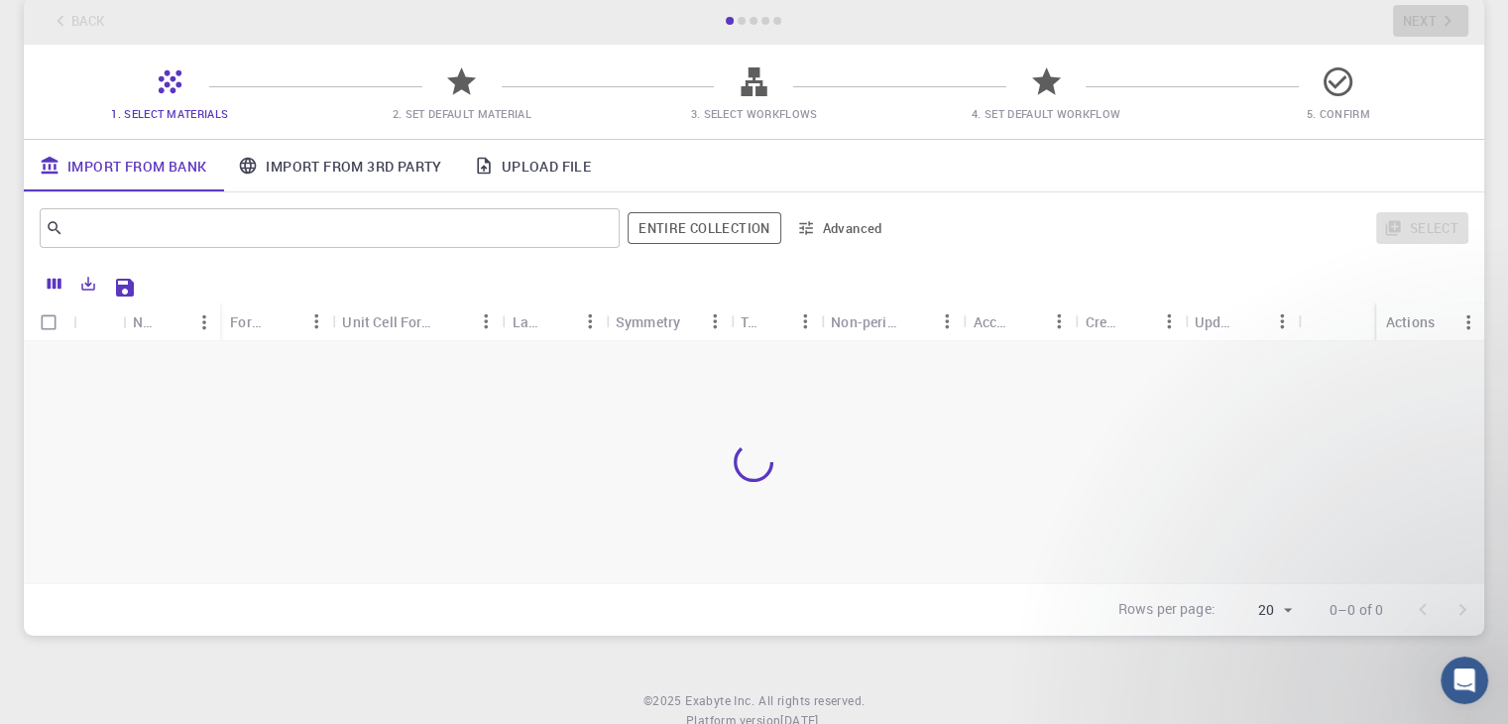
scroll to position [176, 0]
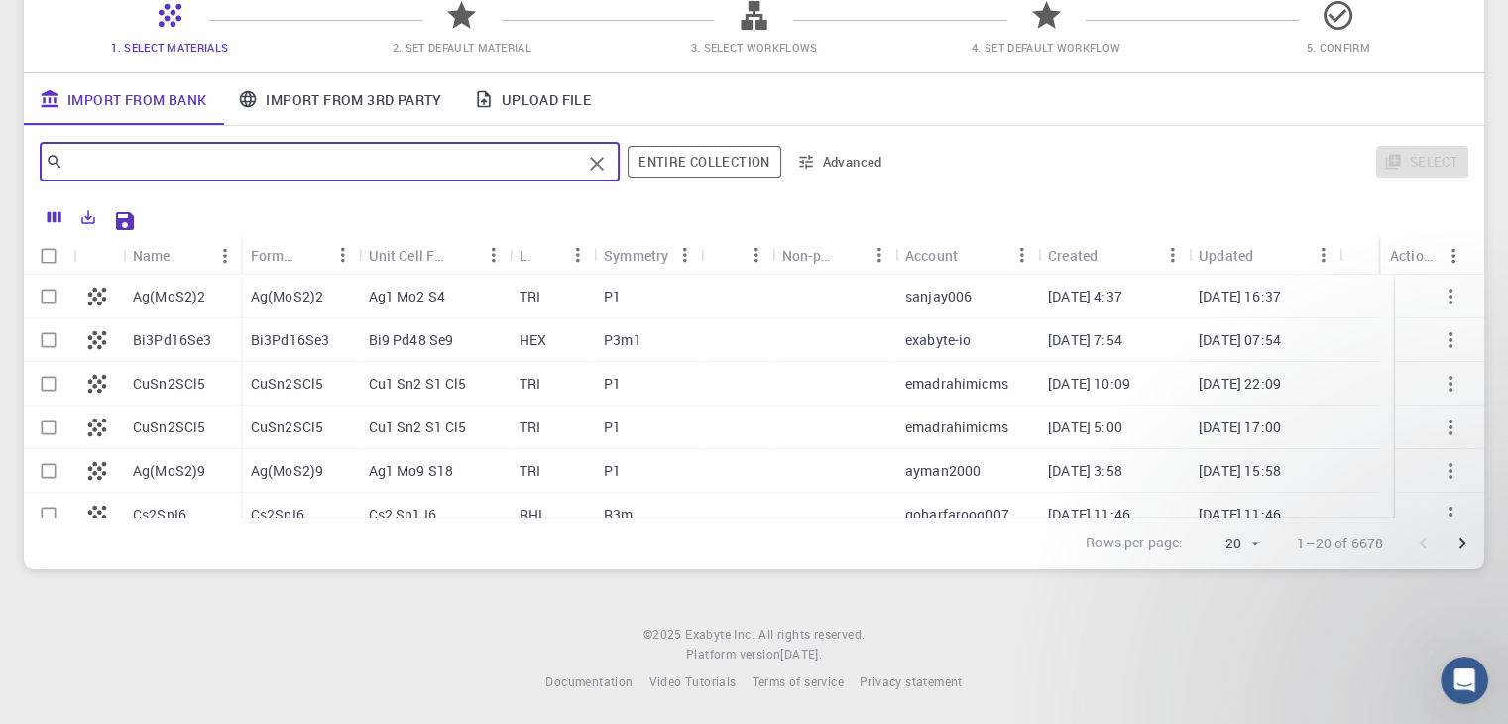
click at [170, 172] on input "text" at bounding box center [321, 162] width 517 height 28
type input "n"
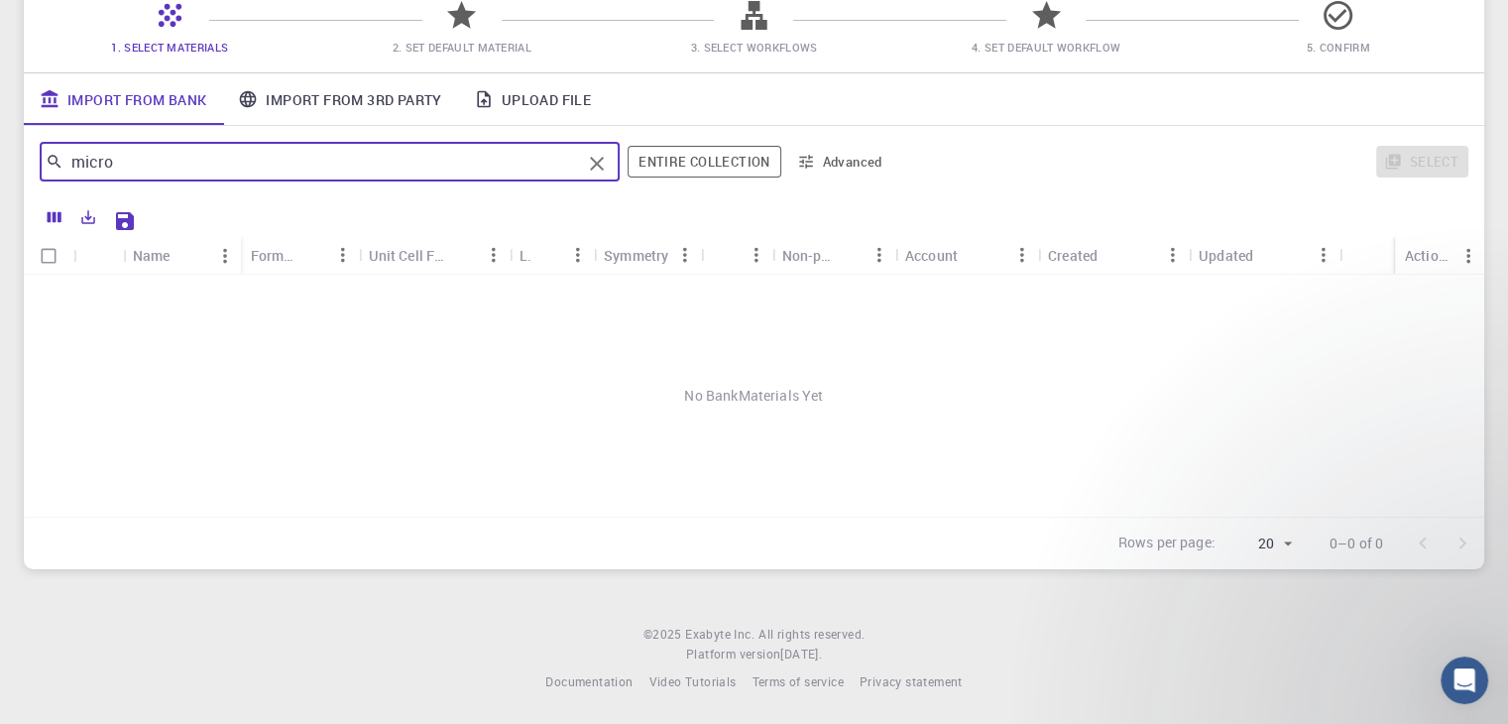
type input "micro"
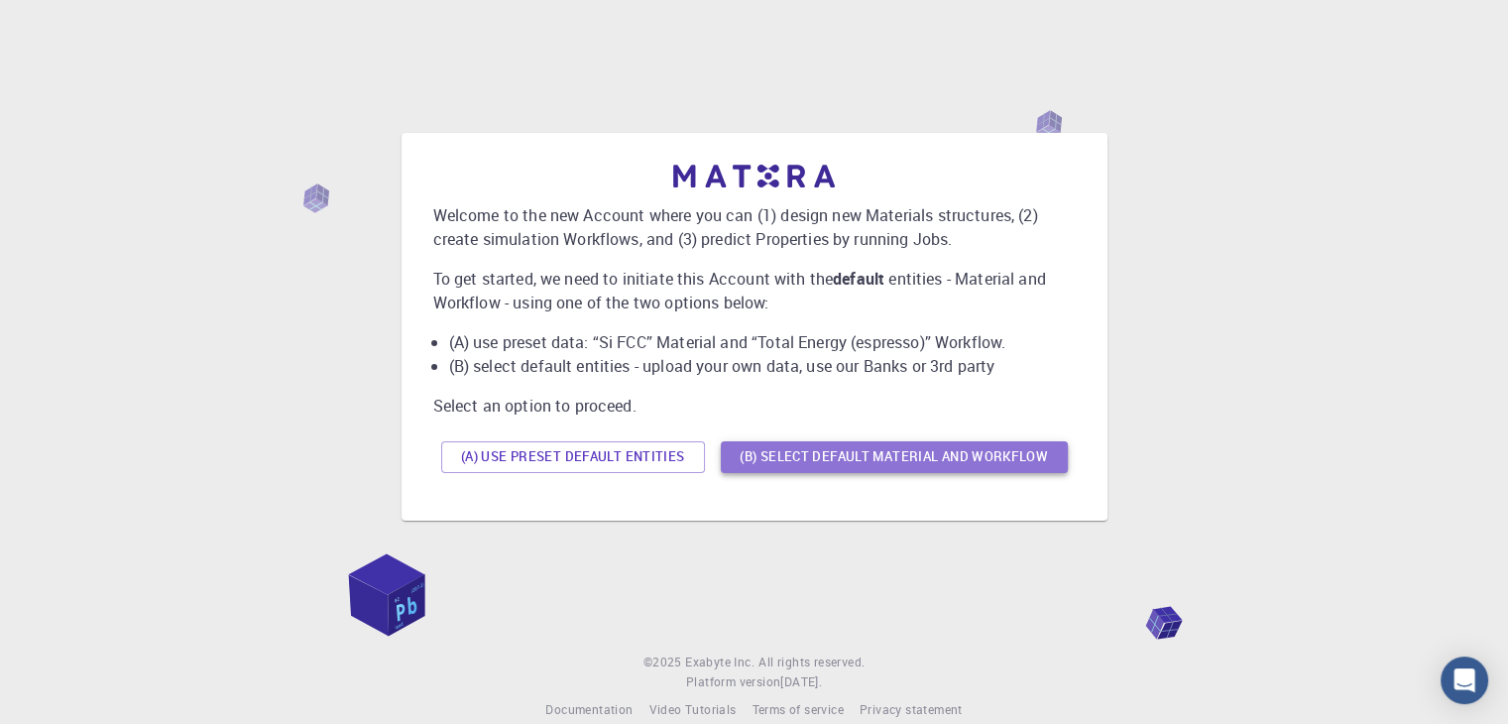
click at [831, 453] on button "(B) Select default material and workflow" at bounding box center [894, 457] width 347 height 32
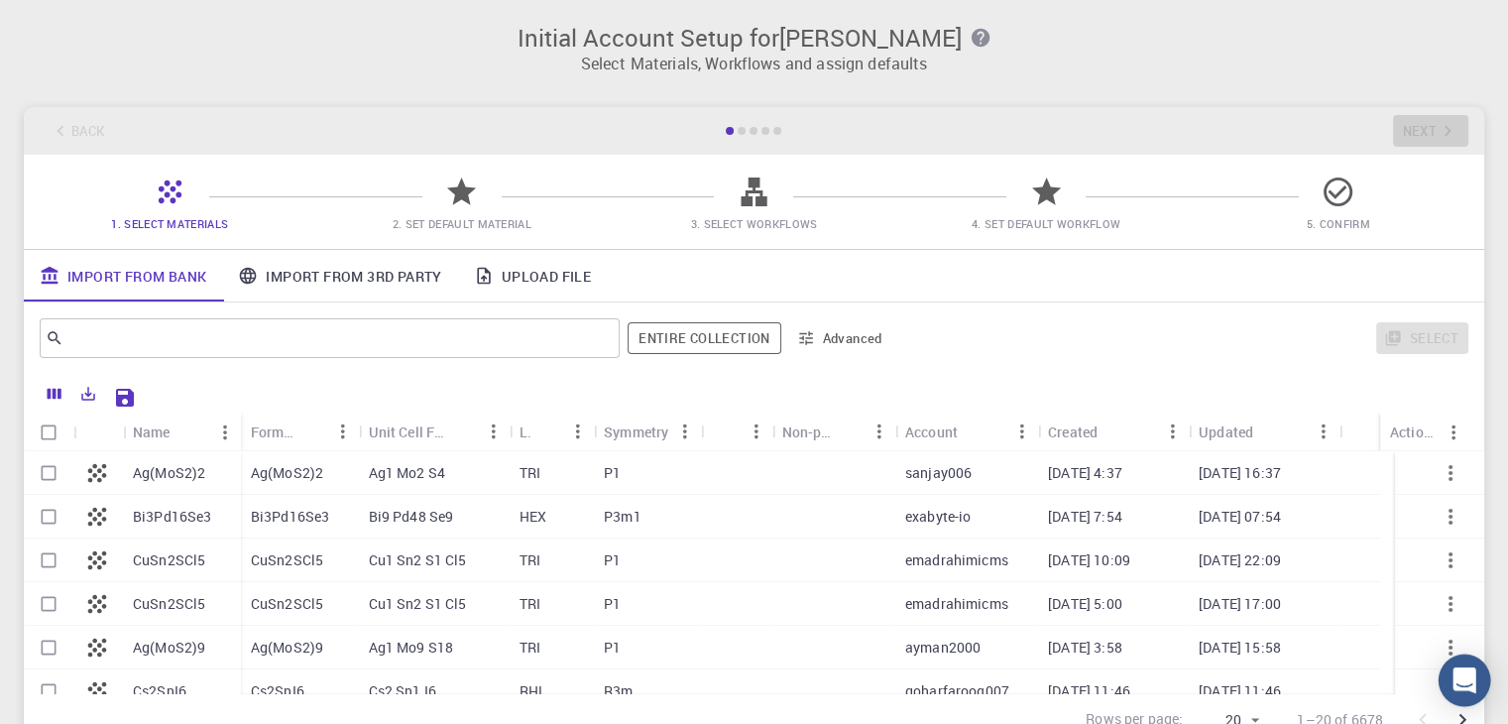
click at [1471, 670] on icon "Open Intercom Messenger" at bounding box center [1463, 680] width 23 height 26
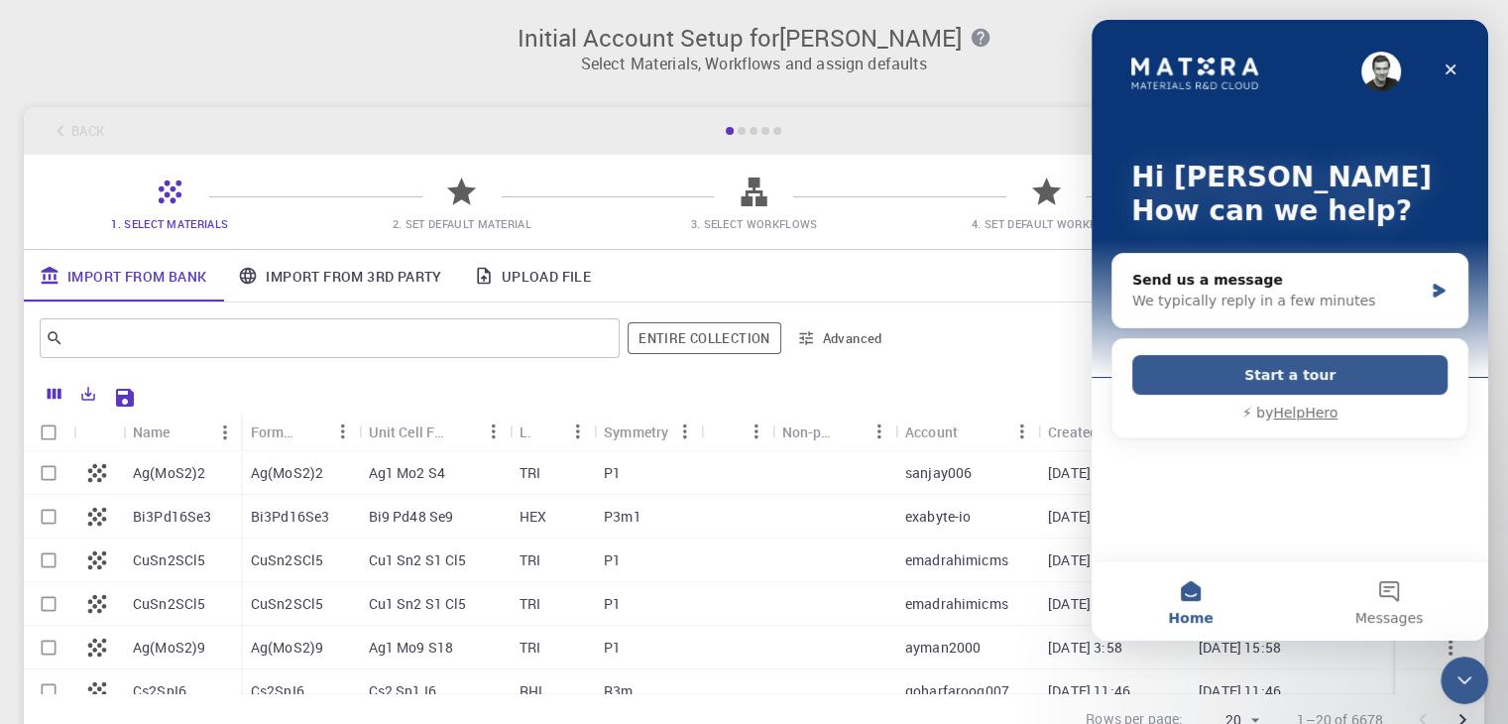
scroll to position [176, 0]
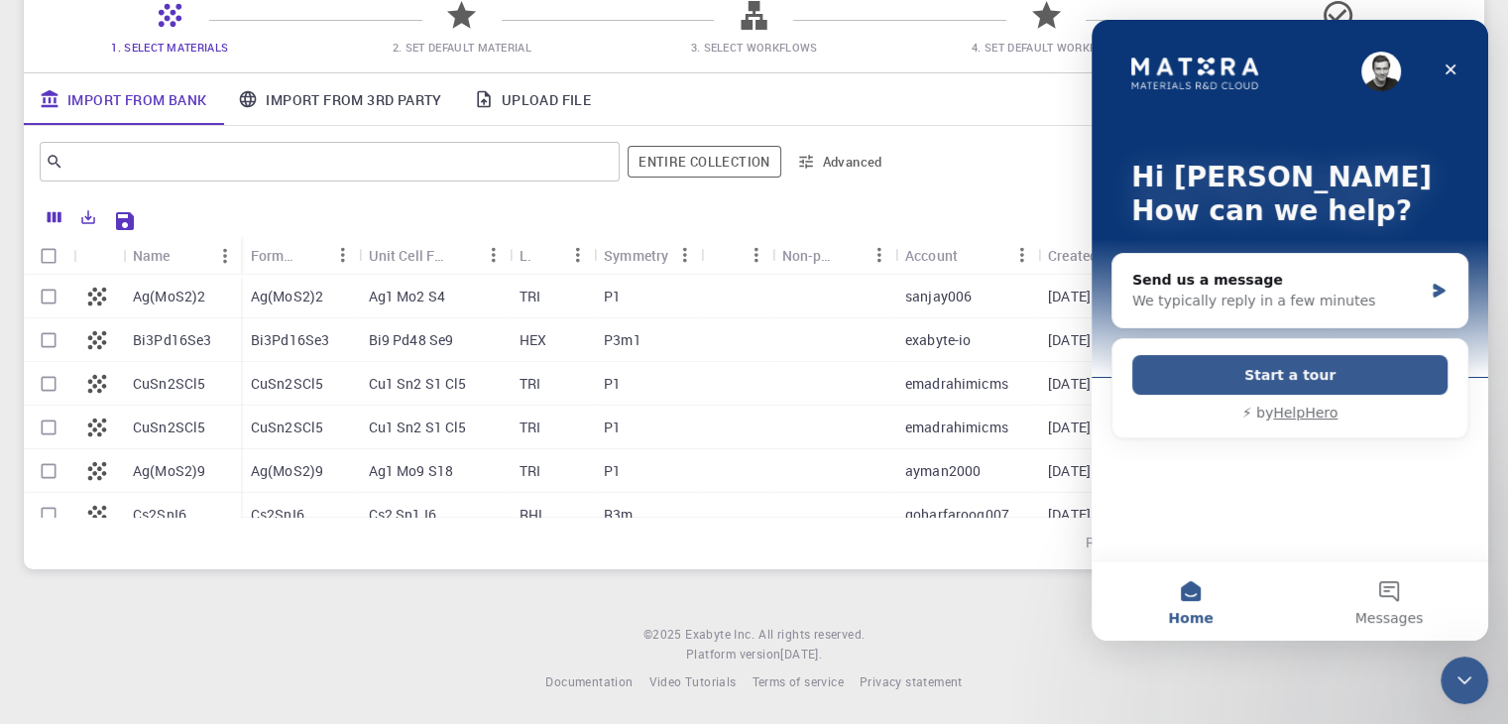
click at [968, 213] on div at bounding box center [807, 218] width 1324 height 35
click at [1438, 70] on div "Close" at bounding box center [1450, 70] width 36 height 36
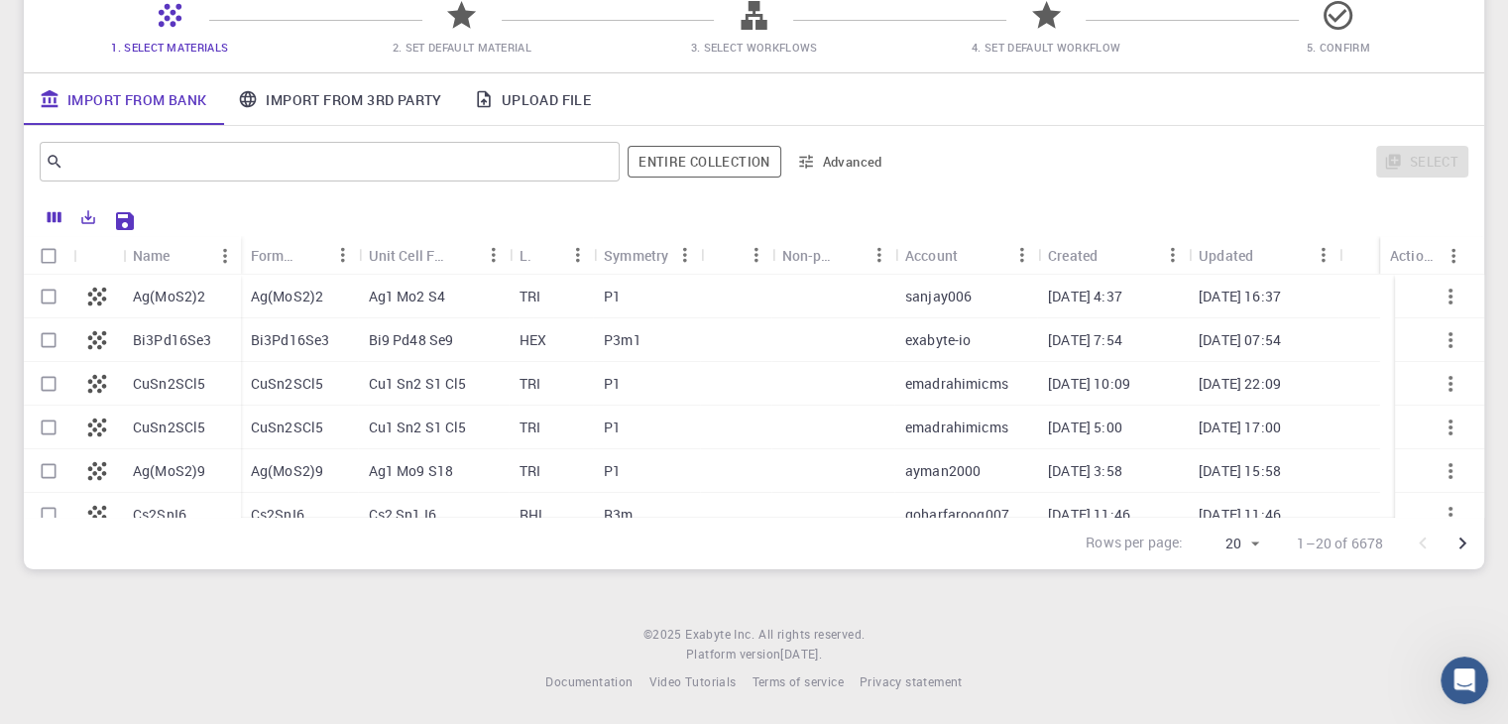
scroll to position [0, 0]
